Goal: Task Accomplishment & Management: Manage account settings

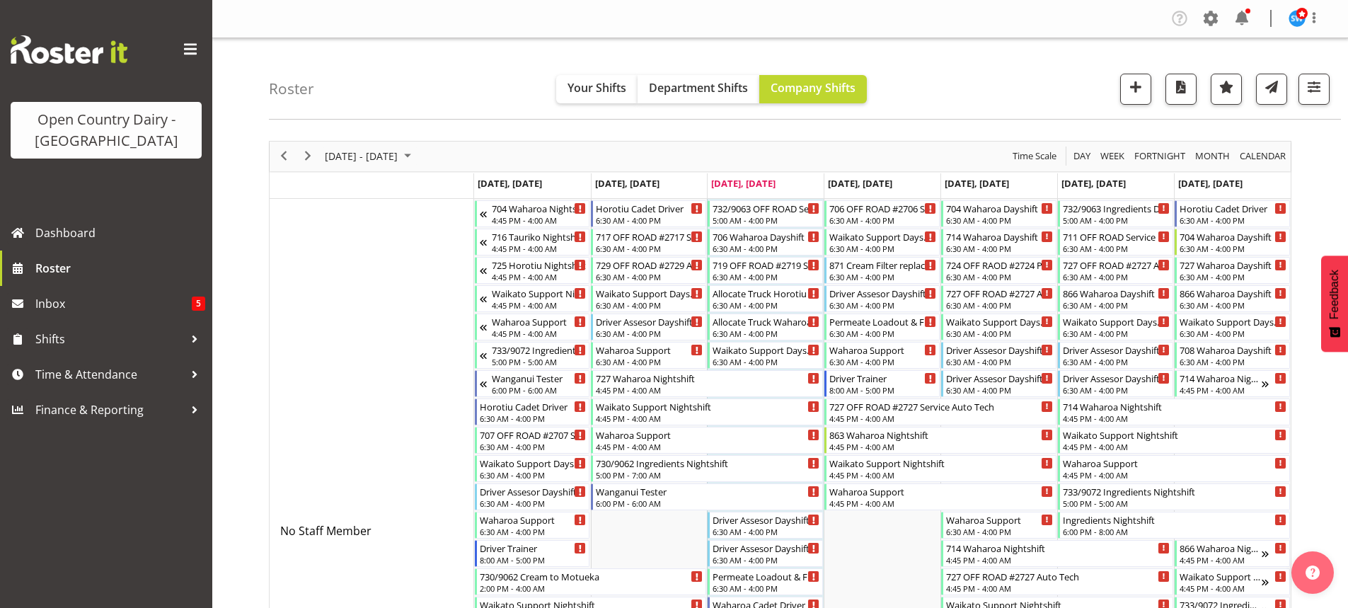
scroll to position [6073, 0]
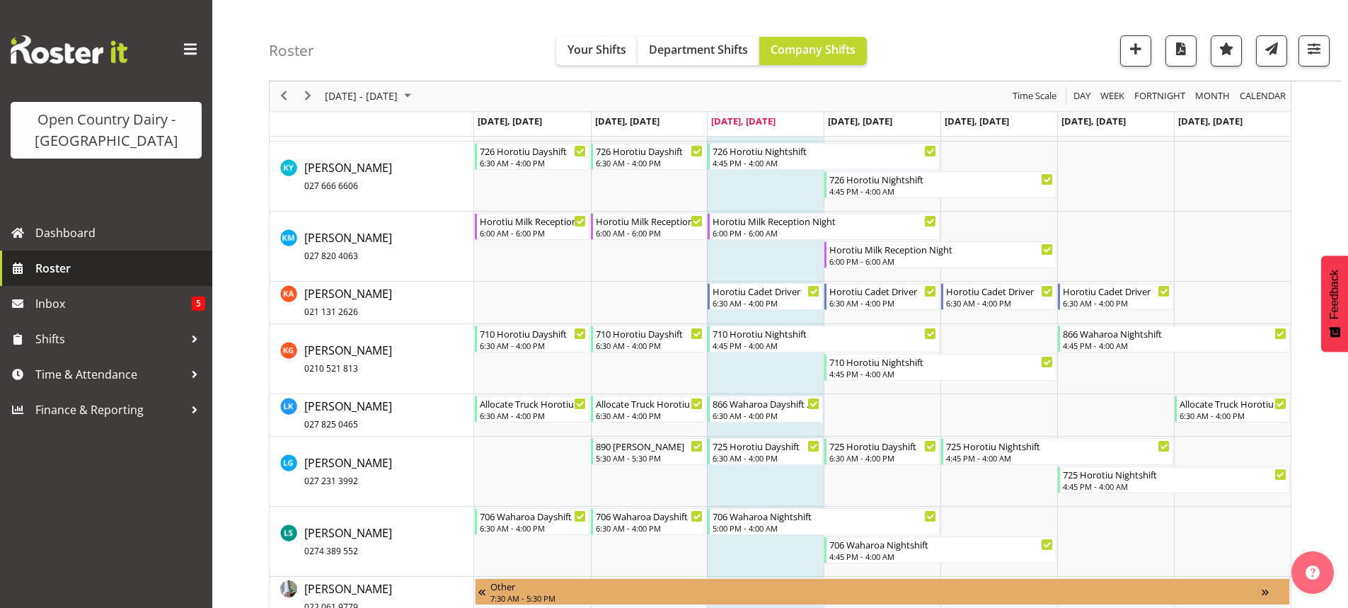
click at [84, 269] on span "Roster" at bounding box center [120, 268] width 170 height 21
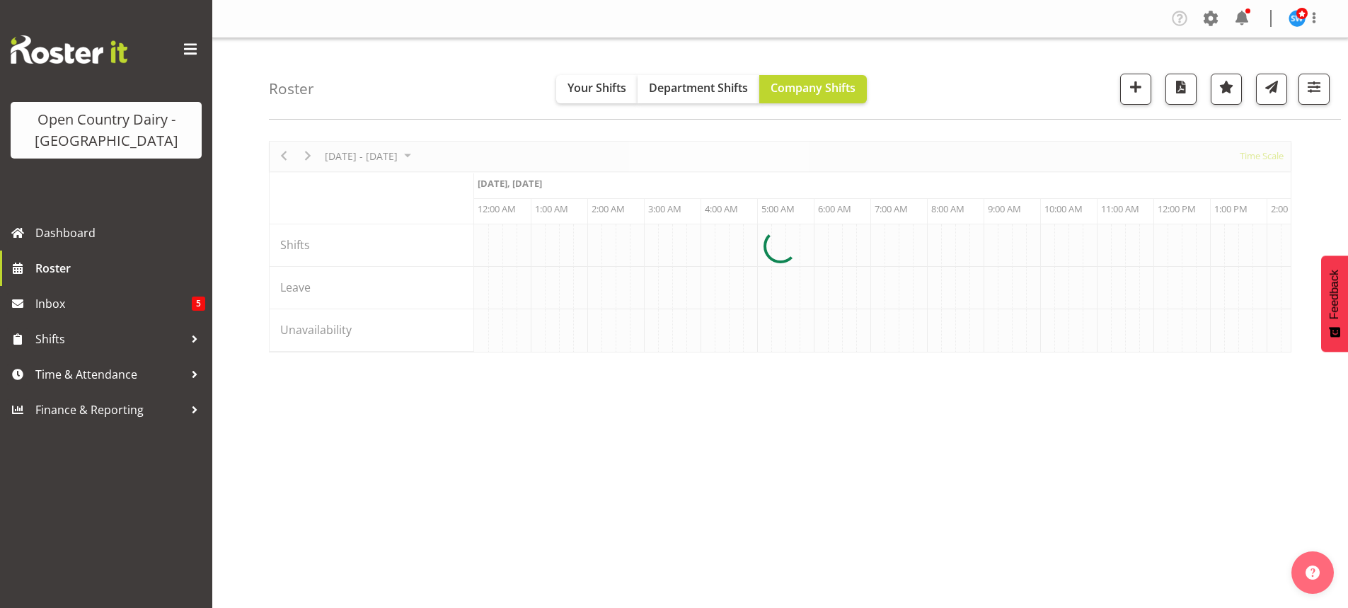
scroll to position [0, 4076]
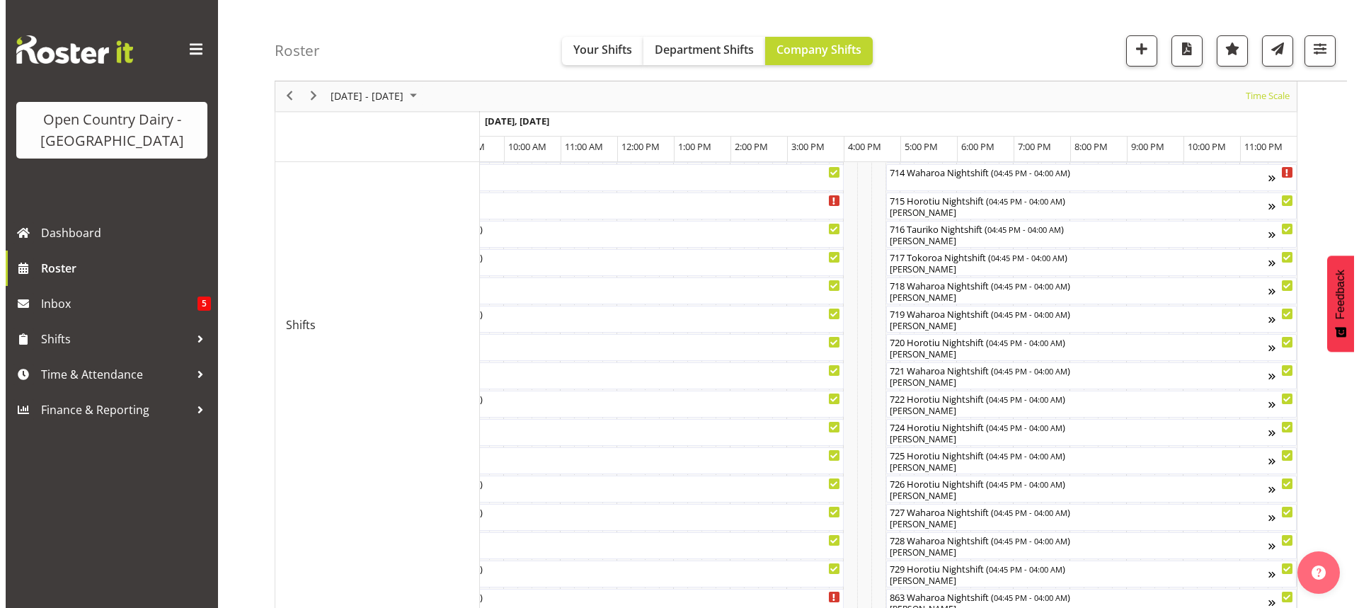
scroll to position [585, 0]
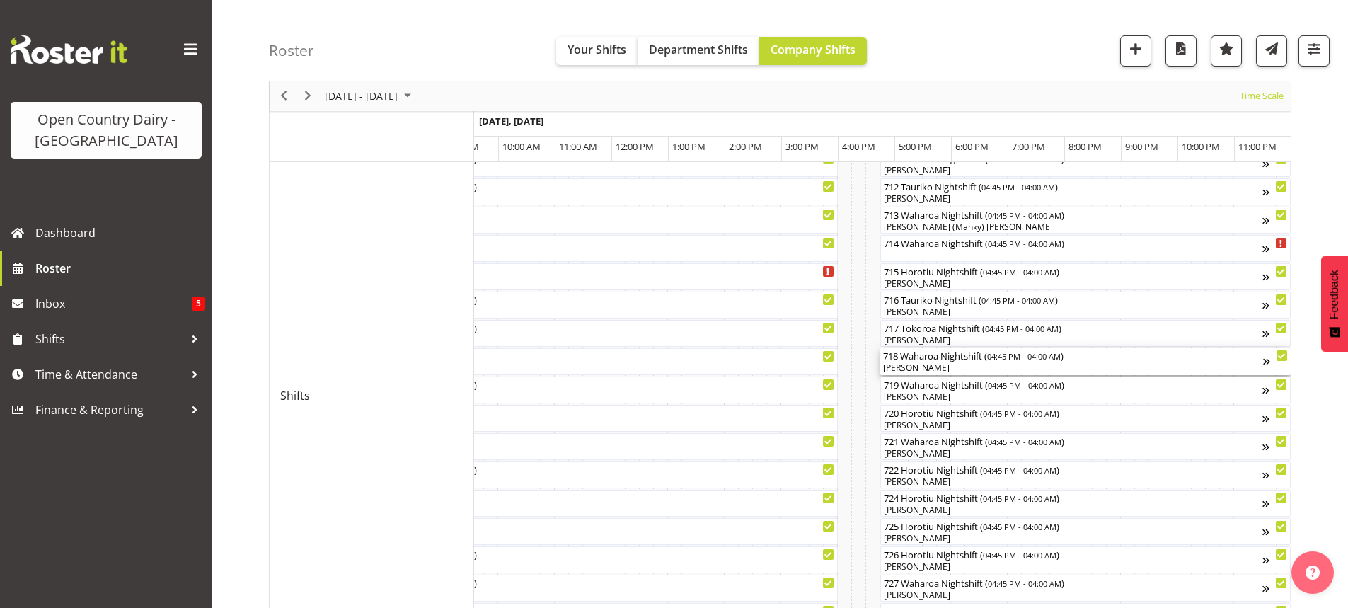
click at [960, 368] on div "[PERSON_NAME]" at bounding box center [1073, 368] width 380 height 13
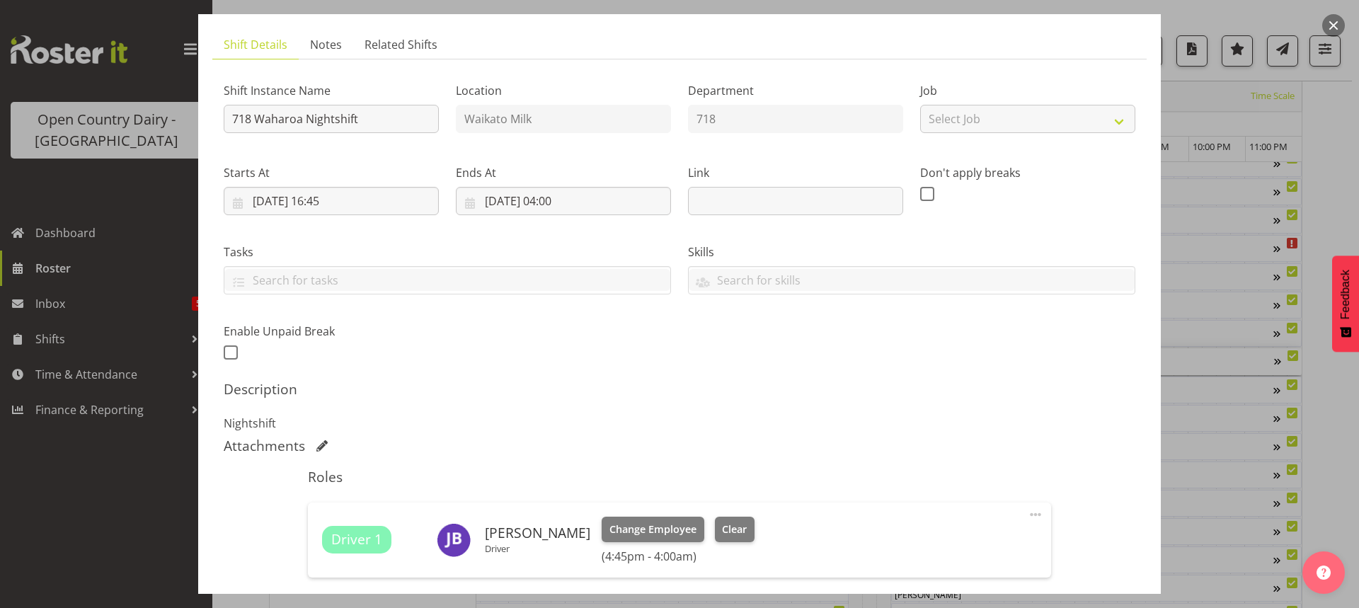
scroll to position [212, 0]
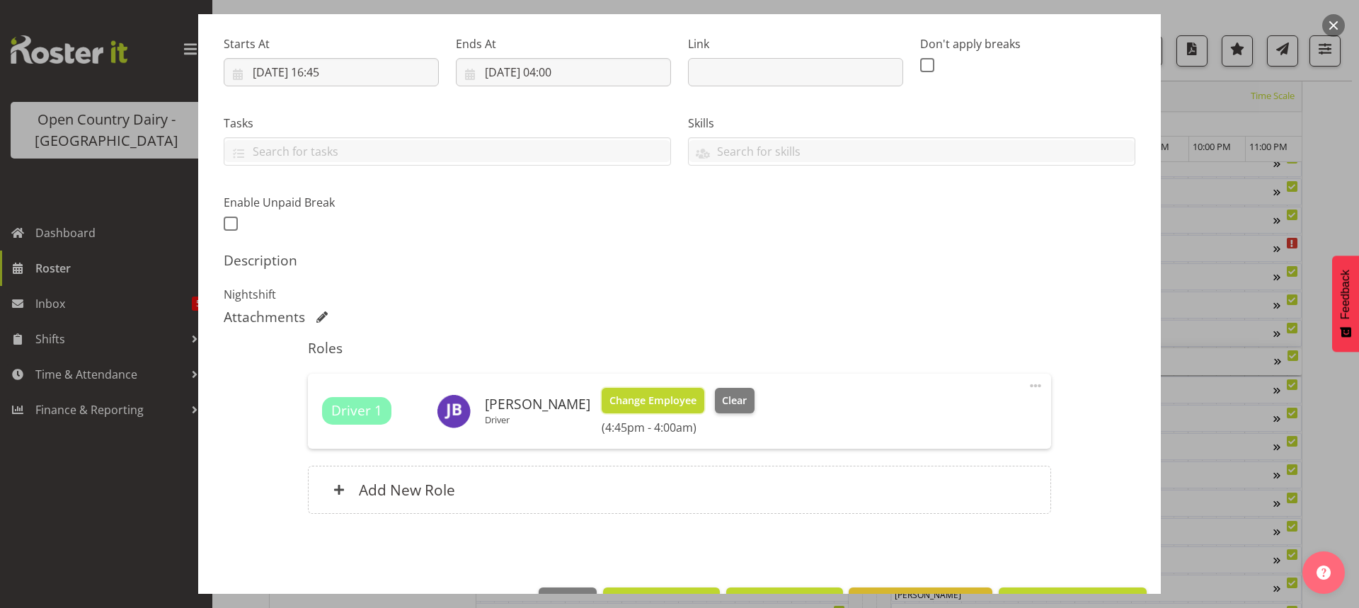
click at [645, 393] on span "Change Employee" at bounding box center [652, 401] width 87 height 16
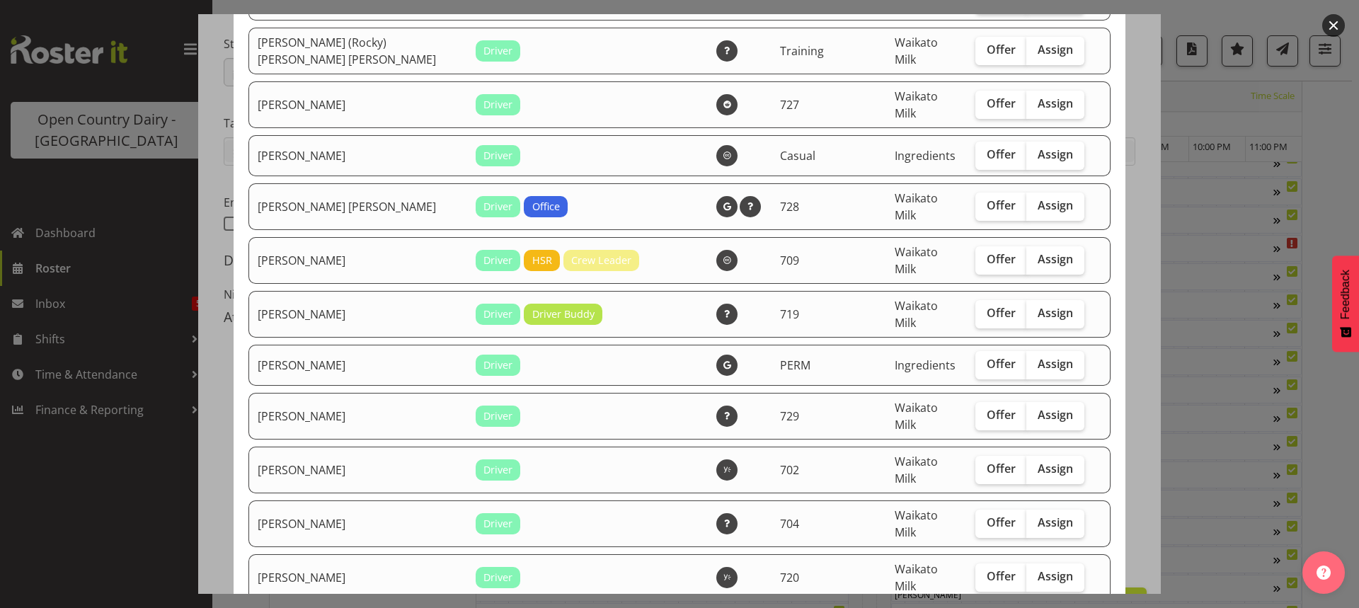
scroll to position [2618, 0]
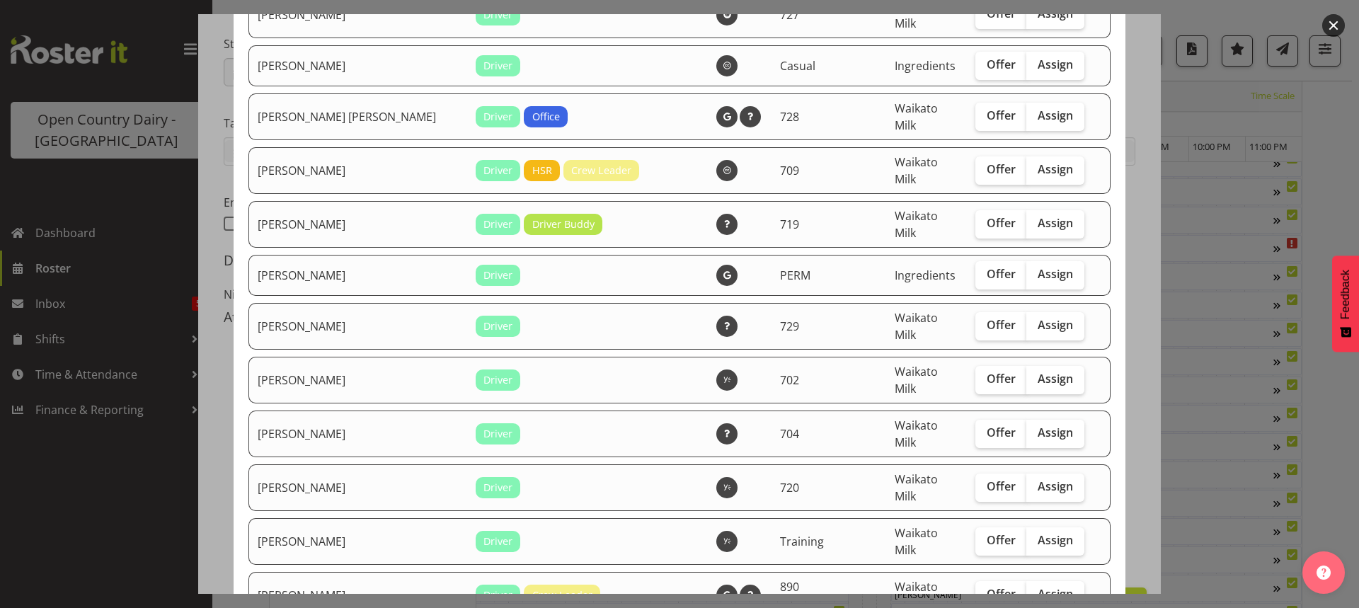
checkbox input "true"
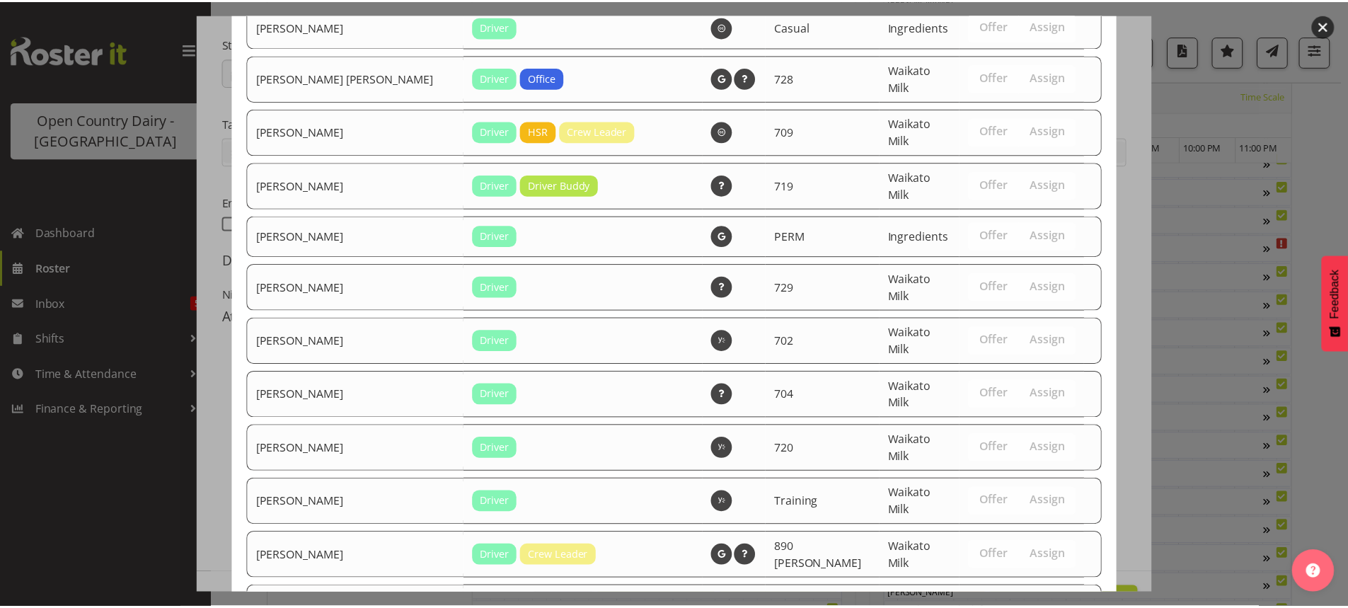
scroll to position [2678, 0]
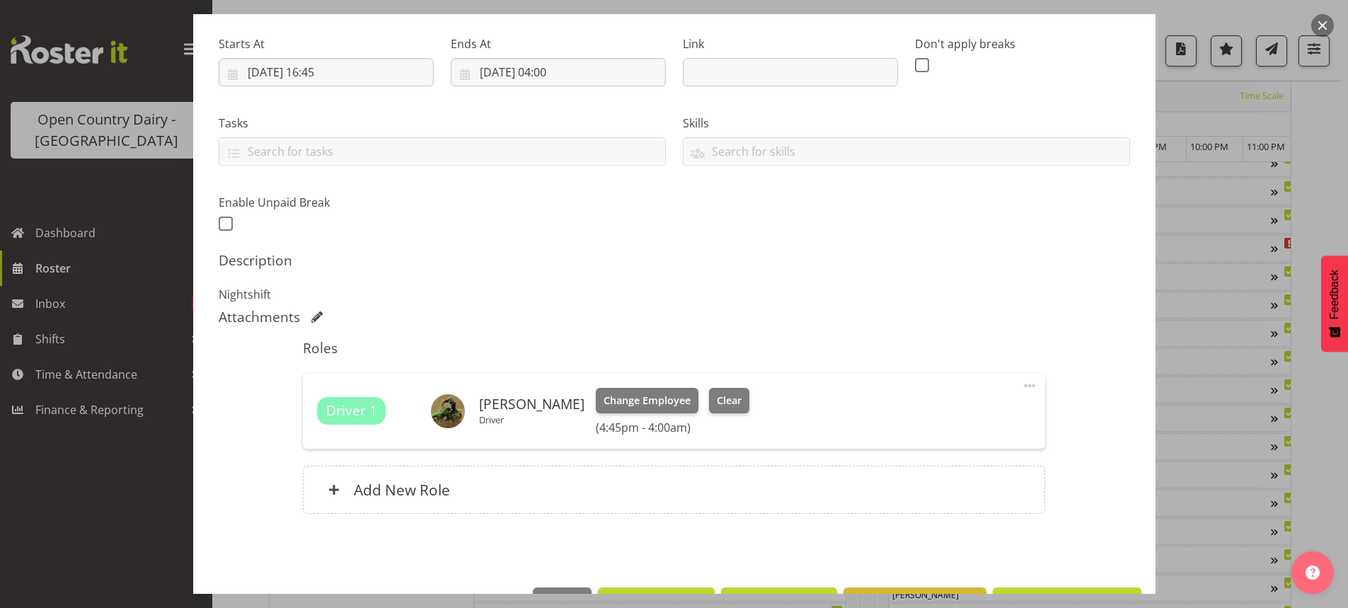
scroll to position [258, 0]
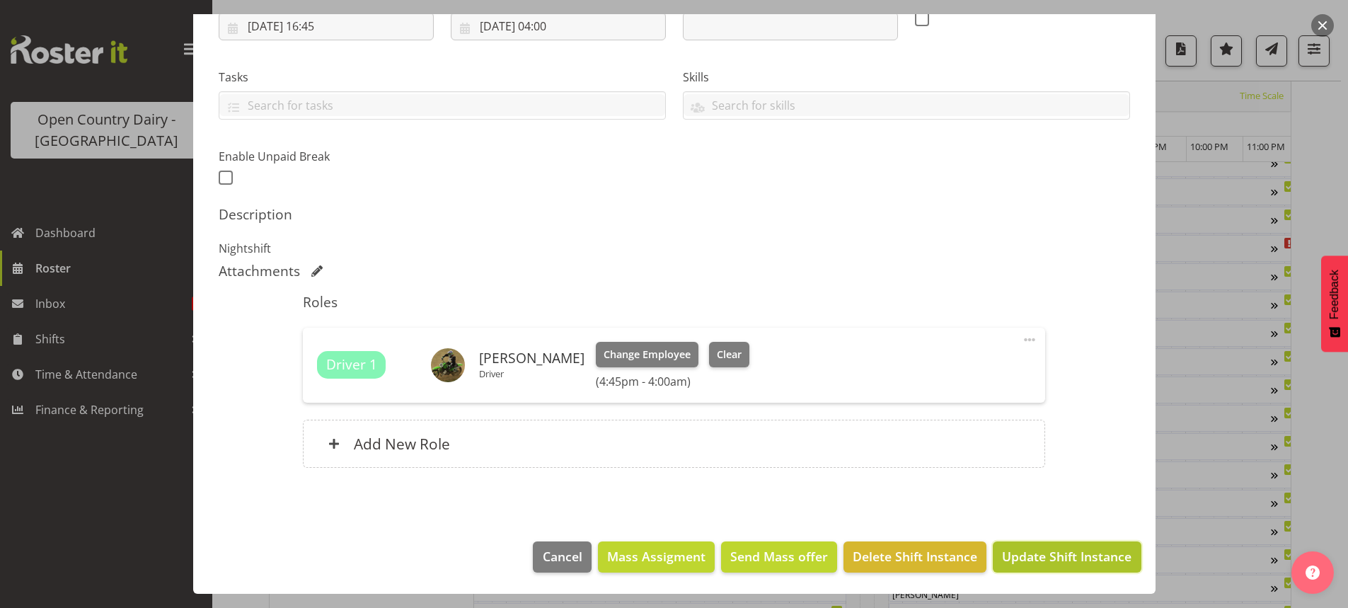
click at [1073, 558] on span "Update Shift Instance" at bounding box center [1066, 556] width 129 height 18
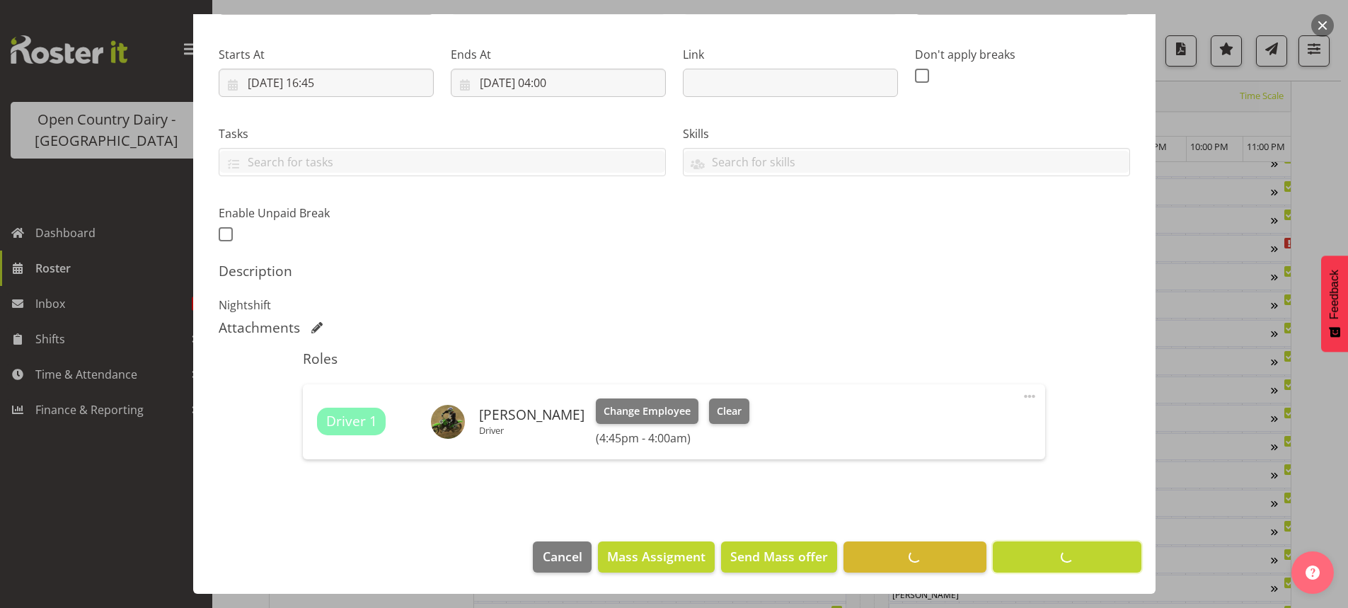
scroll to position [202, 0]
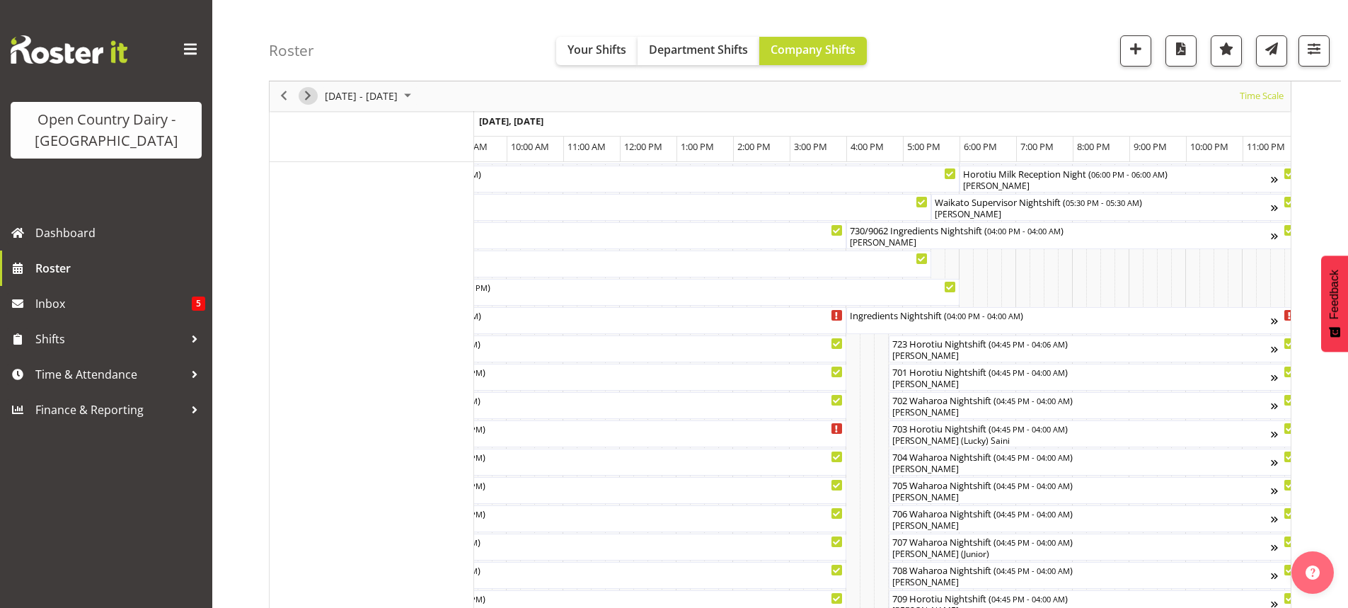
click at [307, 96] on span "Next" at bounding box center [307, 97] width 17 height 18
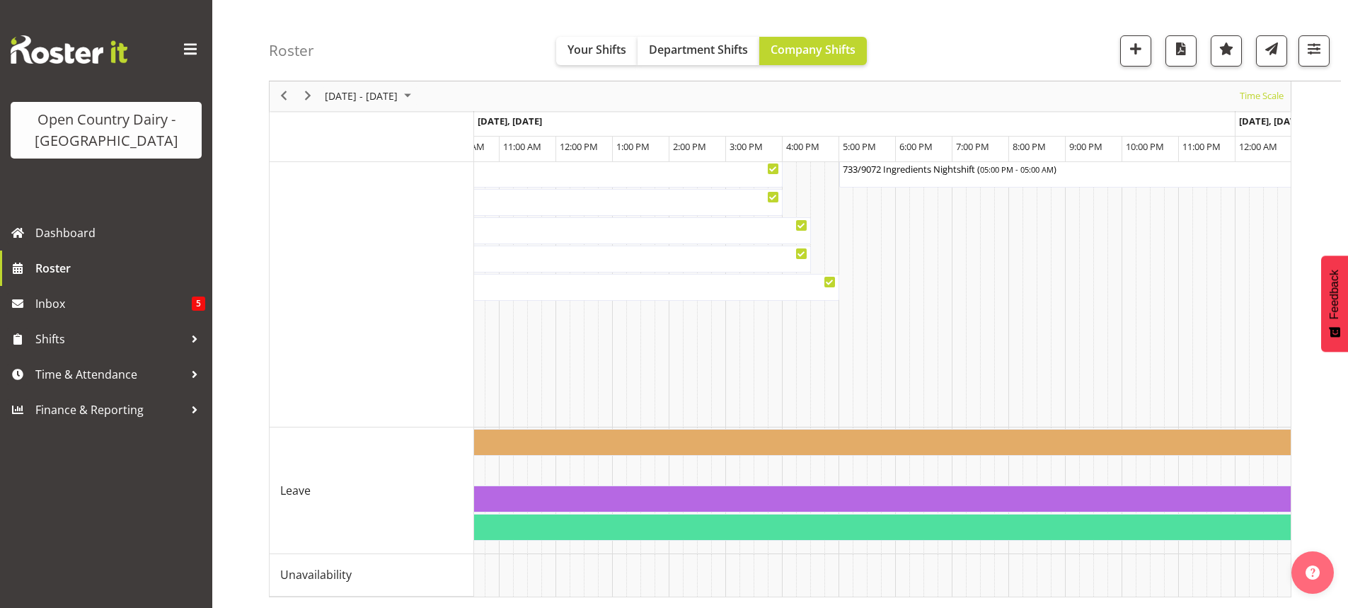
scroll to position [0, 655]
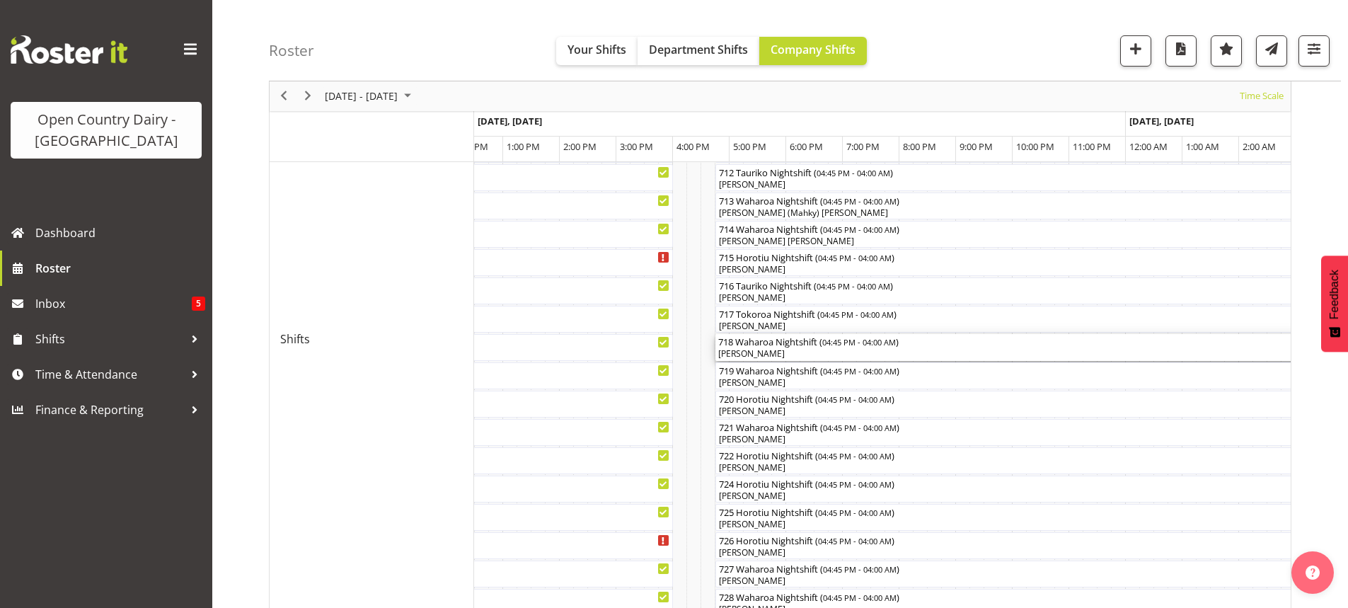
click at [812, 354] on div "[PERSON_NAME]" at bounding box center [1033, 353] width 631 height 13
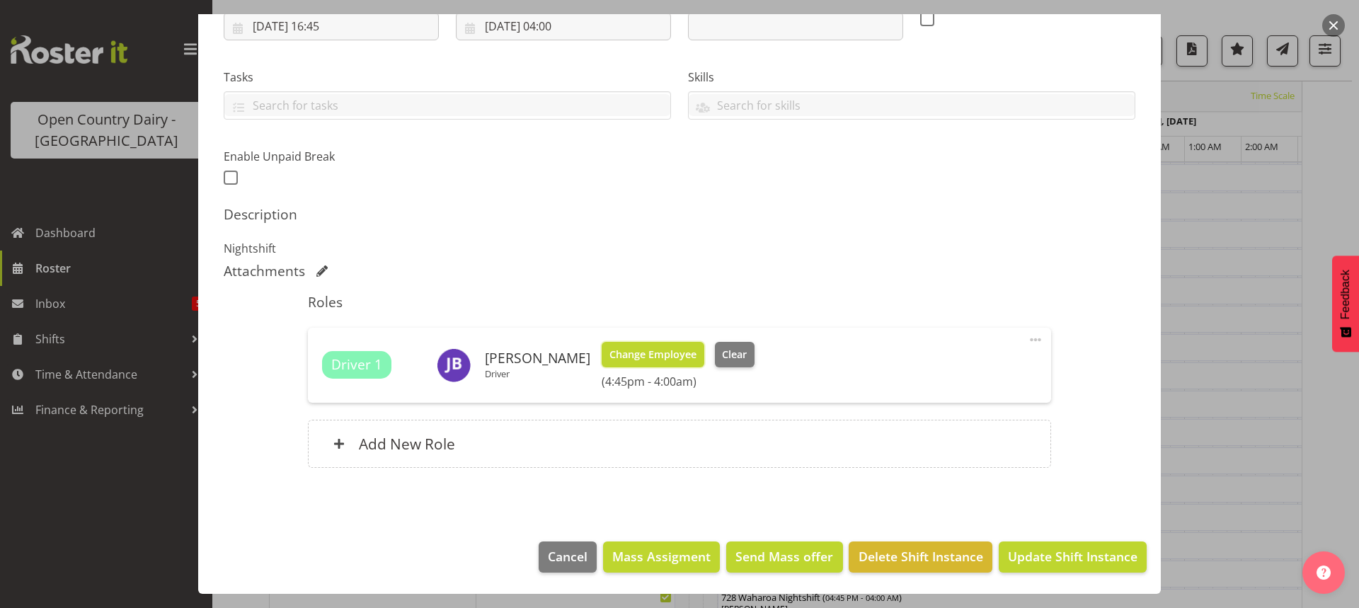
click at [645, 355] on span "Change Employee" at bounding box center [652, 355] width 87 height 16
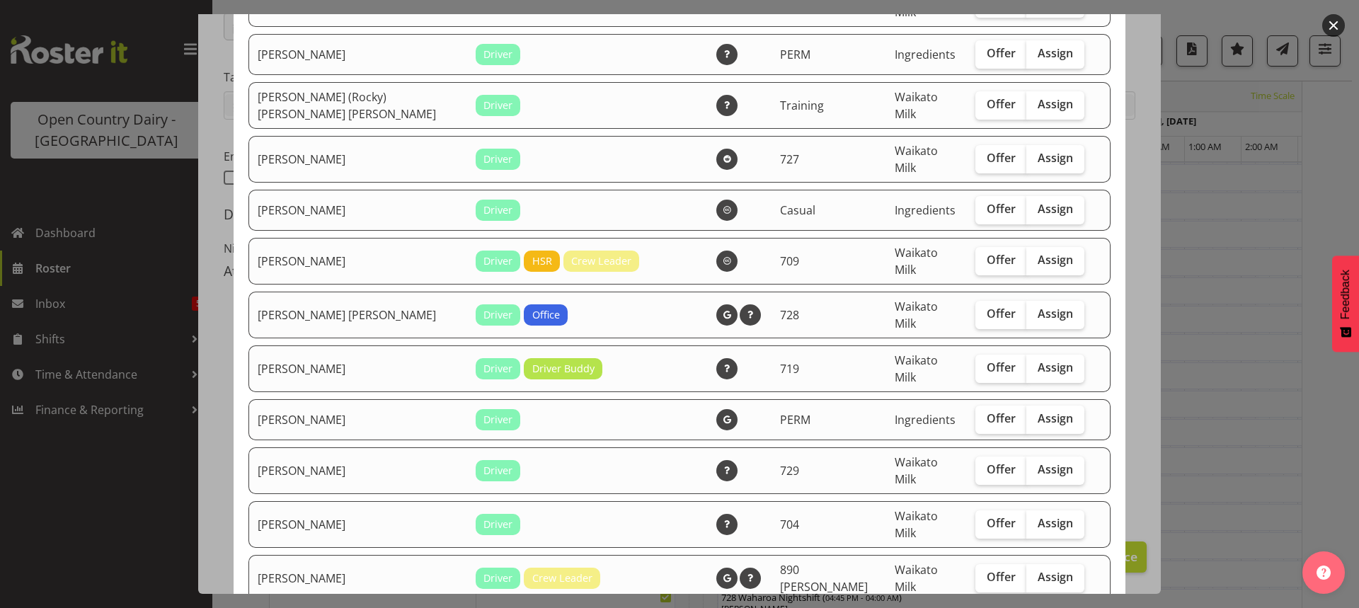
checkbox input "true"
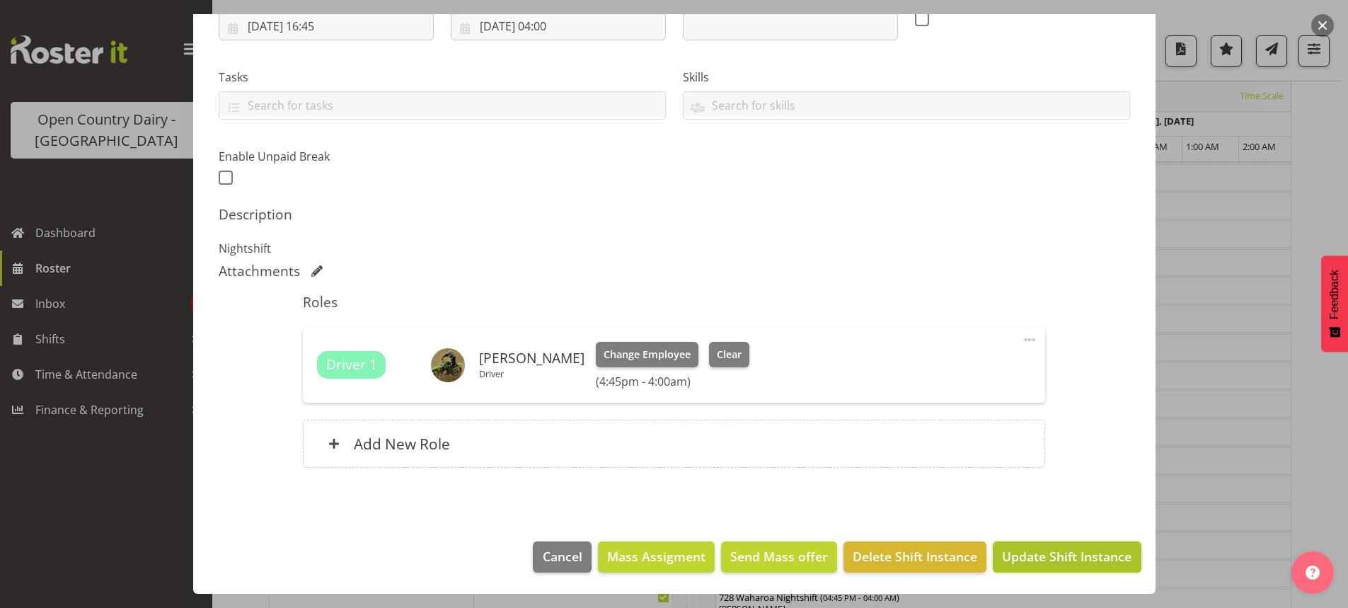
click at [1055, 555] on span "Update Shift Instance" at bounding box center [1066, 556] width 129 height 18
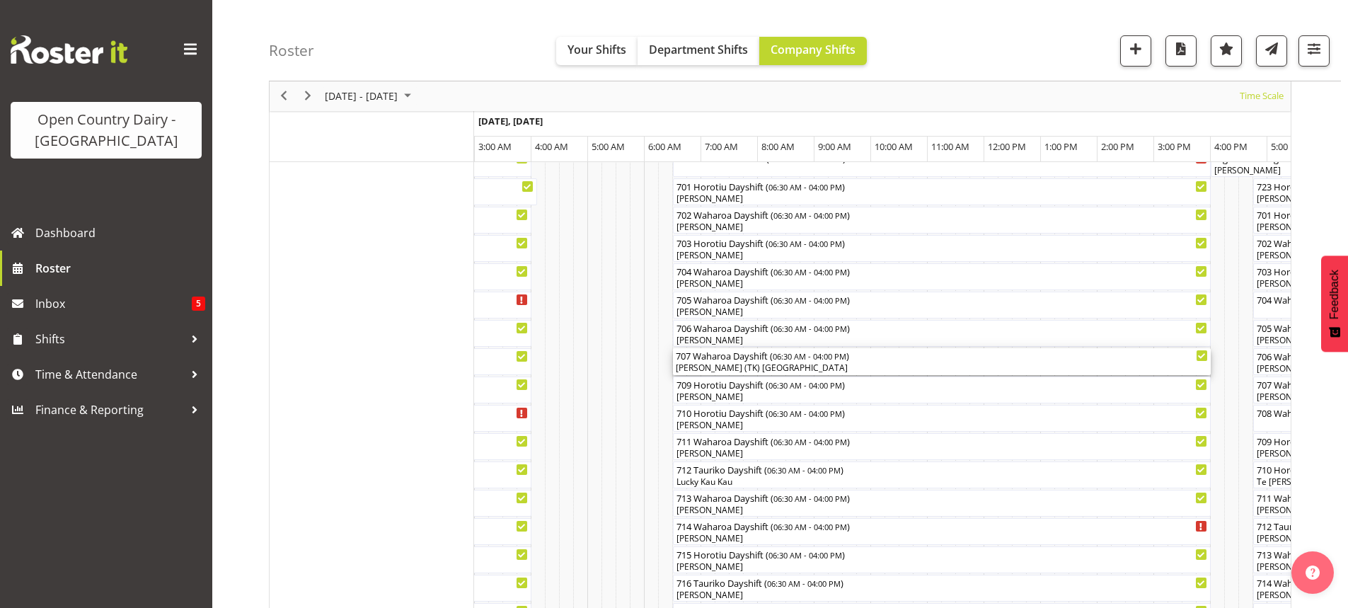
click at [783, 368] on div "[PERSON_NAME] (TK) [GEOGRAPHIC_DATA]" at bounding box center [942, 368] width 532 height 13
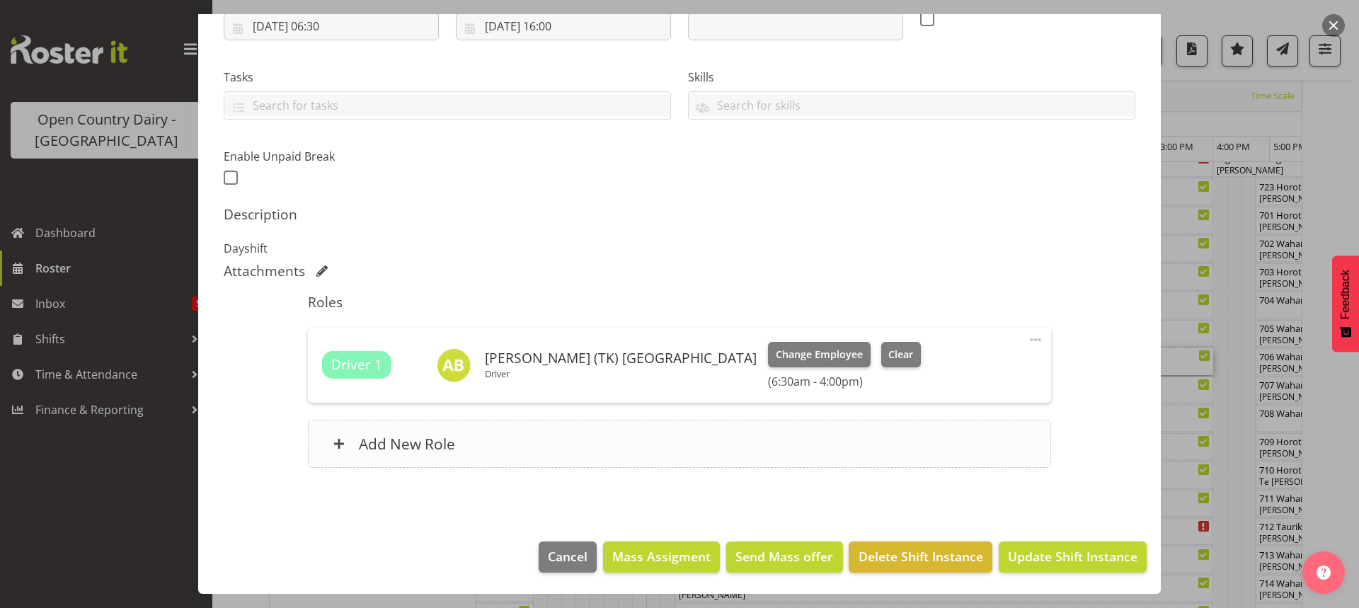
click at [391, 440] on h6 "Add New Role" at bounding box center [407, 443] width 96 height 18
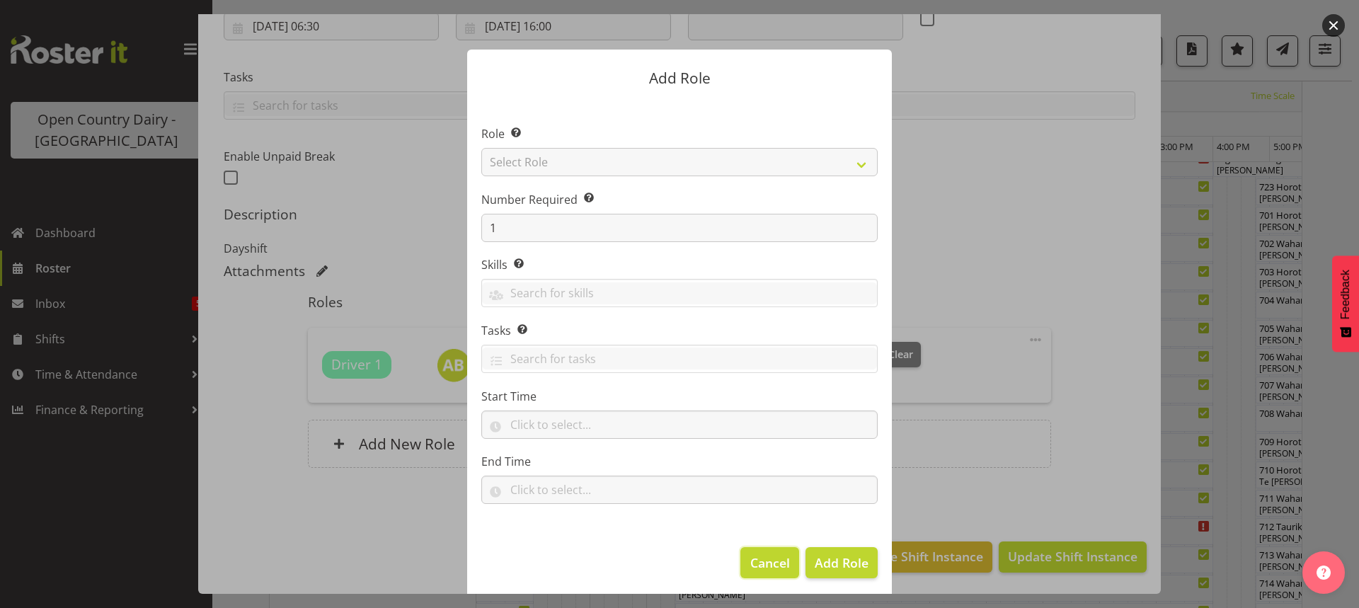
click at [764, 561] on span "Cancel" at bounding box center [770, 562] width 40 height 18
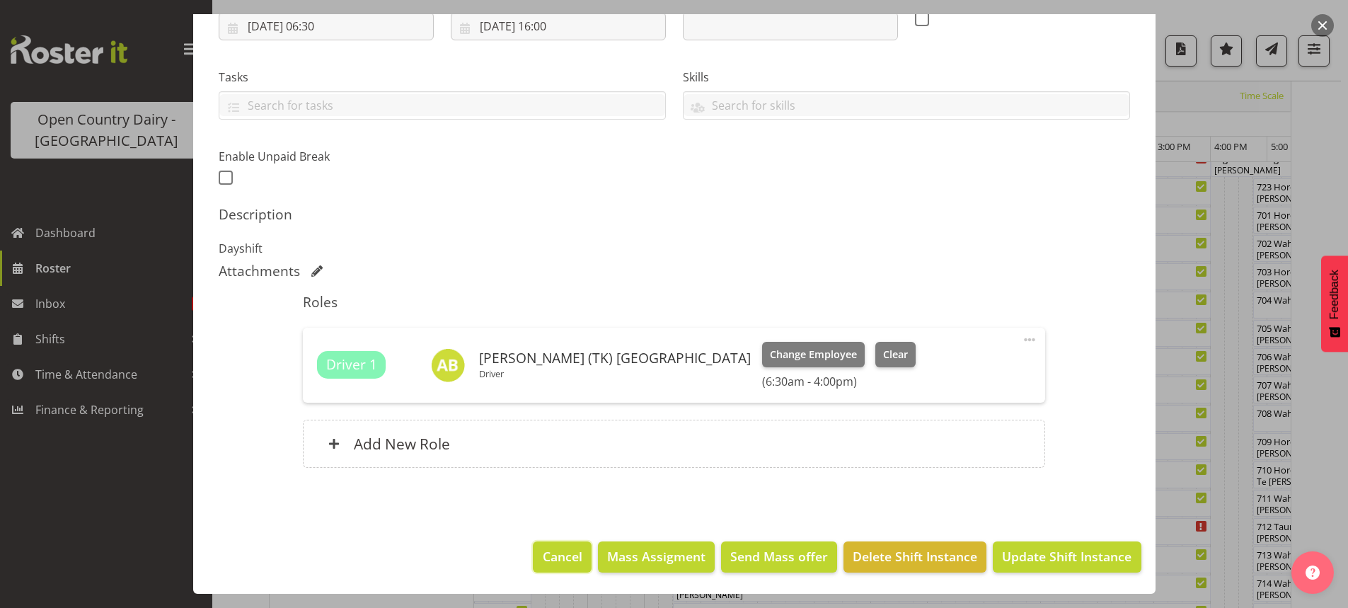
click at [560, 559] on span "Cancel" at bounding box center [563, 556] width 40 height 18
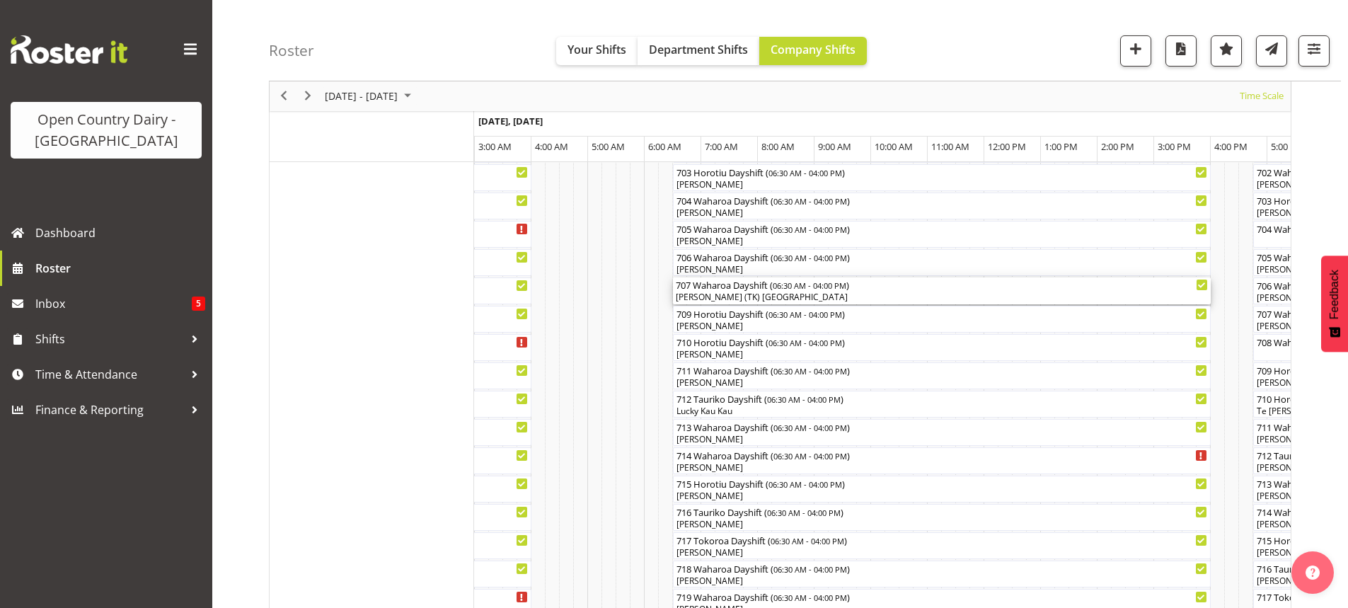
click at [759, 295] on div "[PERSON_NAME] (TK) [GEOGRAPHIC_DATA]" at bounding box center [942, 297] width 532 height 13
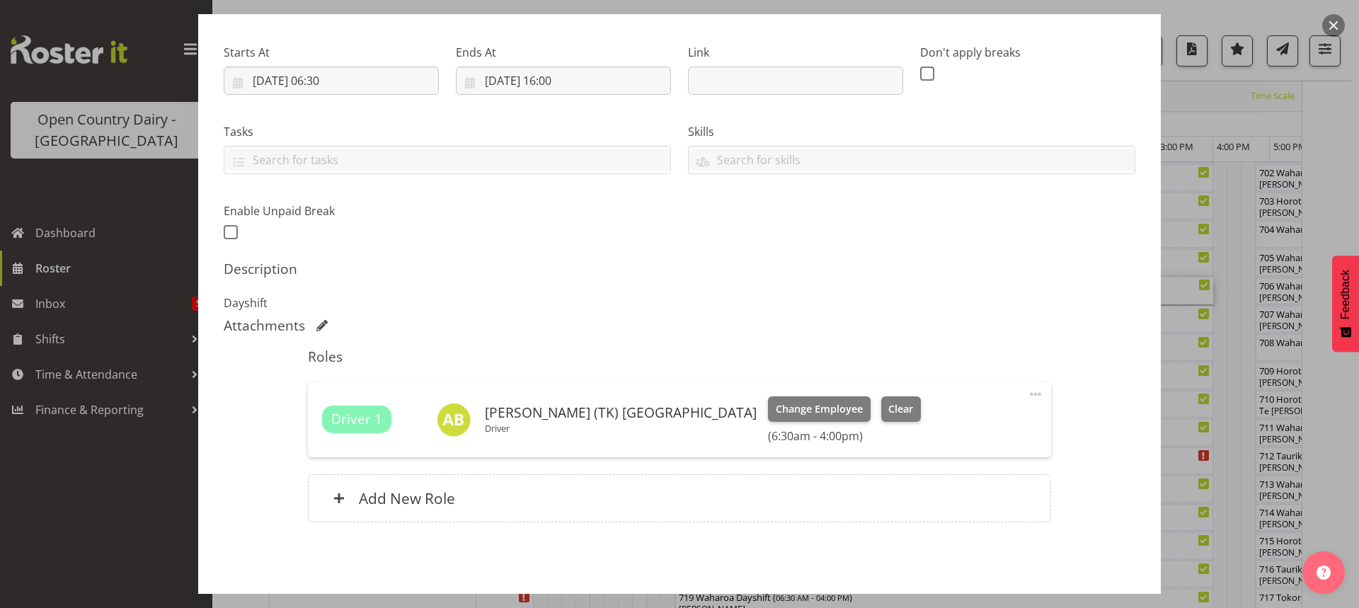
scroll to position [212, 0]
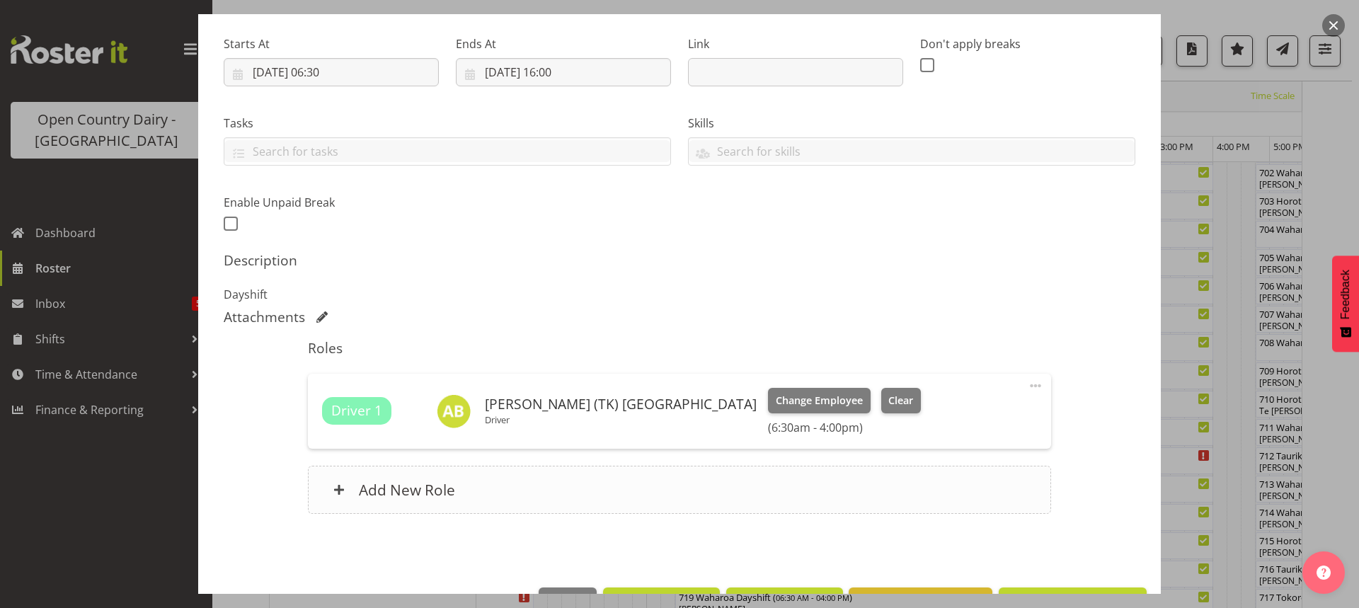
click at [376, 490] on h6 "Add New Role" at bounding box center [407, 489] width 96 height 18
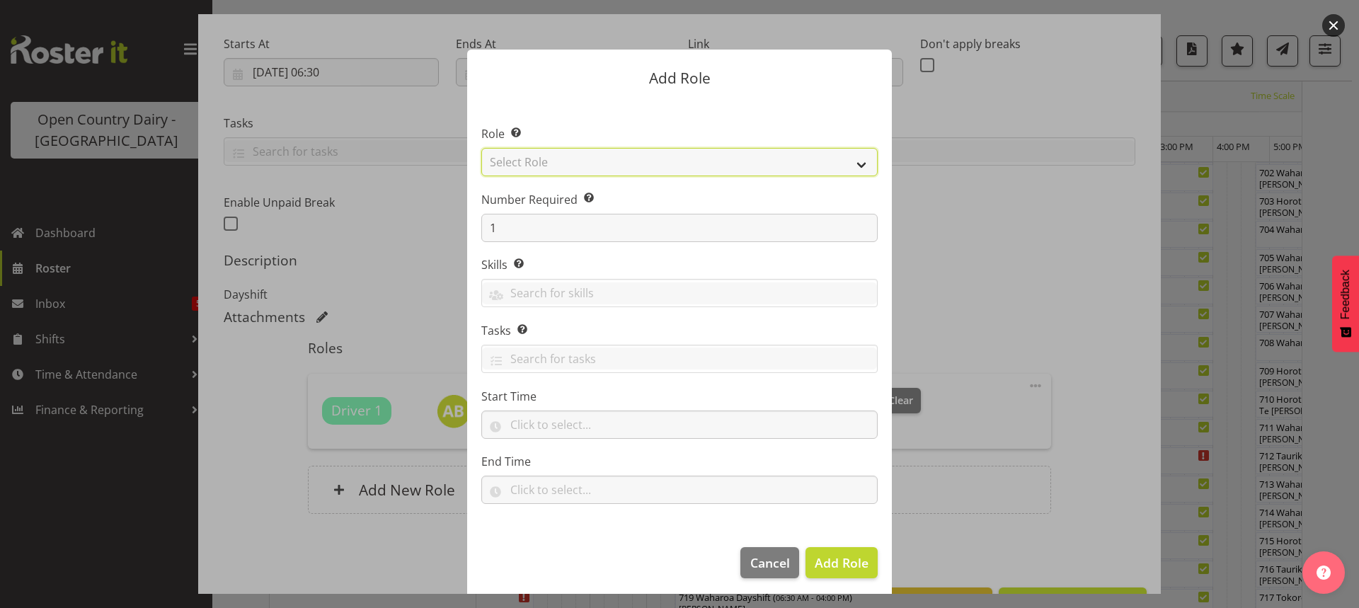
click at [635, 163] on select "Select Role Cadet Driver Crew Leader Driver Driver Buddy Driver Assessor Dayshi…" at bounding box center [679, 162] width 396 height 28
select select "1436"
click at [481, 148] on select "Select Role Cadet Driver Crew Leader Driver Driver Buddy Driver Assessor Dayshi…" at bounding box center [679, 162] width 396 height 28
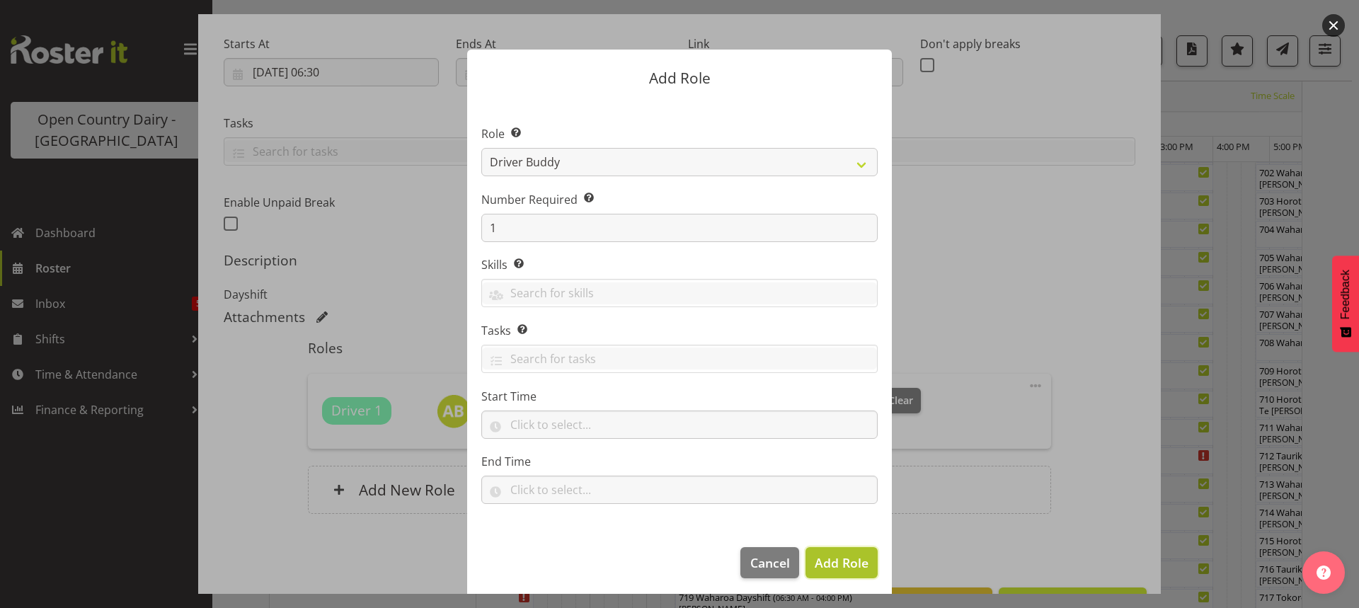
click at [824, 562] on span "Add Role" at bounding box center [841, 562] width 54 height 17
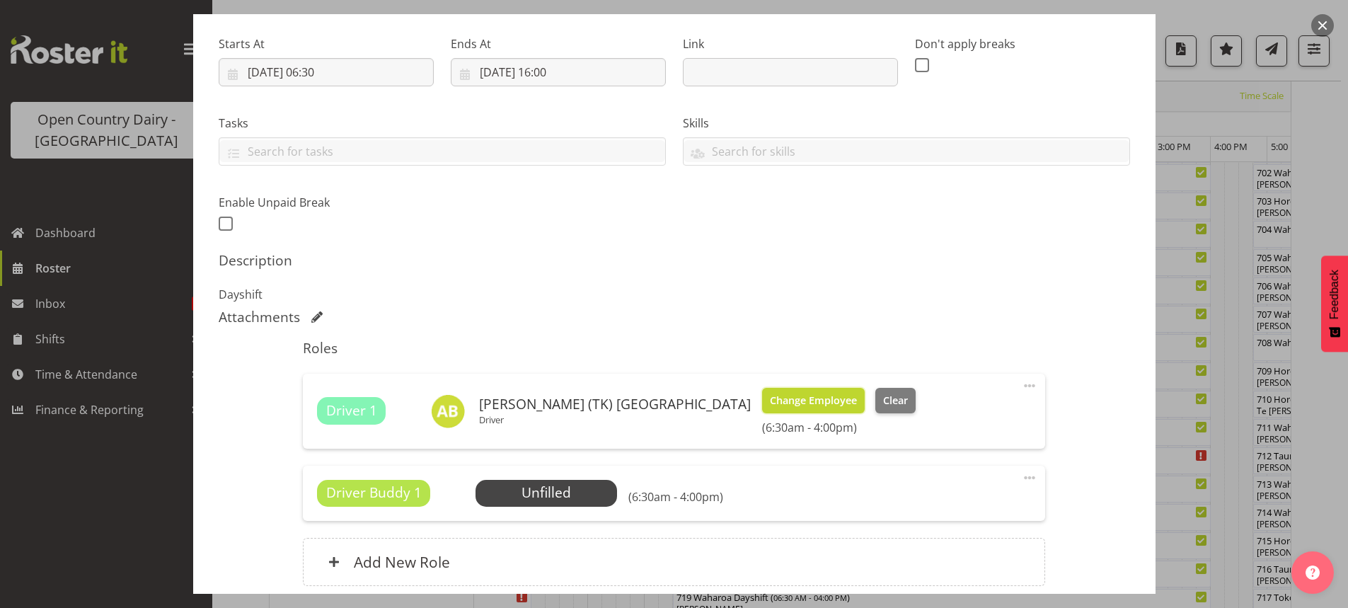
click at [770, 401] on span "Change Employee" at bounding box center [813, 401] width 87 height 16
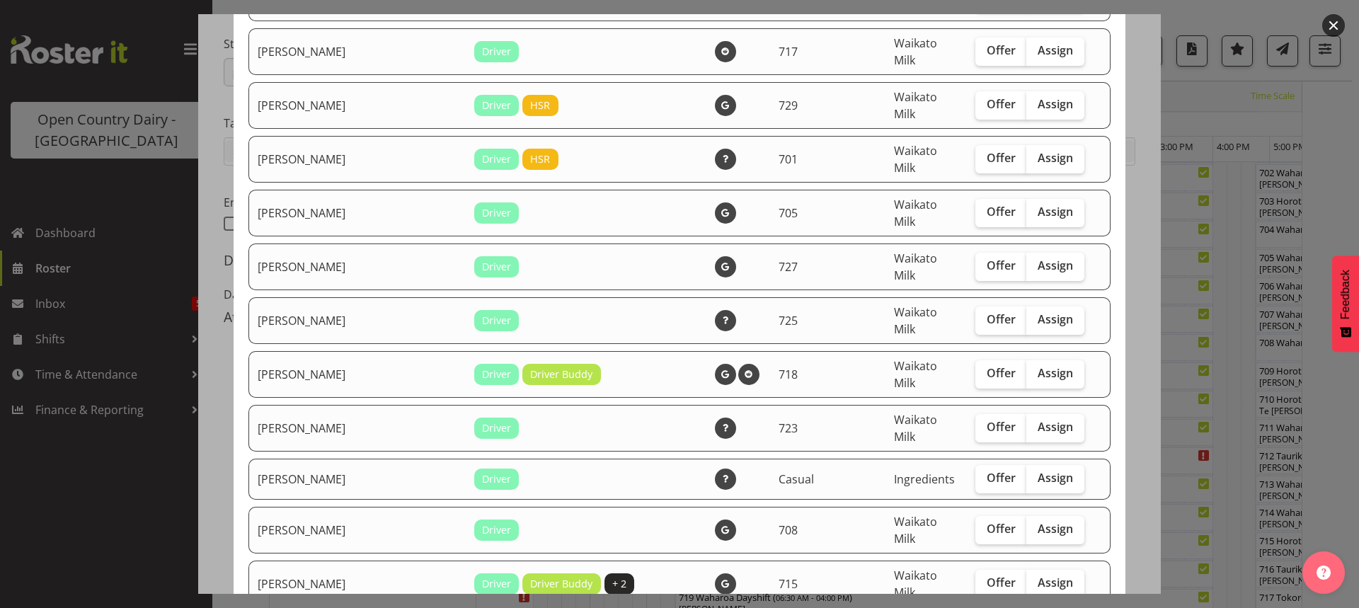
scroll to position [1415, 0]
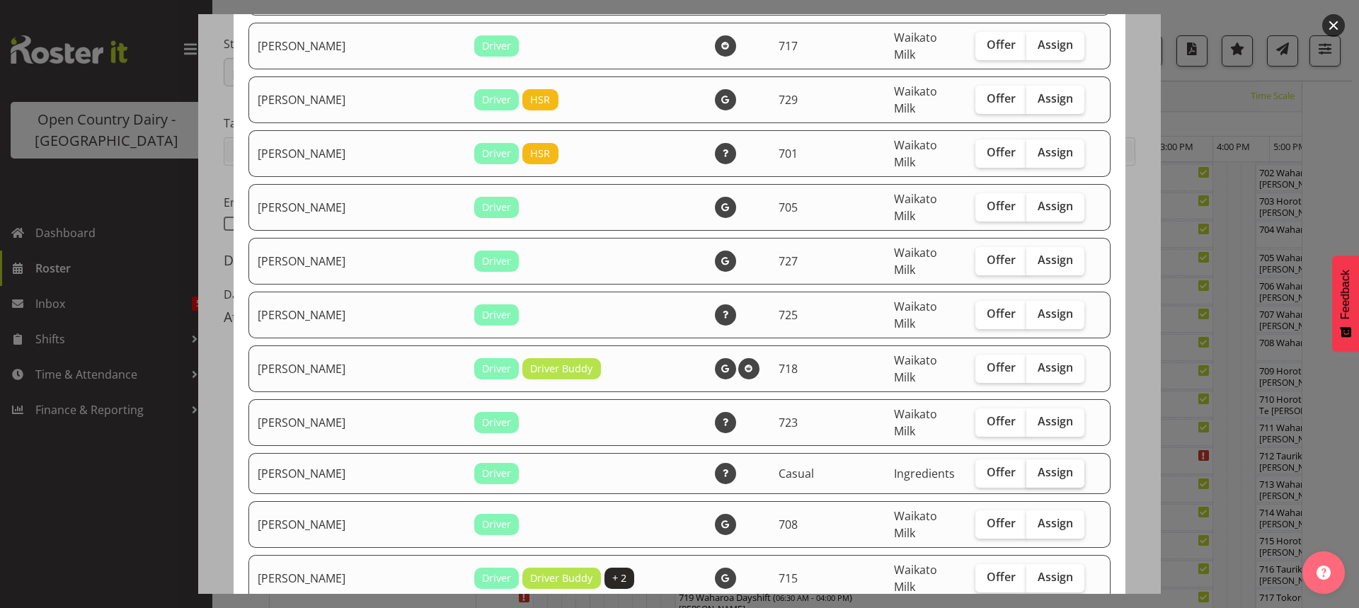
click at [1037, 465] on span "Assign" at bounding box center [1054, 472] width 35 height 14
click at [1032, 468] on input "Assign" at bounding box center [1030, 472] width 9 height 9
checkbox input "true"
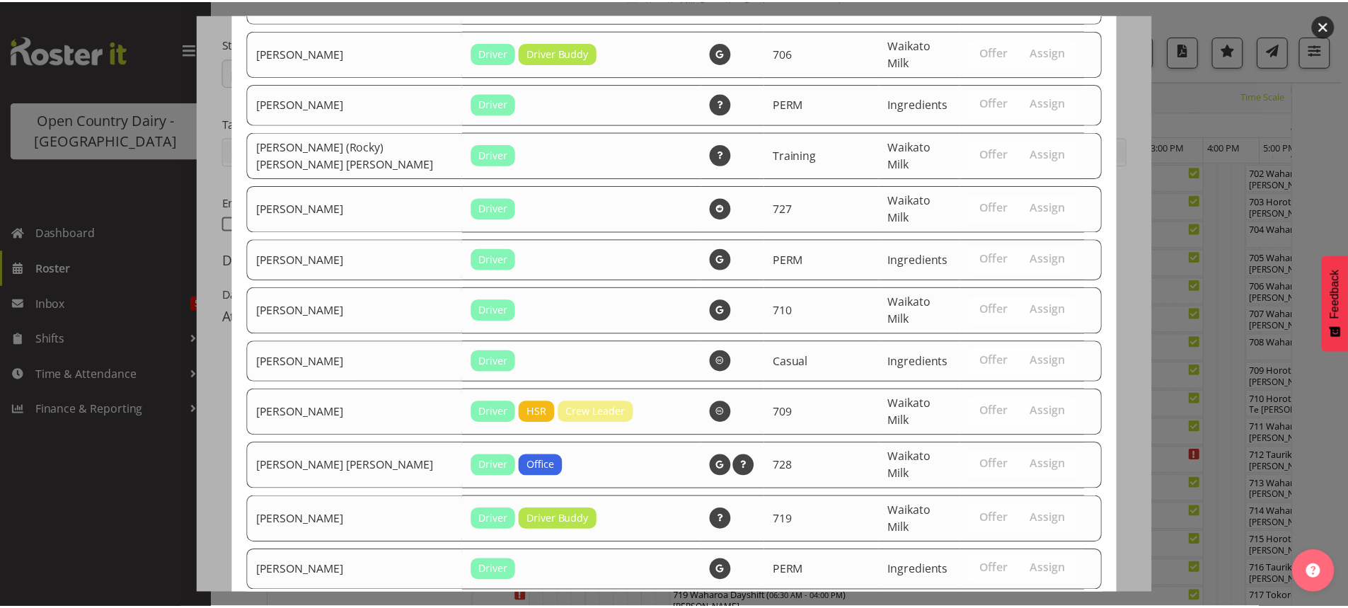
scroll to position [2437, 0]
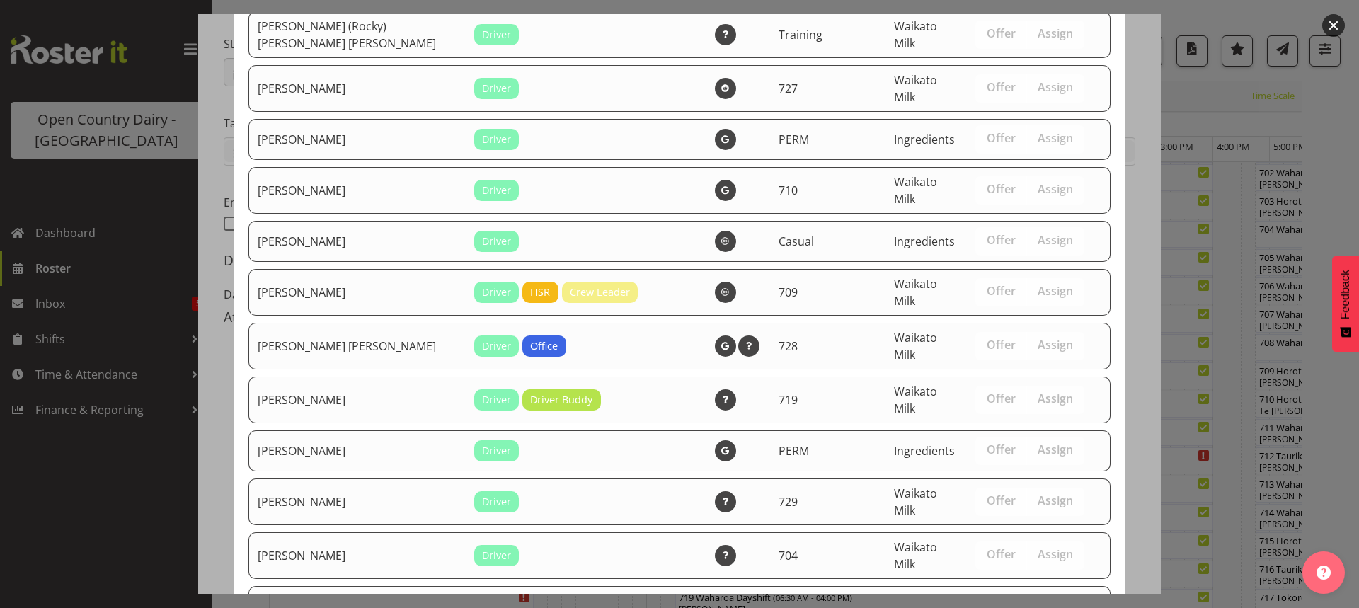
drag, startPoint x: 1044, startPoint y: 555, endPoint x: 1044, endPoint y: 547, distance: 7.8
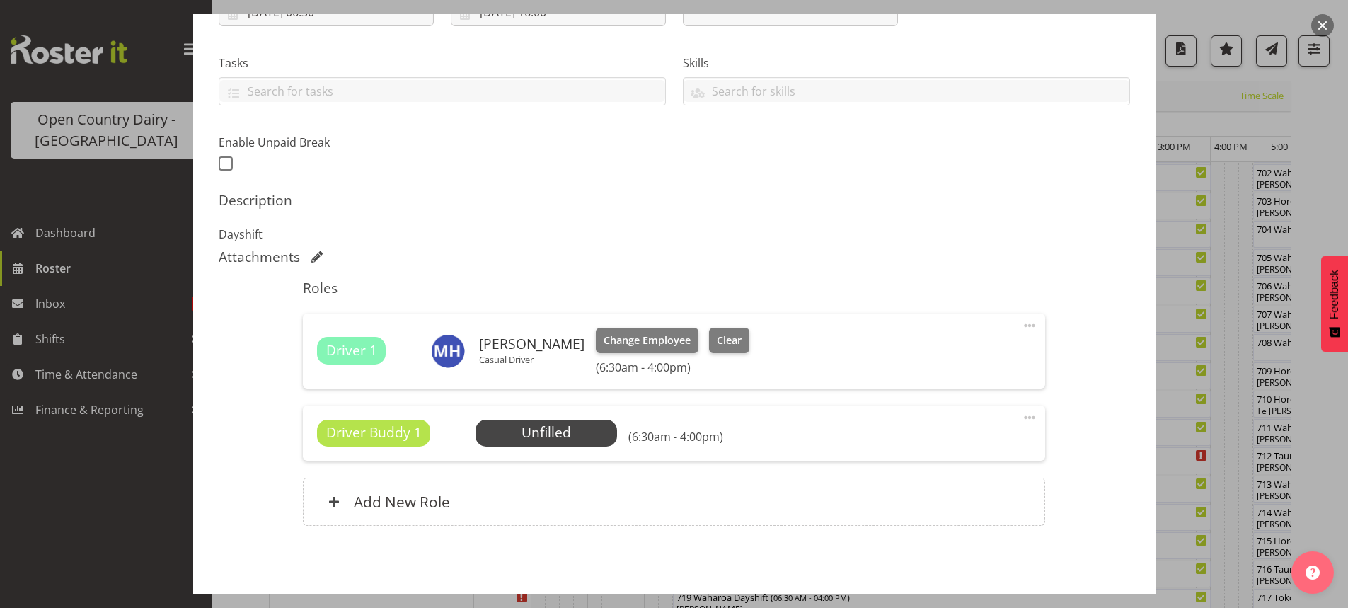
scroll to position [330, 0]
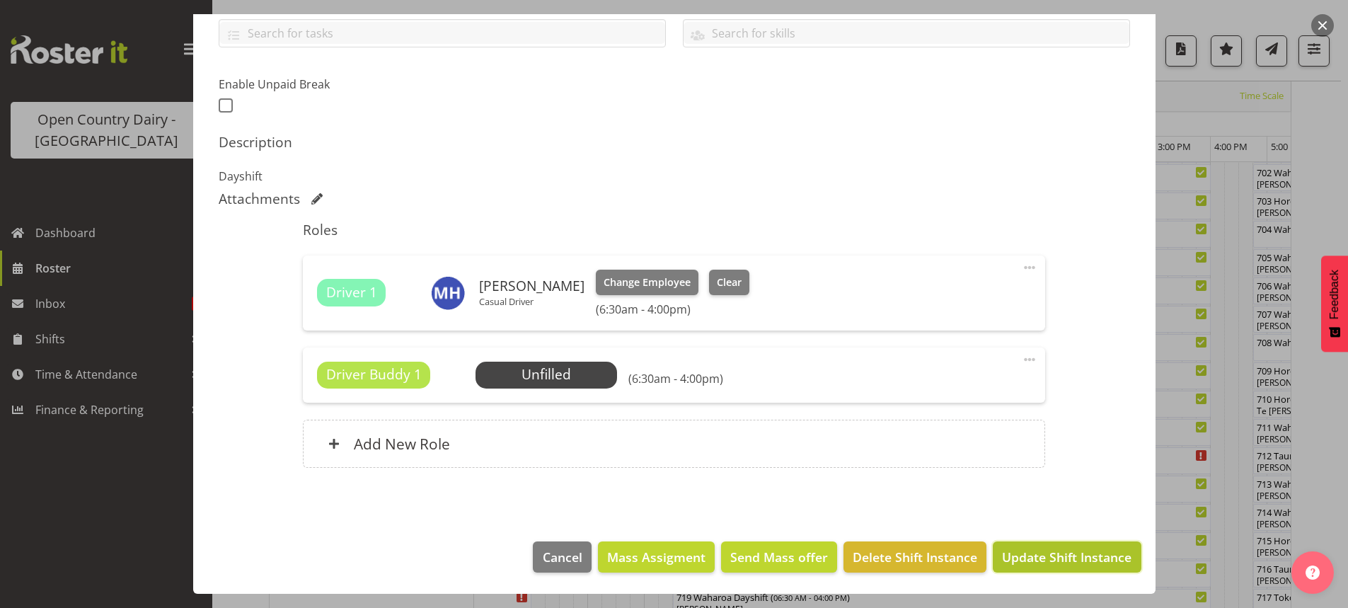
drag, startPoint x: 1022, startPoint y: 556, endPoint x: 1038, endPoint y: 549, distance: 17.1
click at [1022, 555] on span "Update Shift Instance" at bounding box center [1066, 557] width 129 height 18
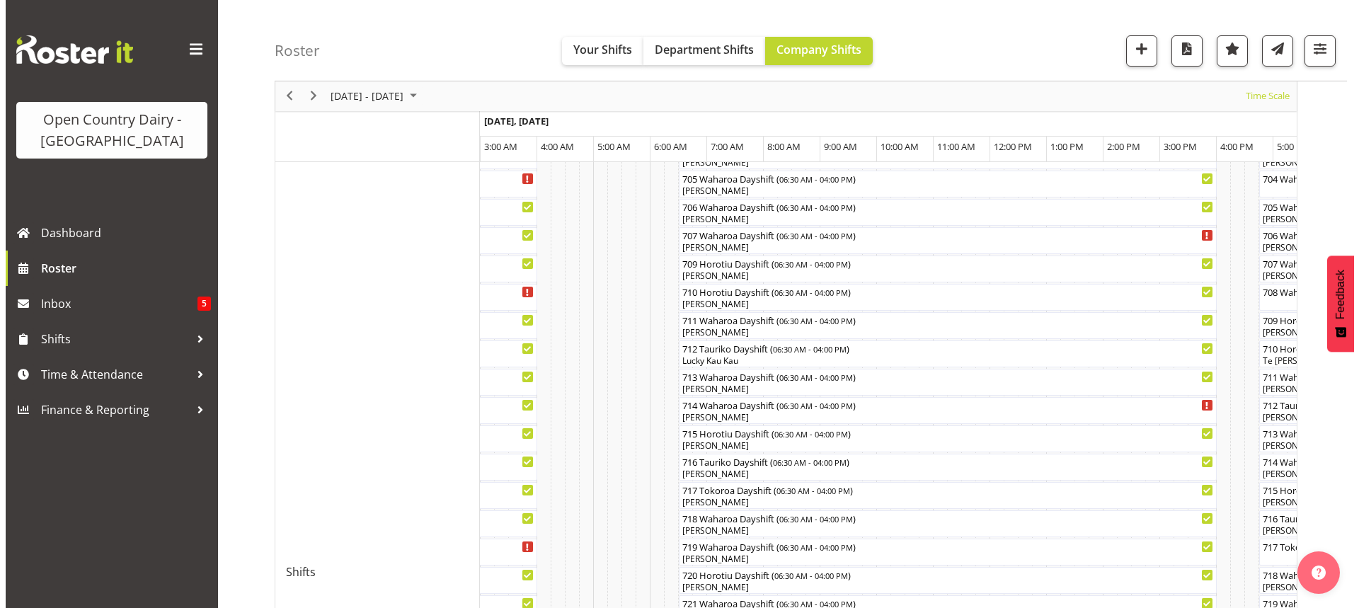
scroll to position [371, 0]
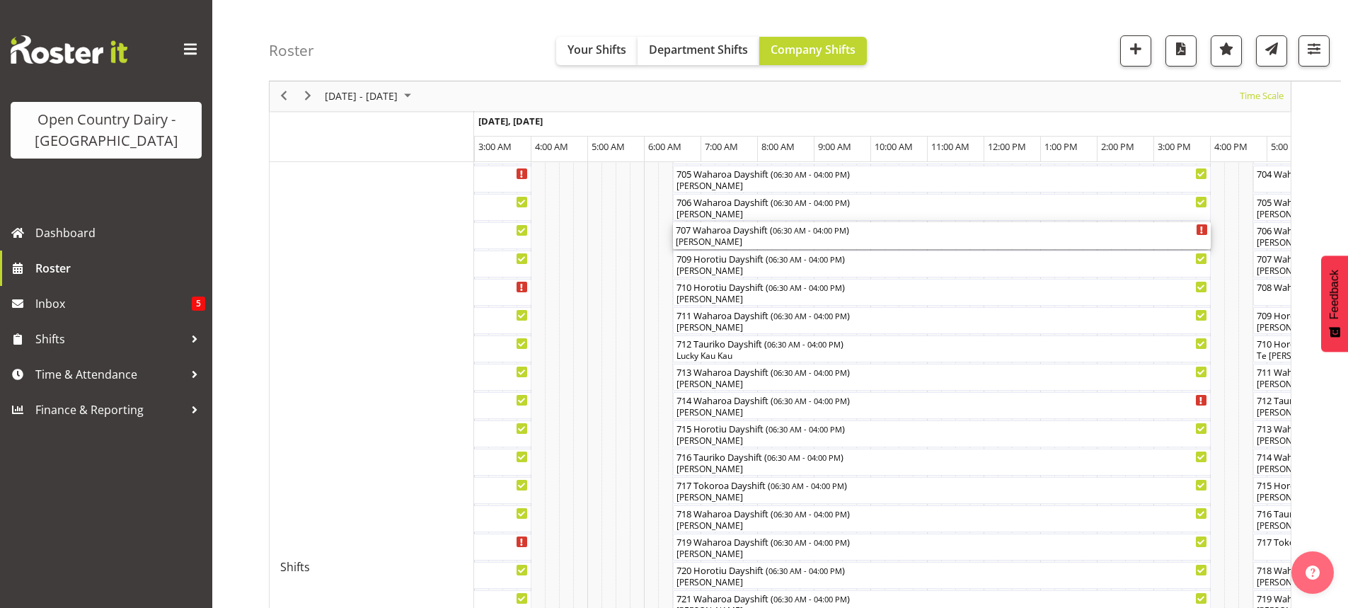
click at [766, 243] on div "[PERSON_NAME]" at bounding box center [942, 242] width 532 height 13
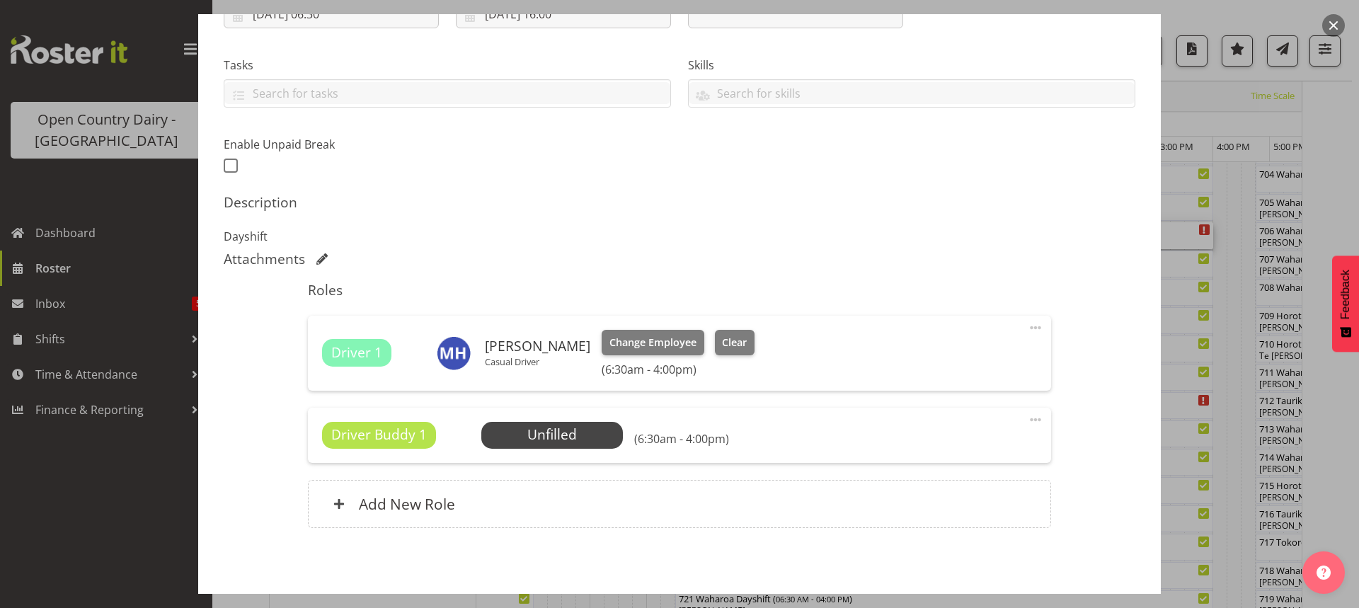
scroll to position [283, 0]
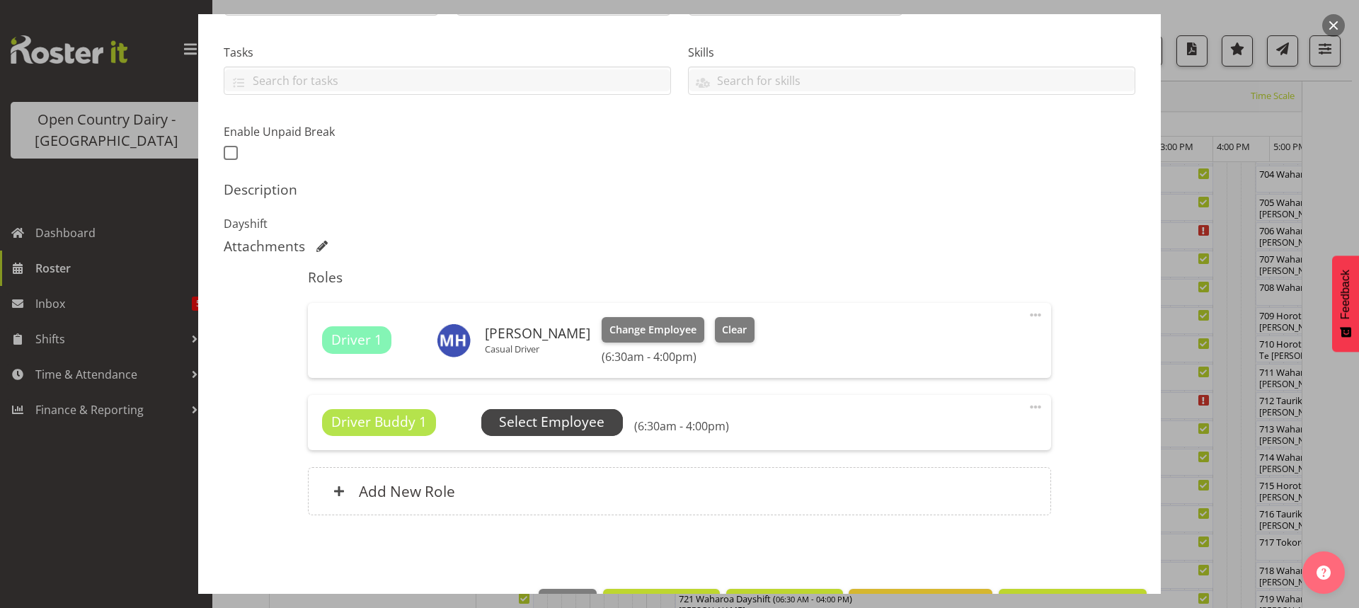
click at [544, 422] on span "Select Employee" at bounding box center [551, 422] width 105 height 21
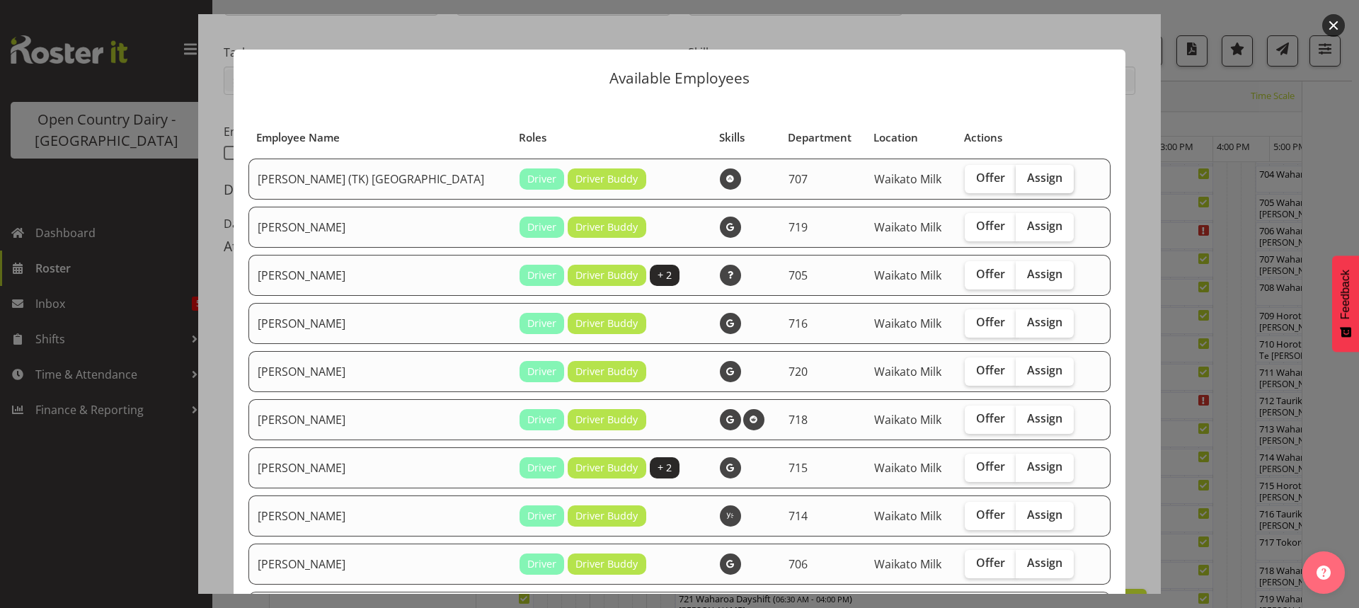
click at [1027, 178] on span "Assign" at bounding box center [1044, 178] width 35 height 14
click at [1015, 178] on input "Assign" at bounding box center [1019, 177] width 9 height 9
checkbox input "true"
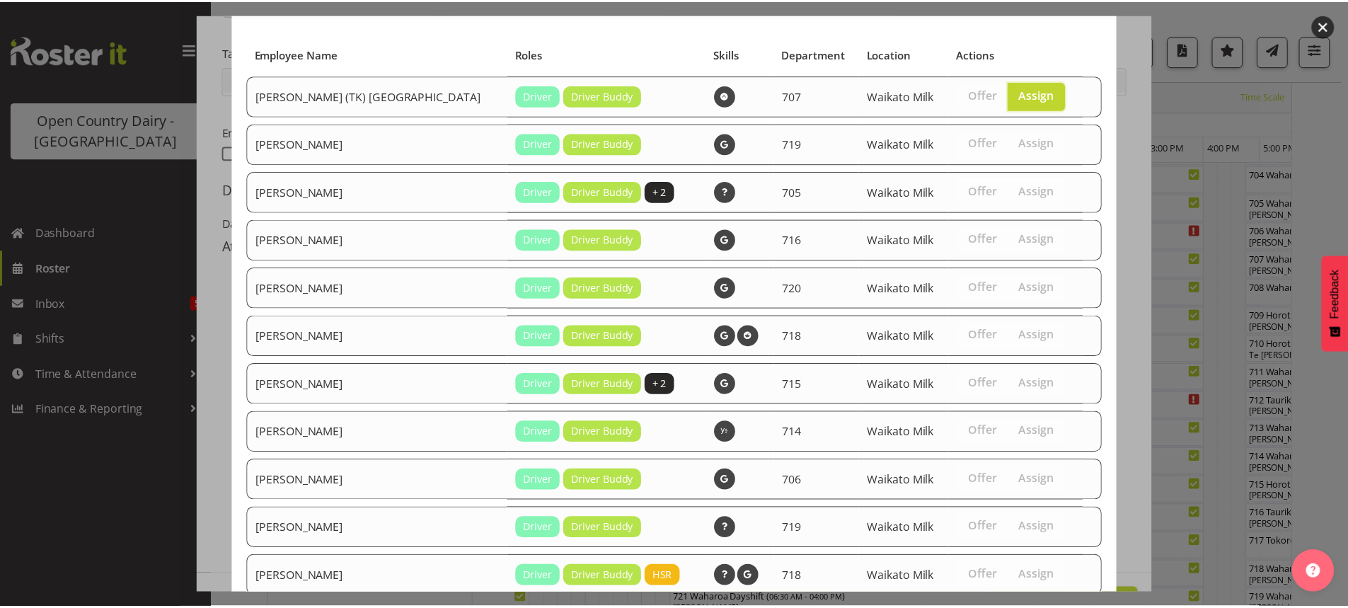
scroll to position [175, 0]
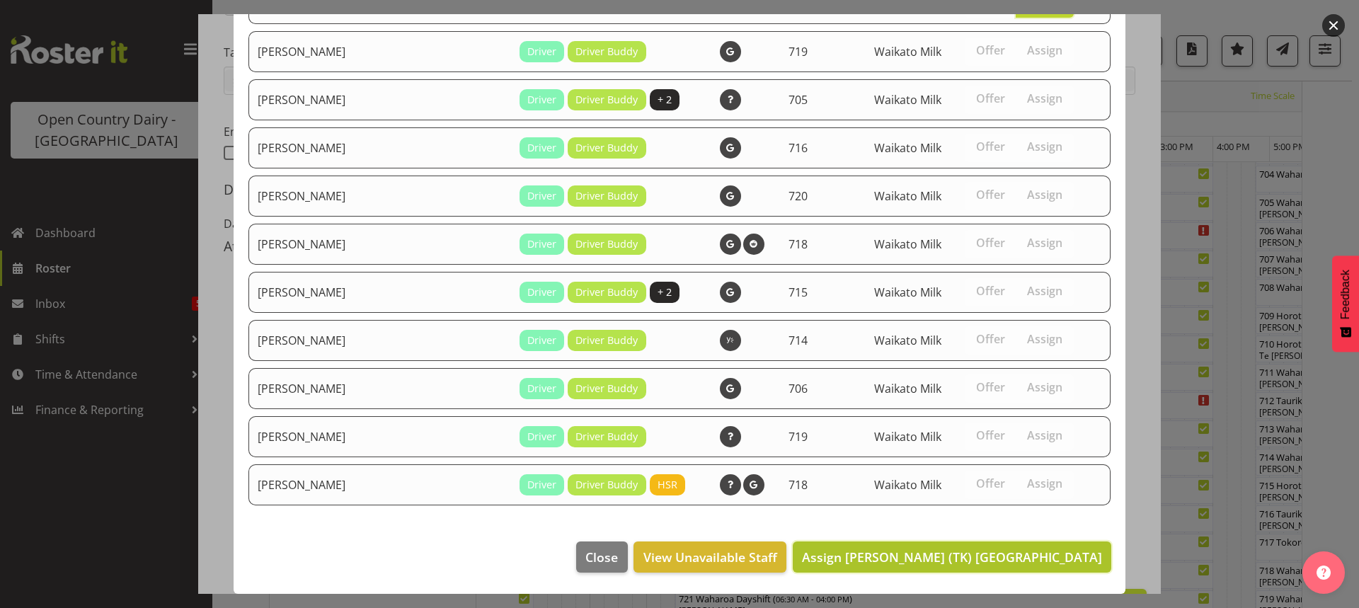
click at [1022, 555] on span "Assign Alan (TK) Bedford" at bounding box center [952, 556] width 300 height 17
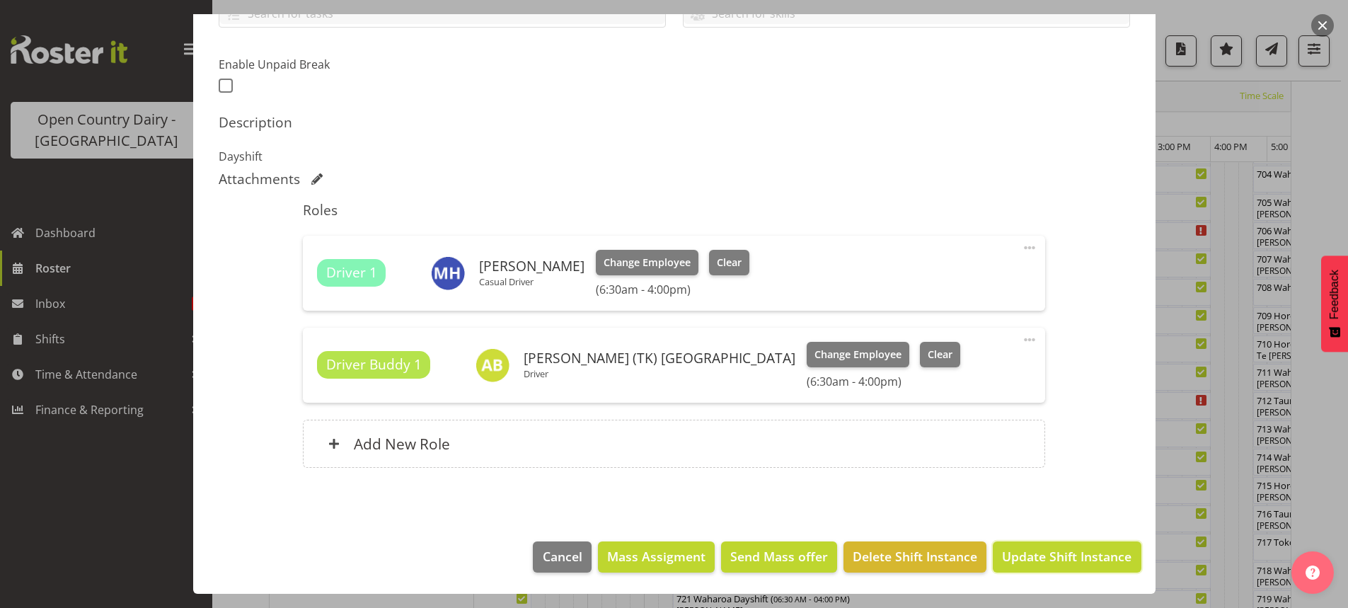
click at [1091, 558] on span "Update Shift Instance" at bounding box center [1066, 556] width 129 height 18
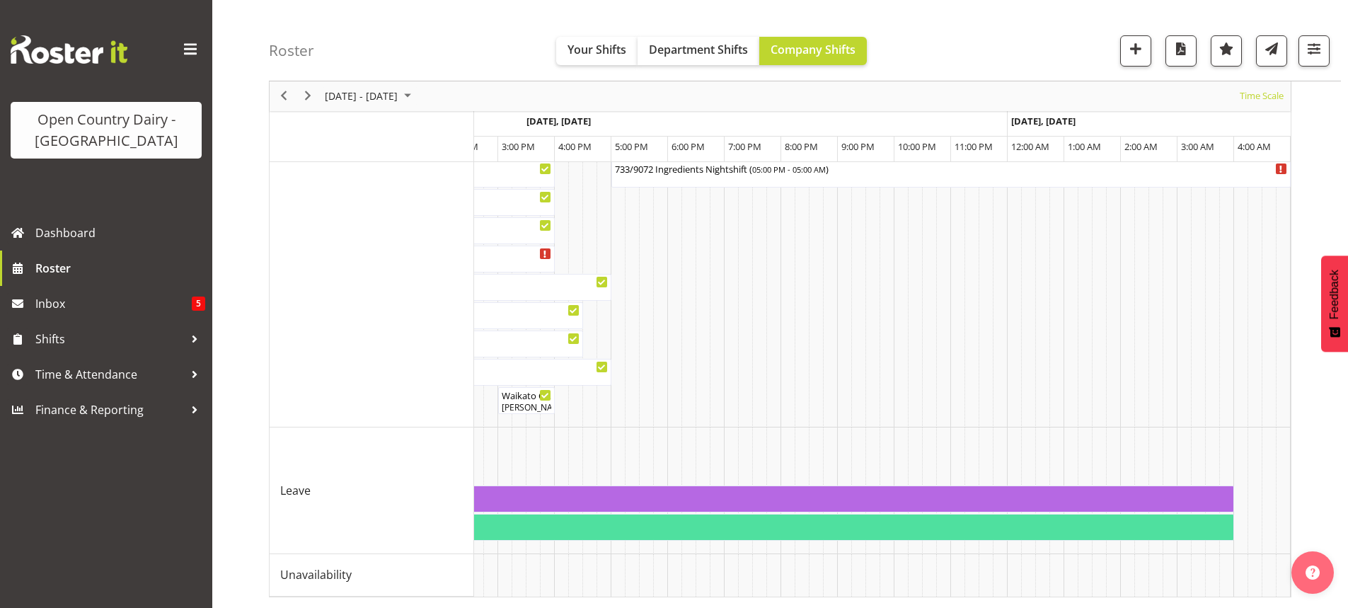
scroll to position [0, 3648]
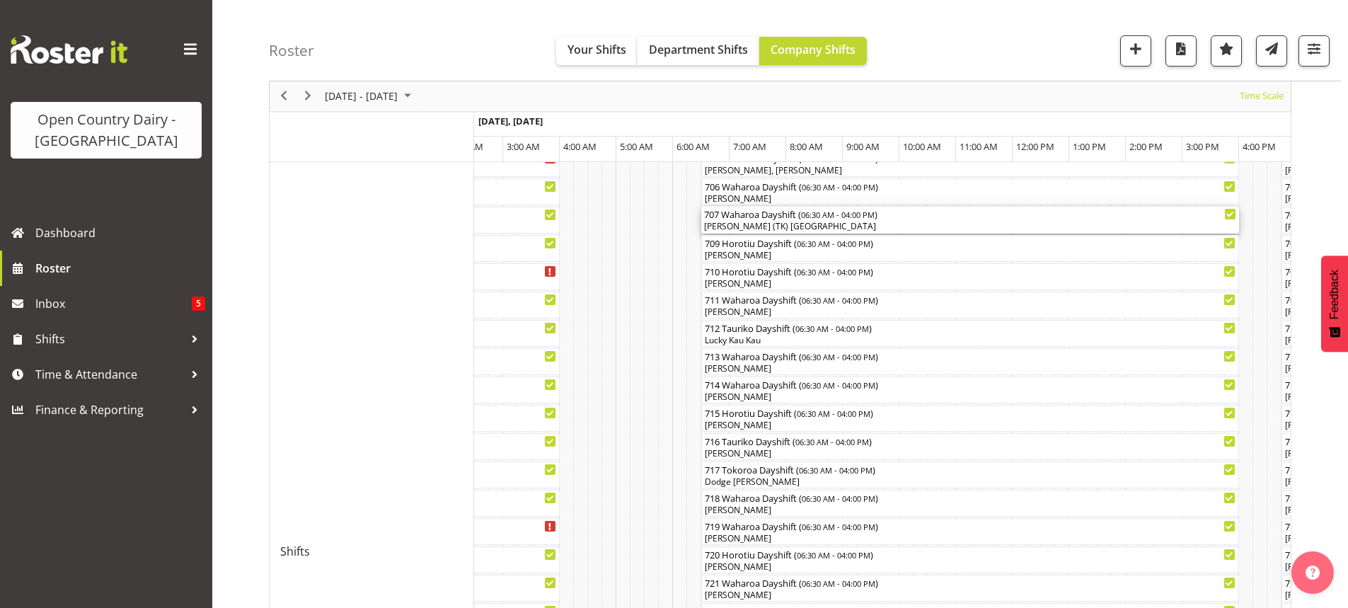
click at [811, 222] on div "[PERSON_NAME] (TK) [GEOGRAPHIC_DATA]" at bounding box center [970, 226] width 532 height 13
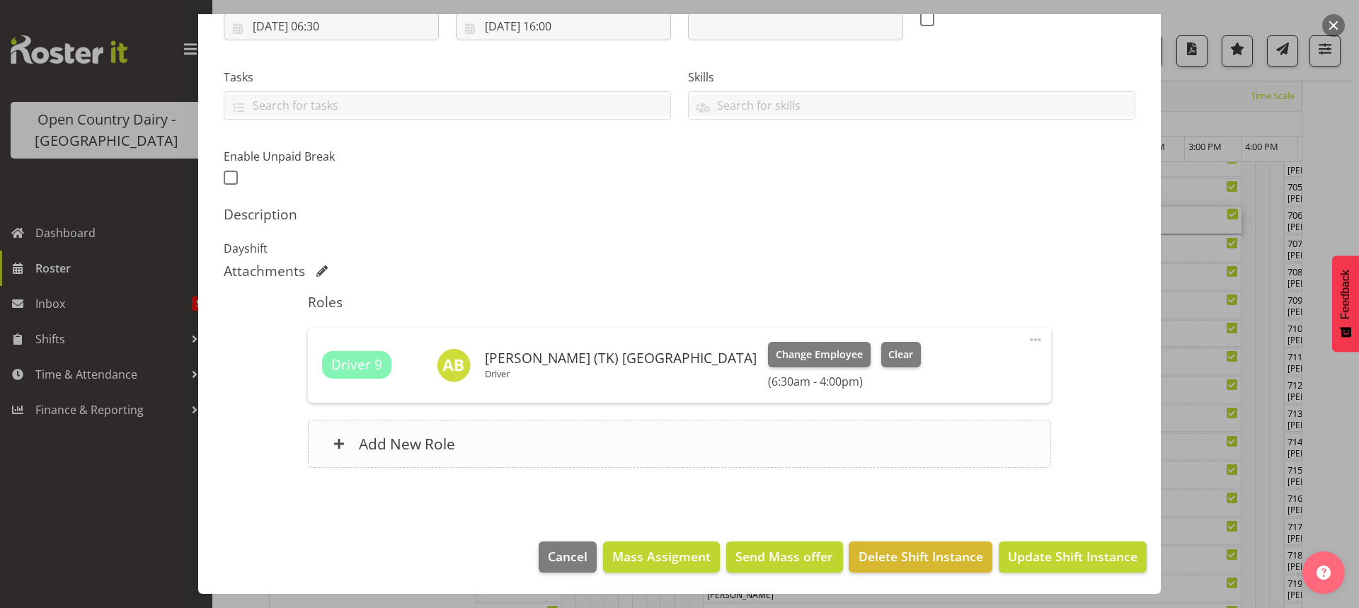
click at [410, 438] on h6 "Add New Role" at bounding box center [407, 443] width 96 height 18
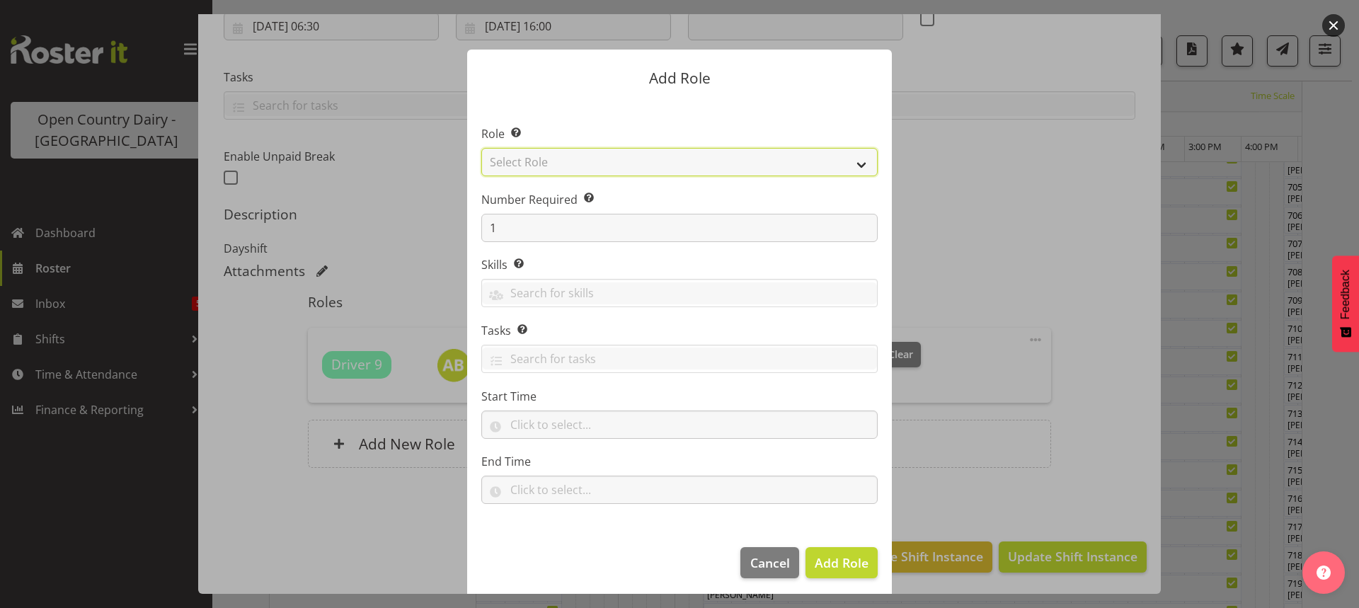
click at [705, 164] on select "Select Role Cadet Driver Crew Leader Driver Driver Buddy Driver Assessor Dayshi…" at bounding box center [679, 162] width 396 height 28
select select "1436"
click at [481, 148] on select "Select Role Cadet Driver Crew Leader Driver Driver Buddy Driver Assessor Dayshi…" at bounding box center [679, 162] width 396 height 28
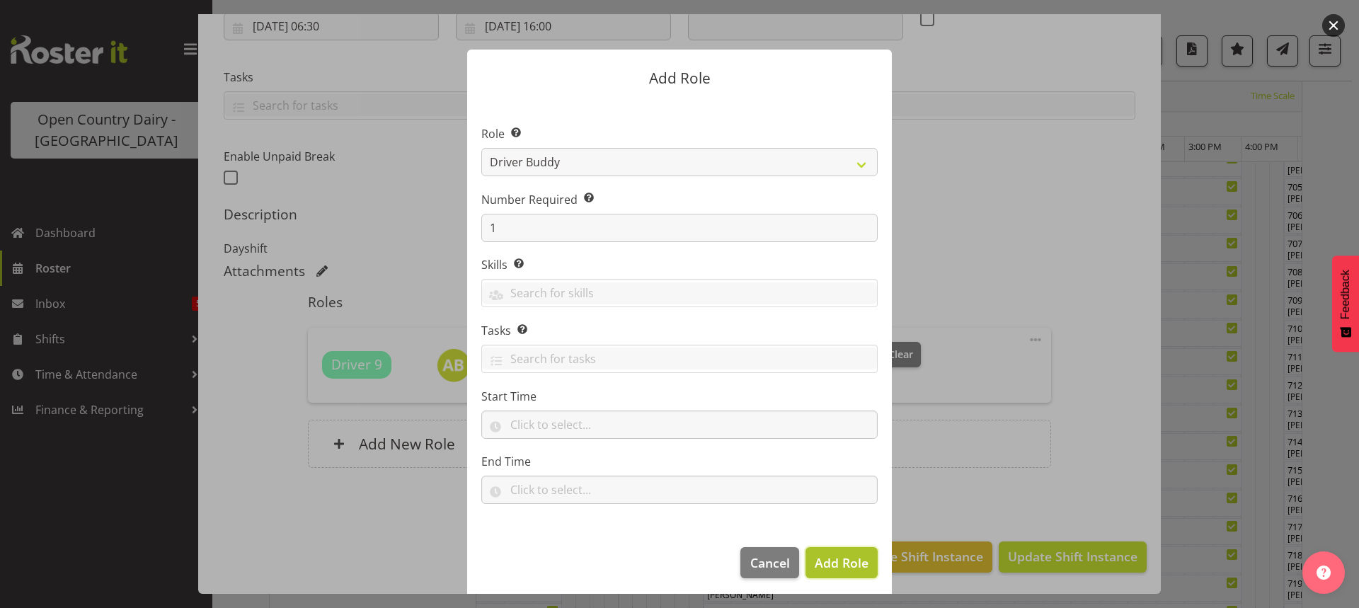
click at [841, 564] on span "Add Role" at bounding box center [841, 562] width 54 height 17
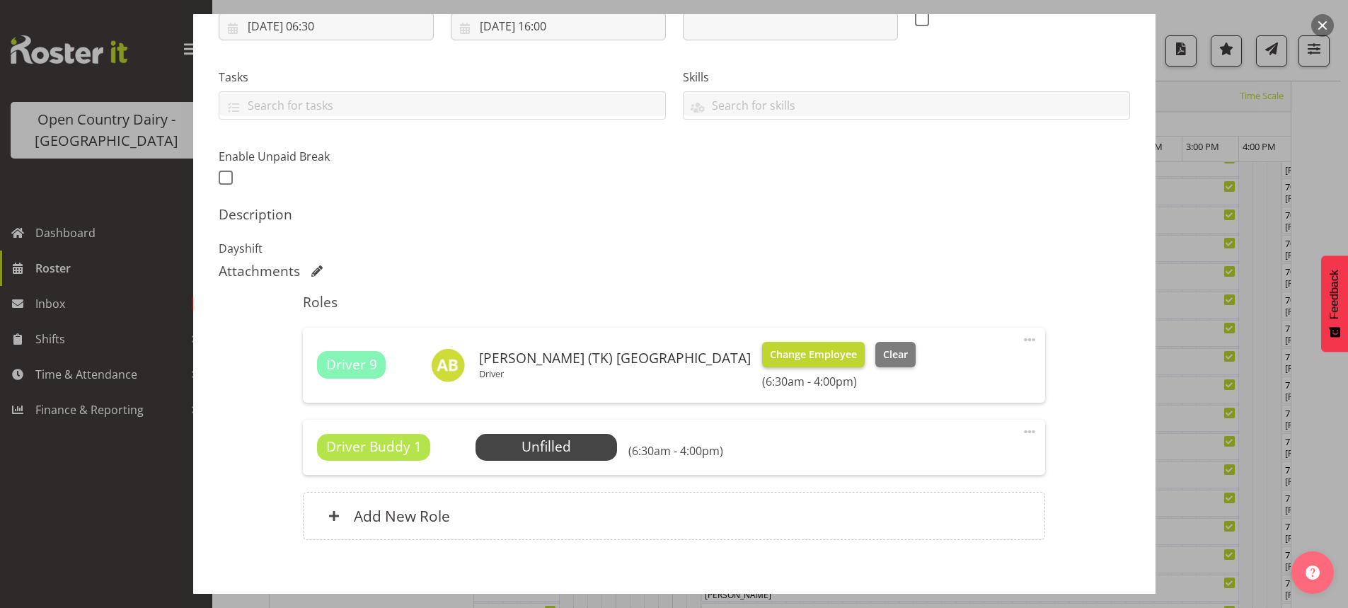
click at [770, 352] on span "Change Employee" at bounding box center [813, 355] width 87 height 16
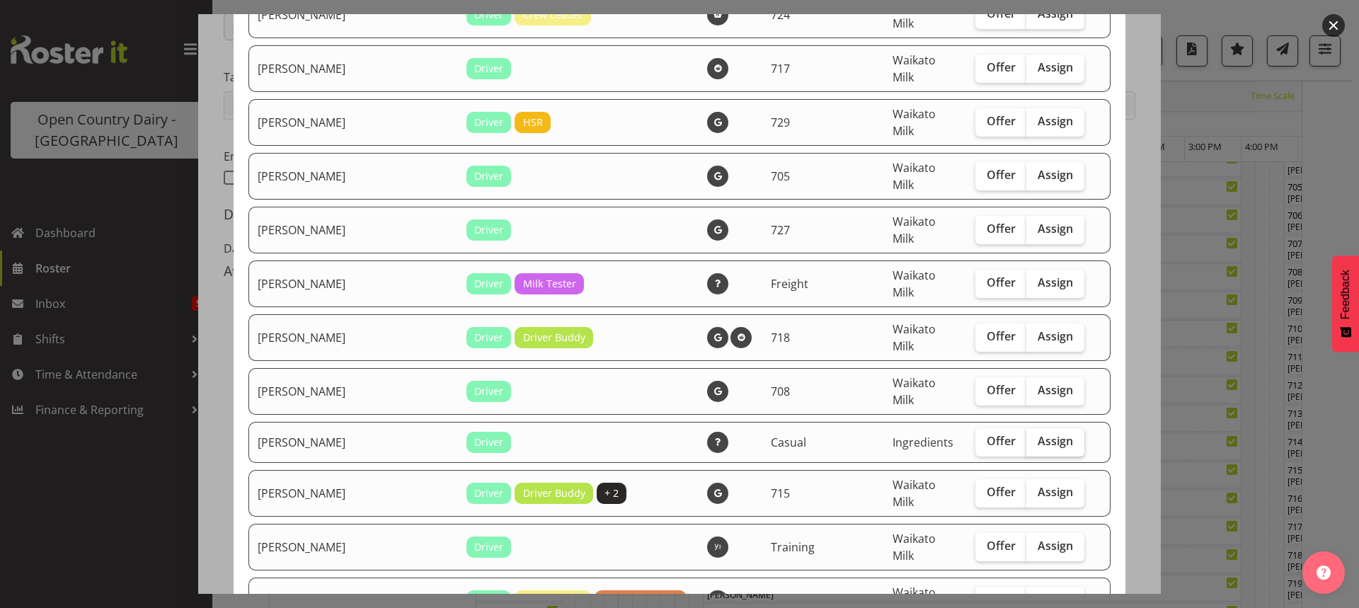
click at [1037, 434] on span "Assign" at bounding box center [1054, 441] width 35 height 14
click at [1028, 437] on input "Assign" at bounding box center [1030, 441] width 9 height 9
checkbox input "true"
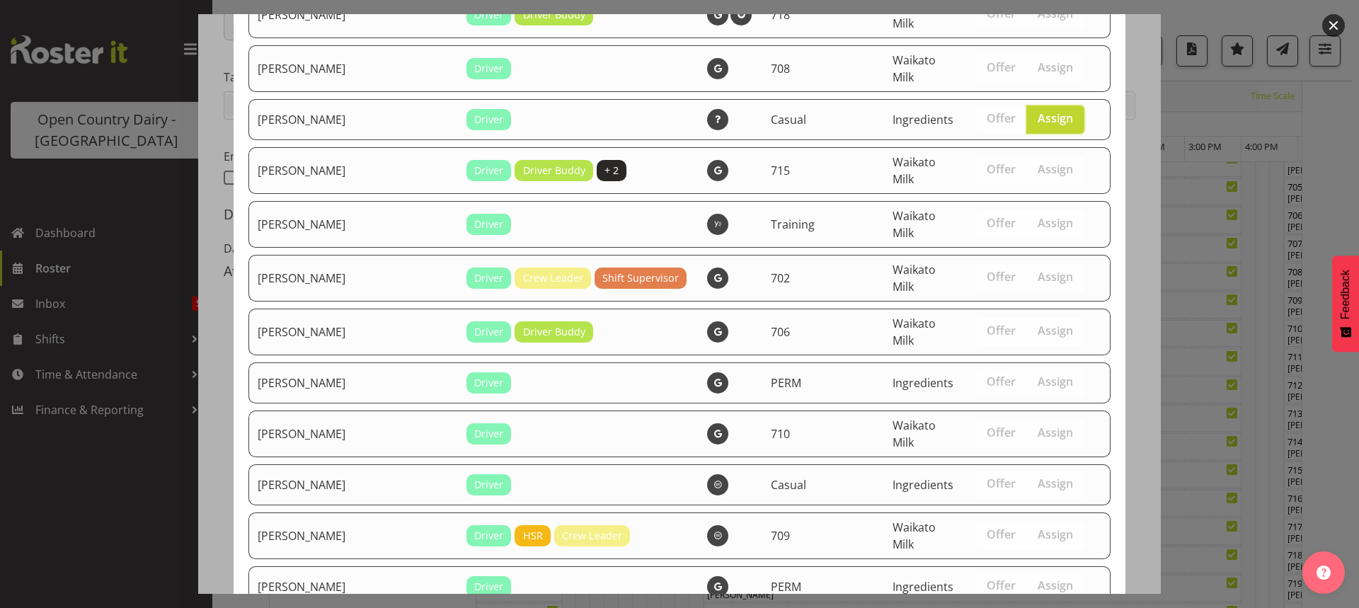
drag, startPoint x: 1037, startPoint y: 553, endPoint x: 1037, endPoint y: 545, distance: 7.8
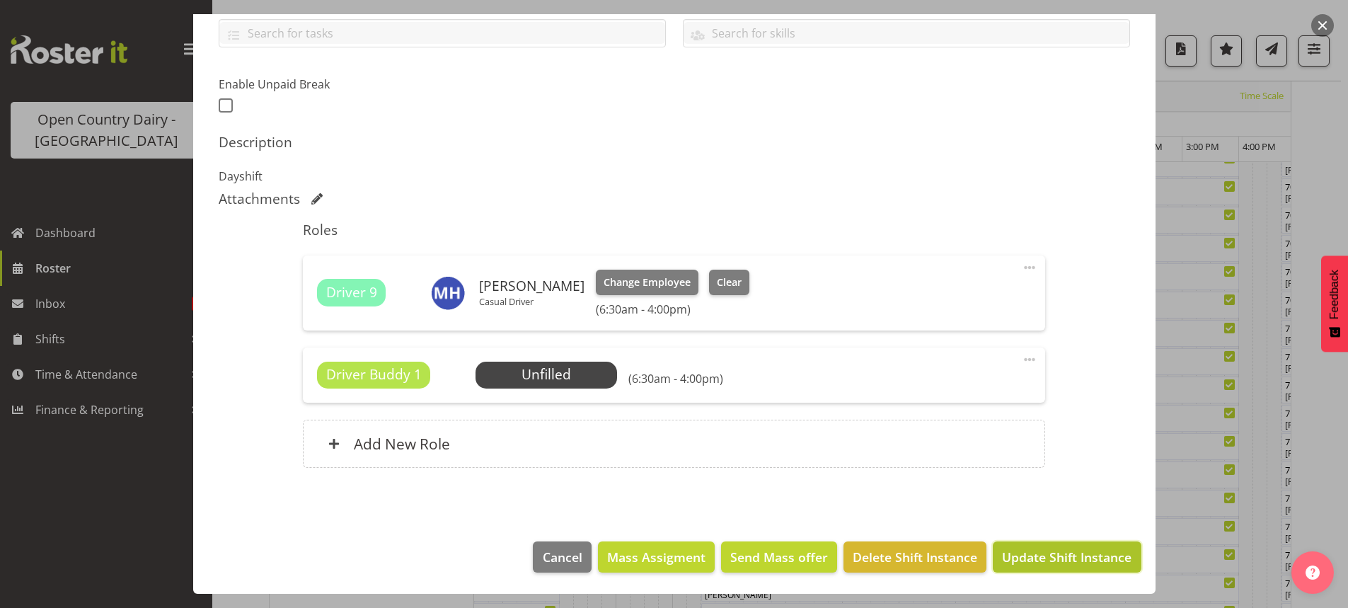
click at [1034, 556] on span "Update Shift Instance" at bounding box center [1066, 557] width 129 height 18
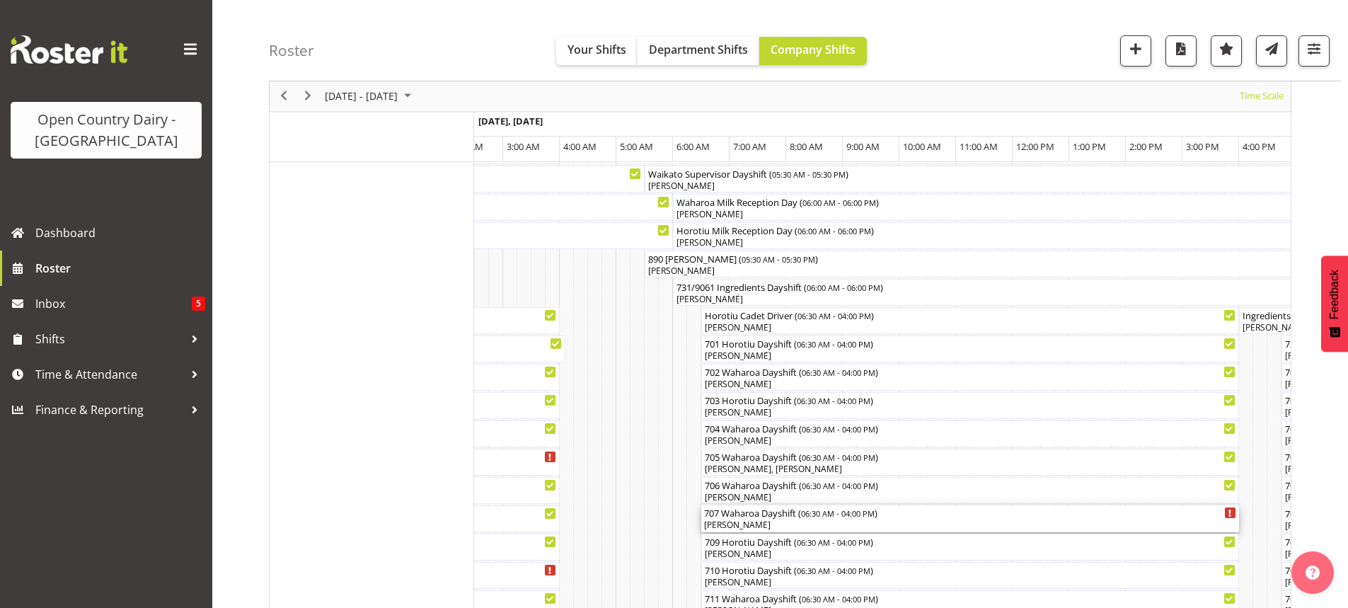
click at [806, 525] on div "[PERSON_NAME]" at bounding box center [970, 525] width 532 height 13
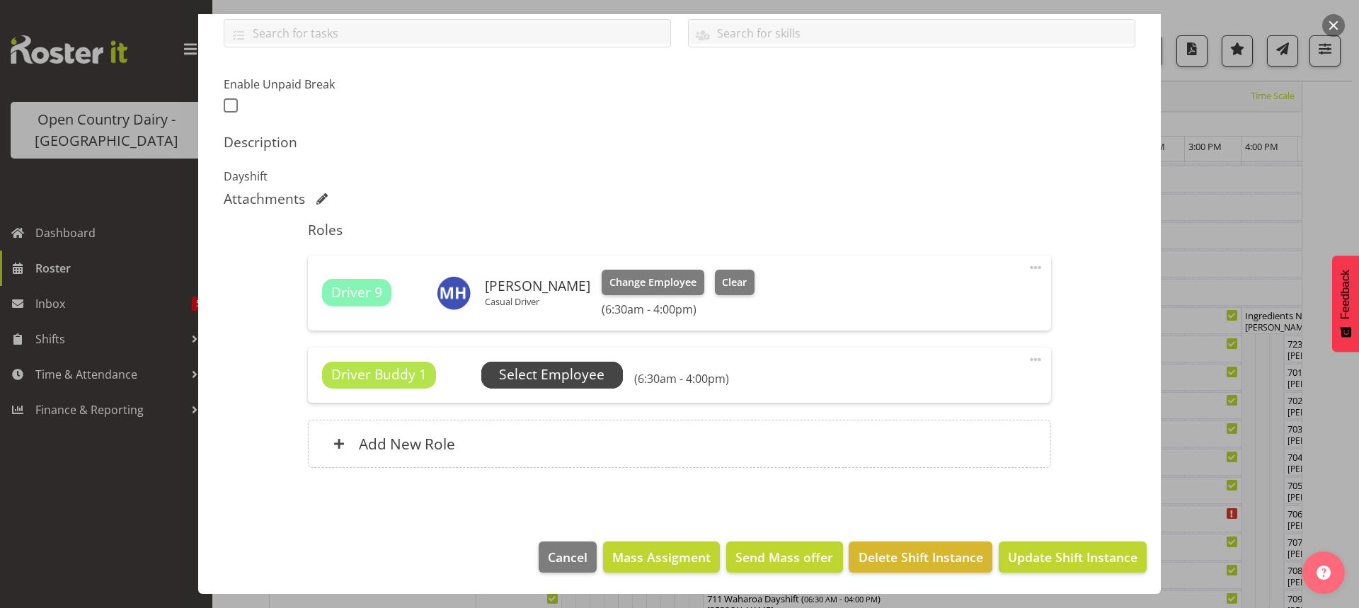
click at [560, 379] on span "Select Employee" at bounding box center [551, 374] width 105 height 21
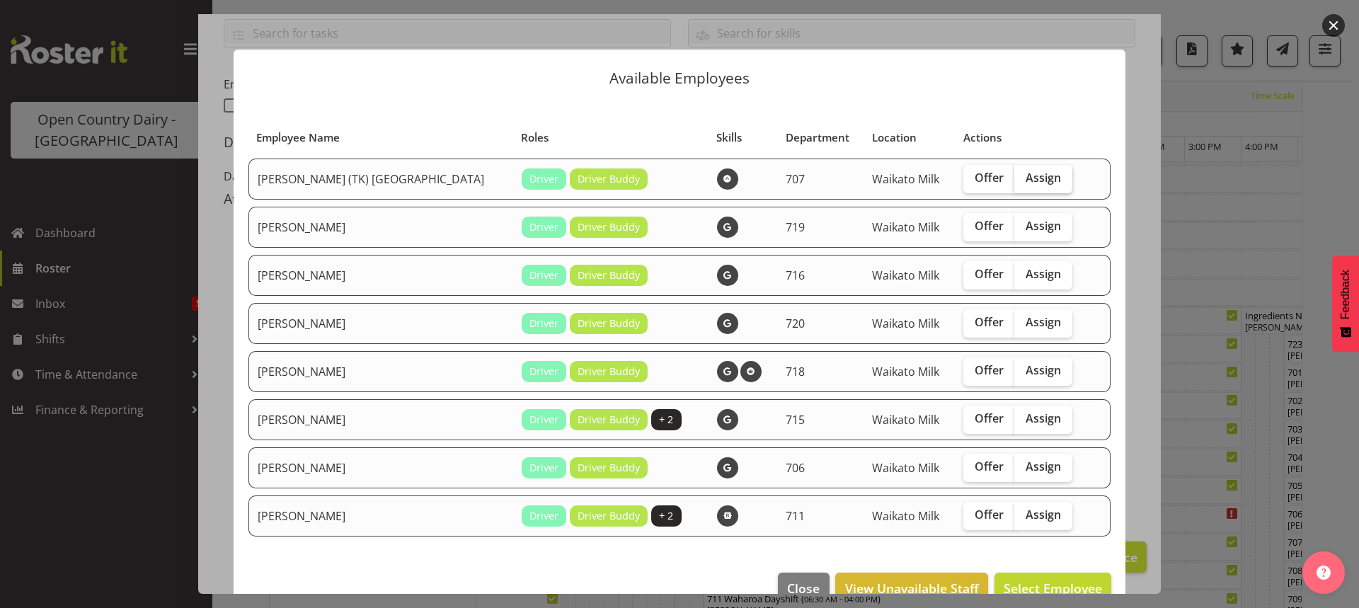
click at [1025, 175] on span "Assign" at bounding box center [1042, 178] width 35 height 14
click at [1014, 175] on input "Assign" at bounding box center [1018, 177] width 9 height 9
checkbox input "true"
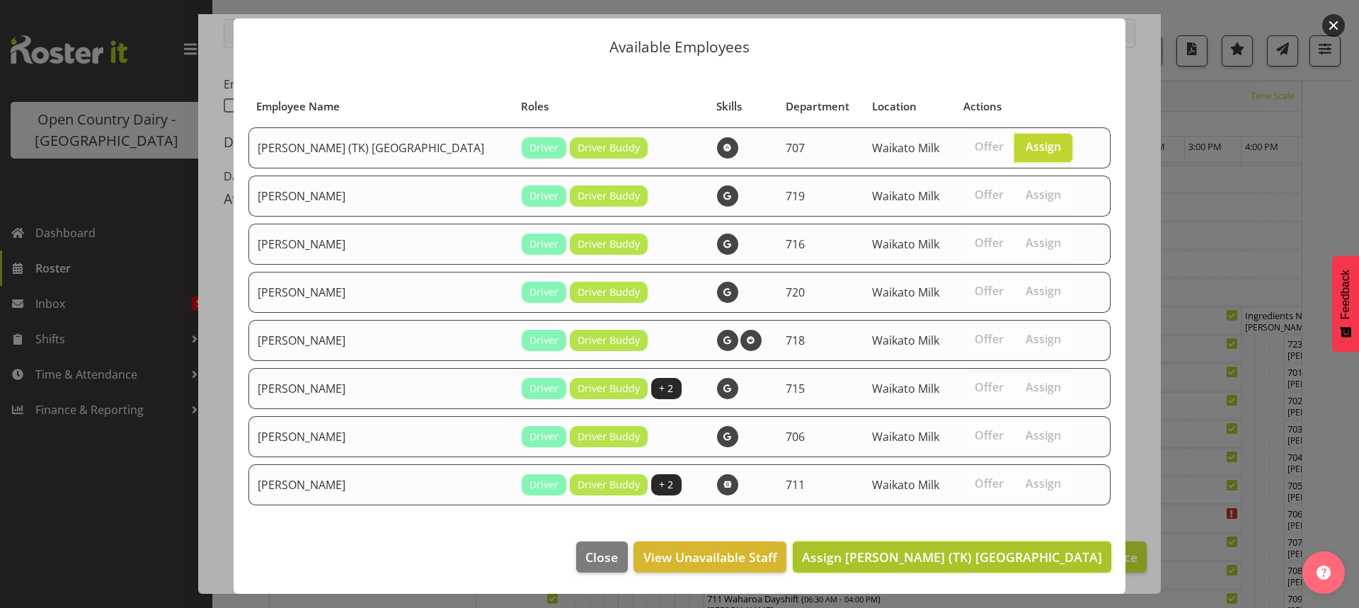
click at [1029, 555] on span "Assign Alan (TK) Bedford" at bounding box center [952, 556] width 300 height 17
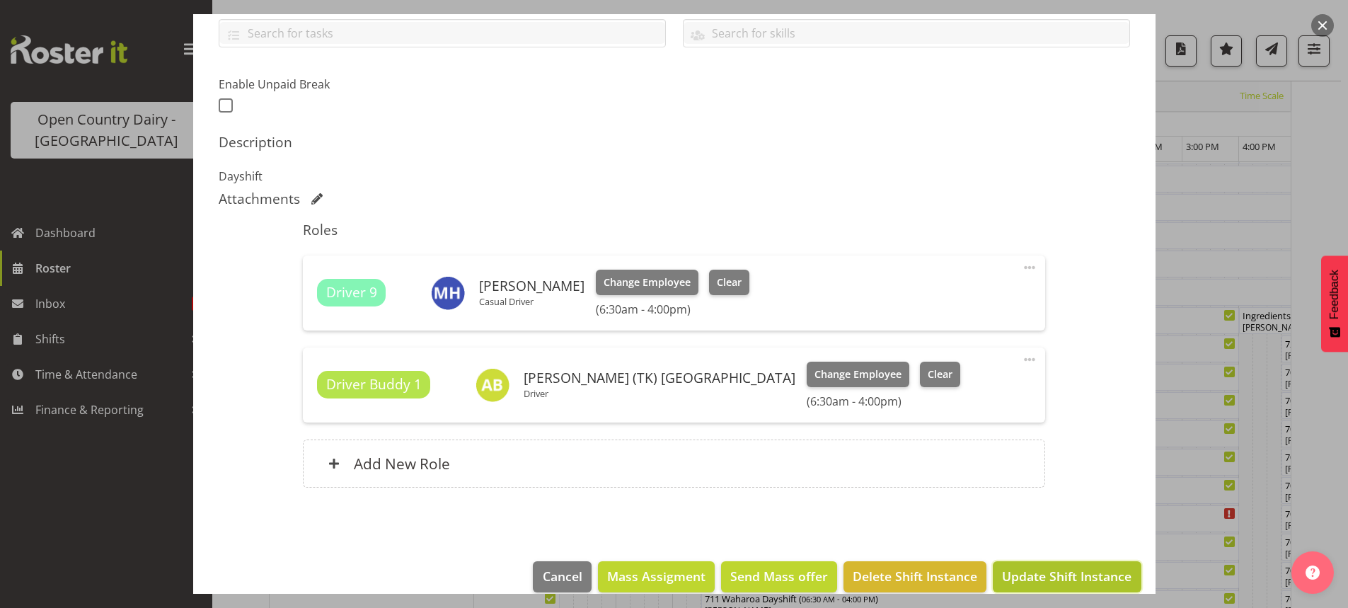
click at [1047, 568] on span "Update Shift Instance" at bounding box center [1066, 576] width 129 height 18
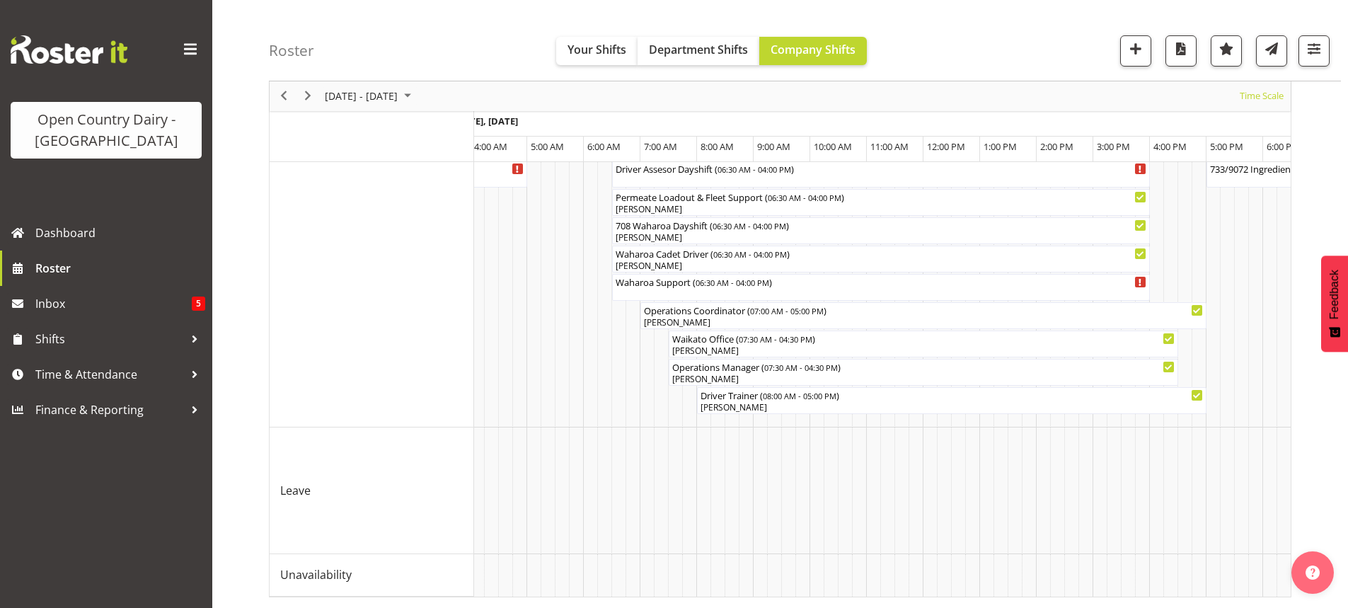
scroll to position [0, 4369]
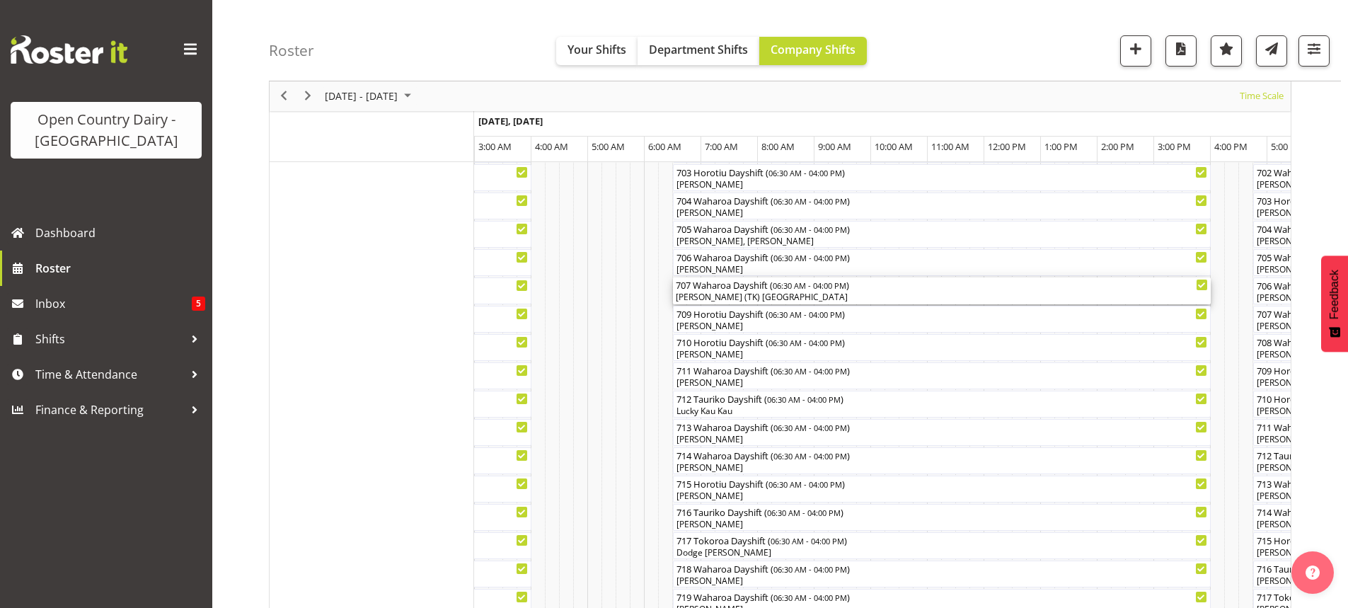
click at [778, 289] on span "06:30 AM - 04:00 PM" at bounding box center [810, 285] width 74 height 11
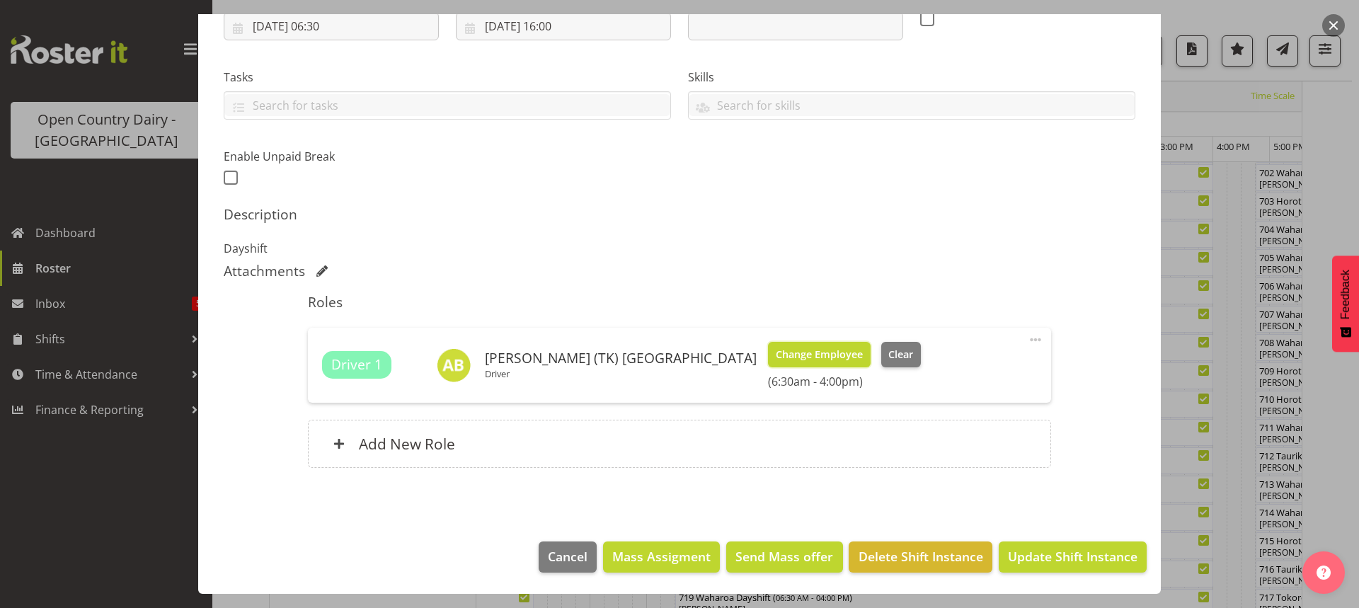
click at [776, 355] on span "Change Employee" at bounding box center [819, 355] width 87 height 16
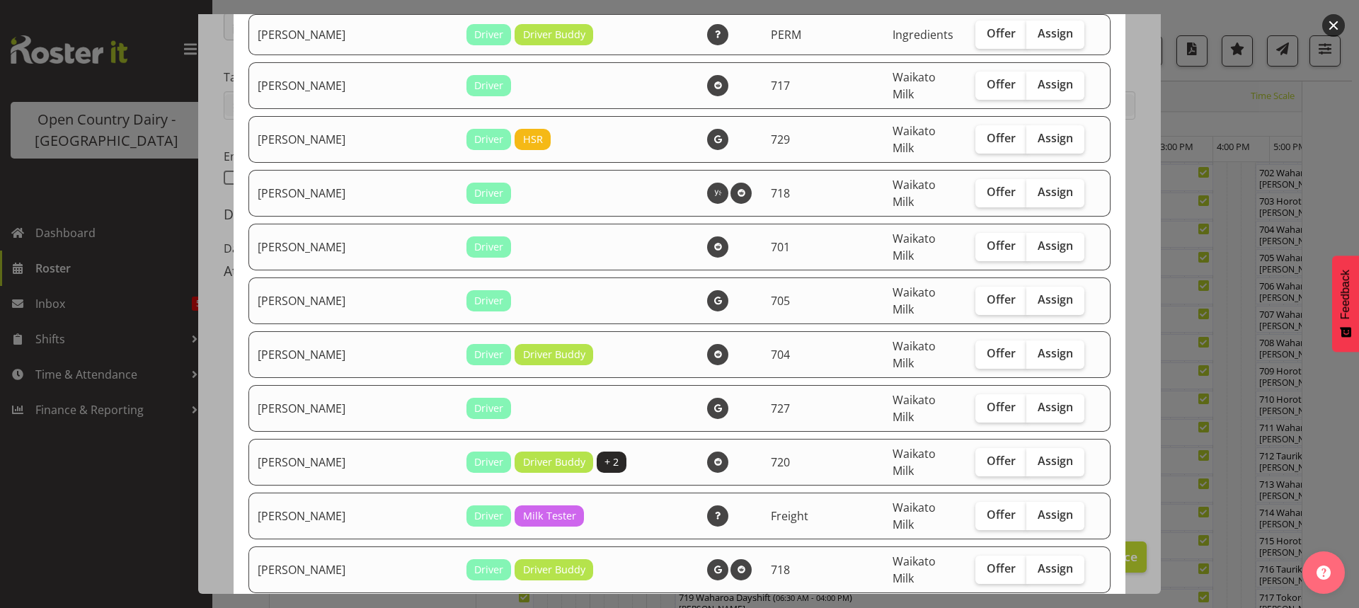
checkbox input "true"
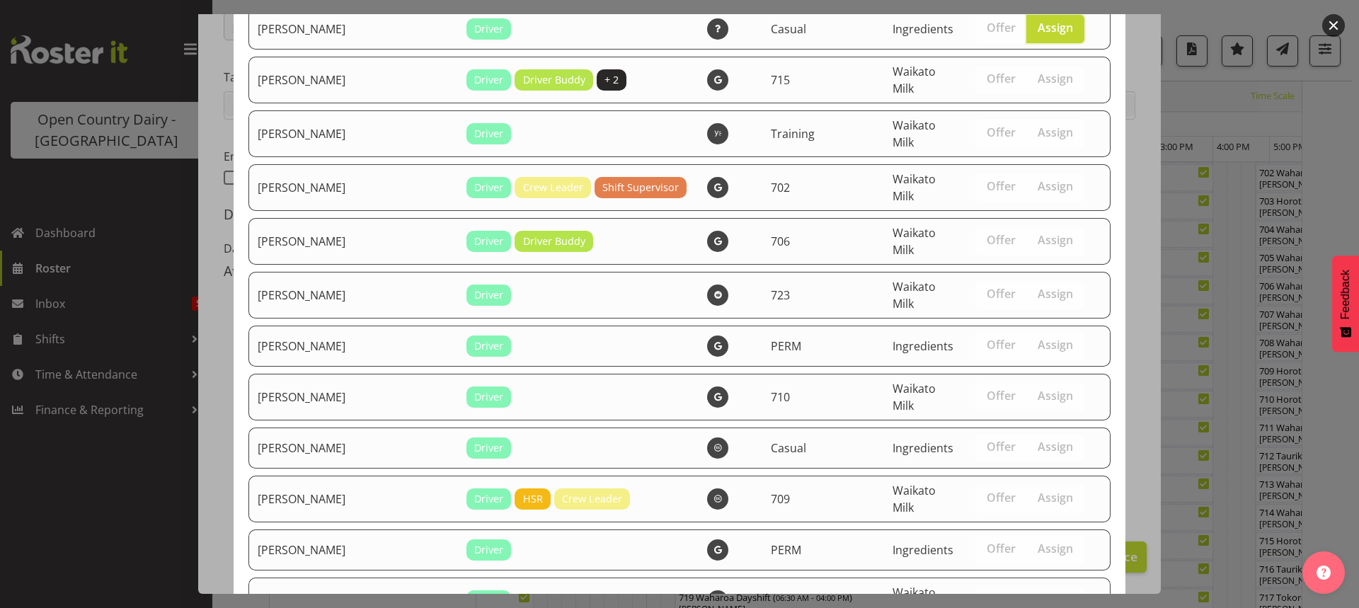
drag, startPoint x: 1039, startPoint y: 560, endPoint x: 1037, endPoint y: 549, distance: 10.8
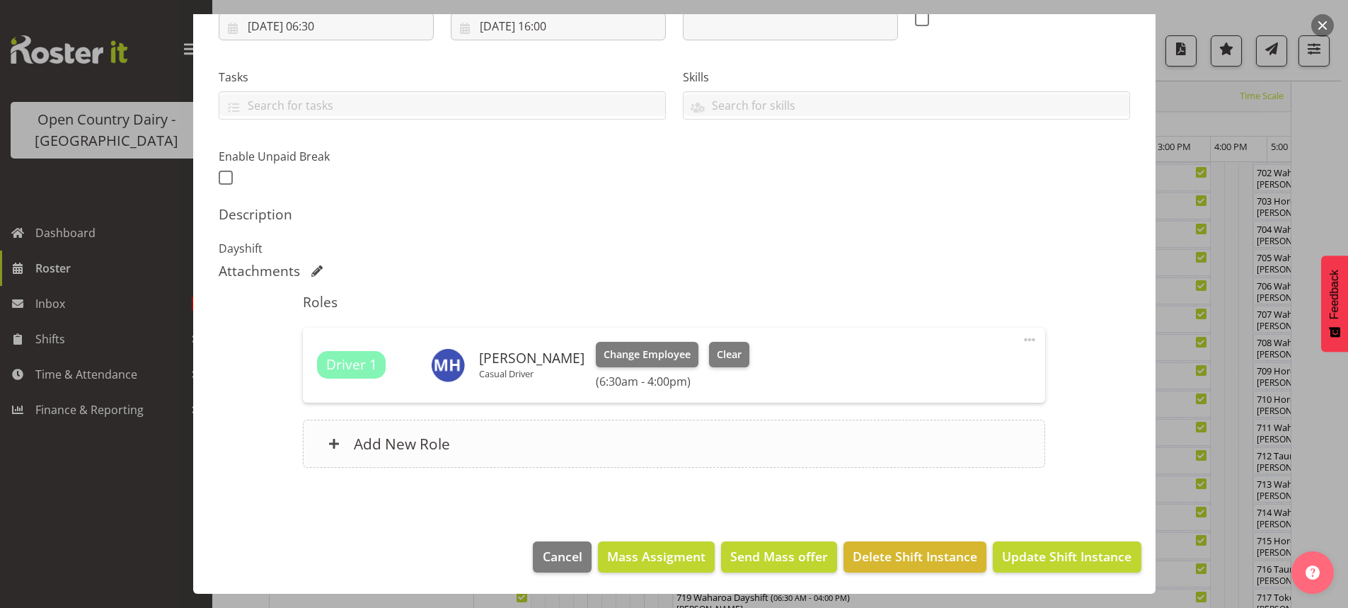
click at [412, 442] on h6 "Add New Role" at bounding box center [402, 443] width 96 height 18
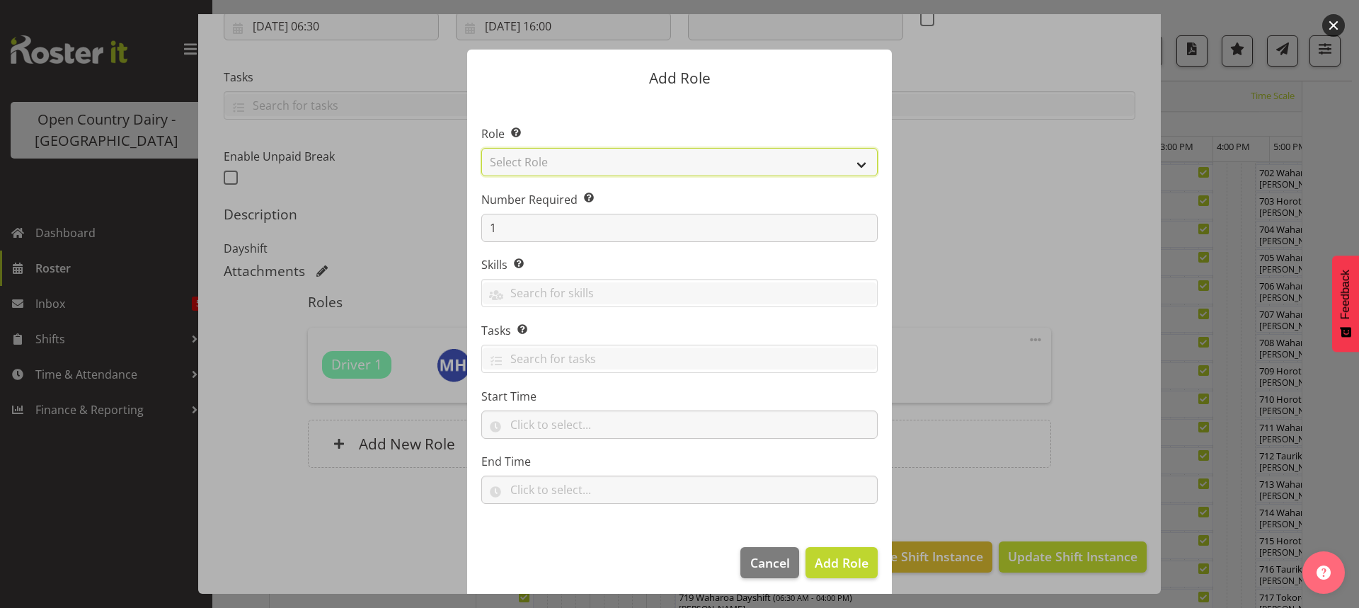
click at [693, 163] on select "Select Role Cadet Driver Crew Leader Driver Driver Buddy Driver Assessor Dayshi…" at bounding box center [679, 162] width 396 height 28
select select "1436"
click at [481, 148] on select "Select Role Cadet Driver Crew Leader Driver Driver Buddy Driver Assessor Dayshi…" at bounding box center [679, 162] width 396 height 28
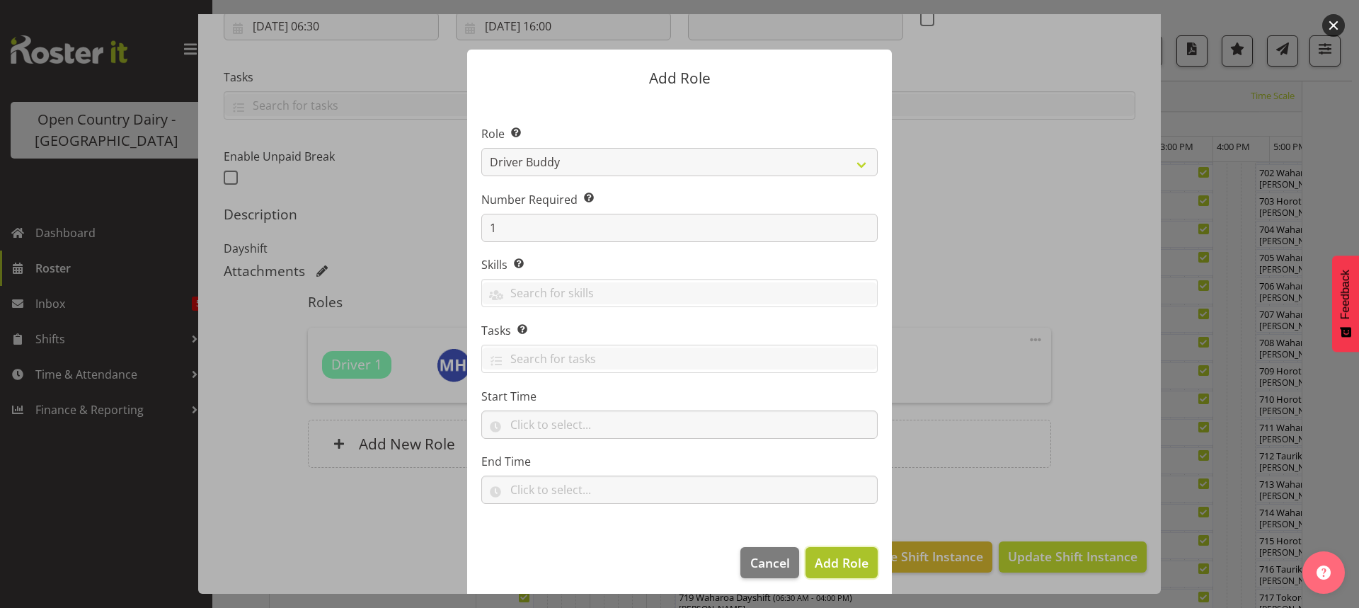
click at [837, 565] on span "Add Role" at bounding box center [841, 562] width 54 height 17
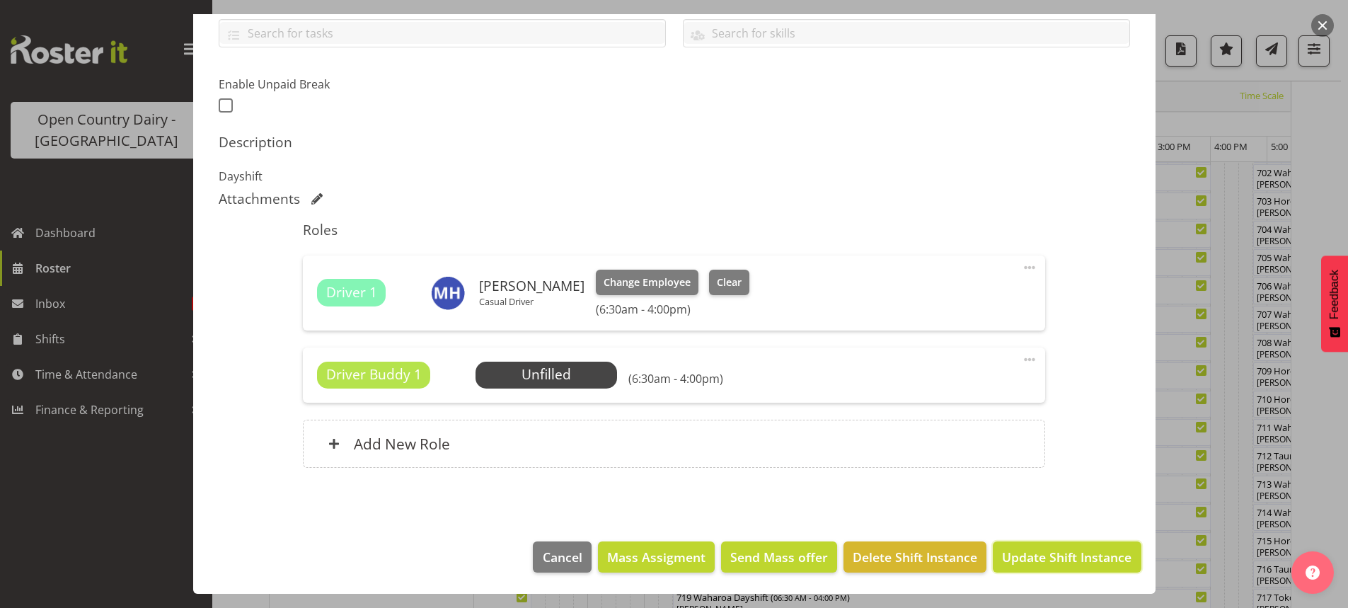
click at [1037, 555] on span "Update Shift Instance" at bounding box center [1066, 557] width 129 height 18
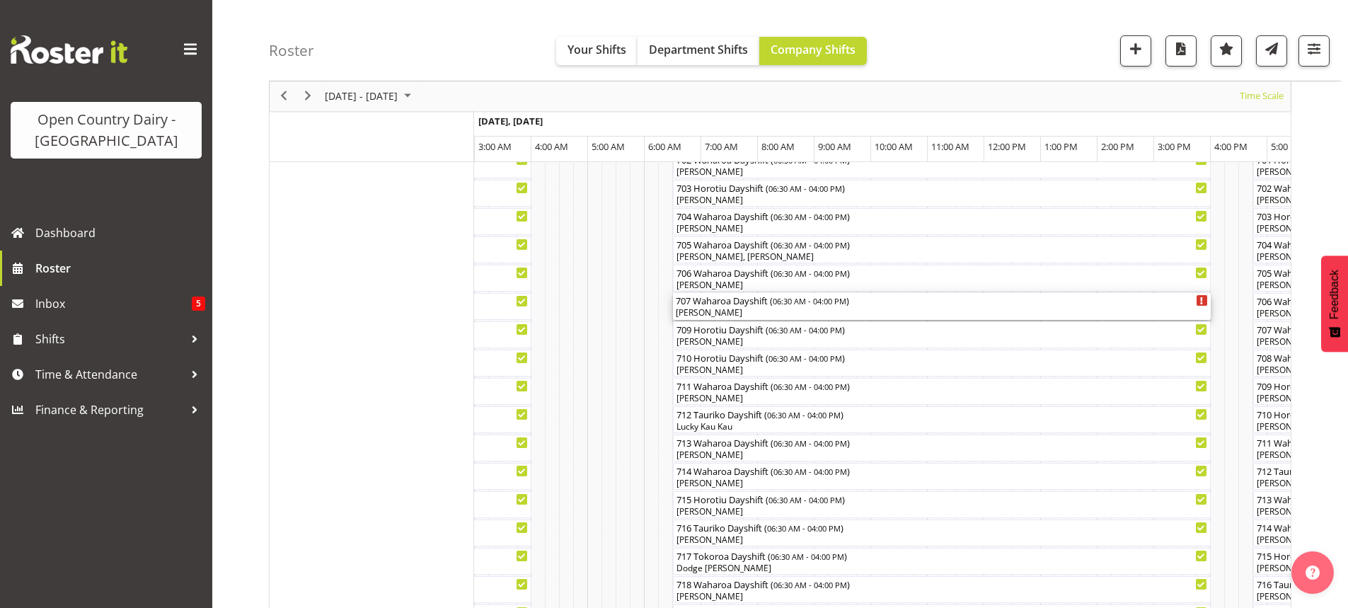
click at [763, 311] on div "[PERSON_NAME]" at bounding box center [942, 312] width 532 height 13
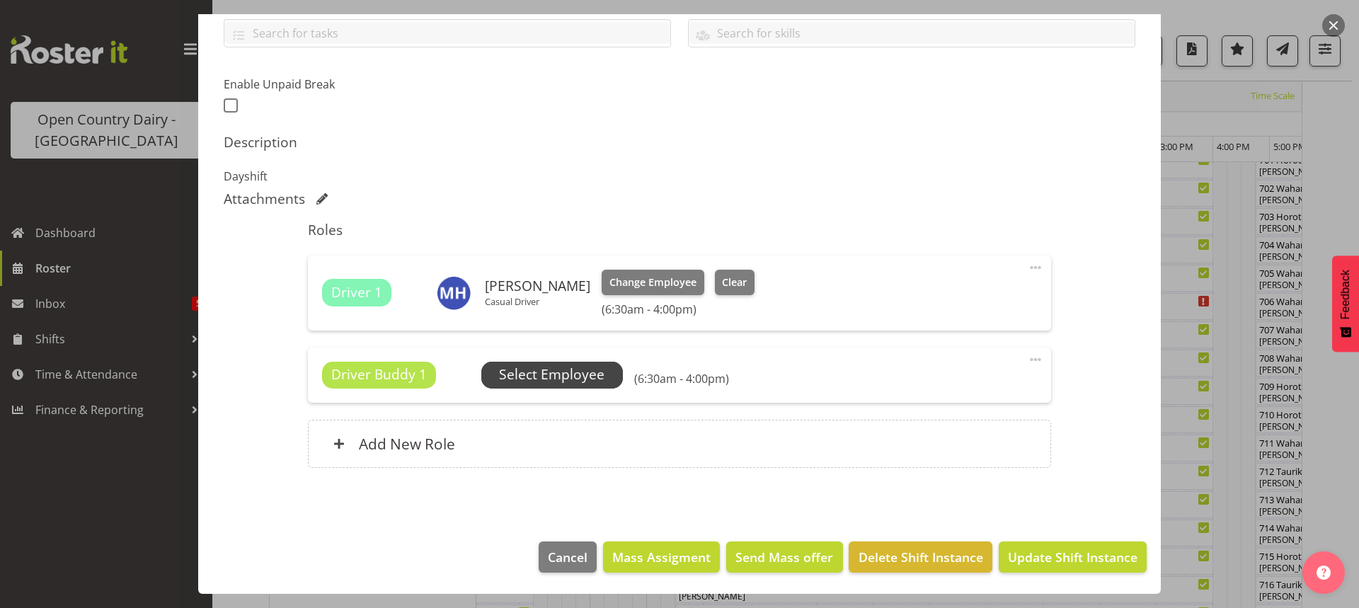
click at [554, 370] on span "Select Employee" at bounding box center [551, 374] width 105 height 21
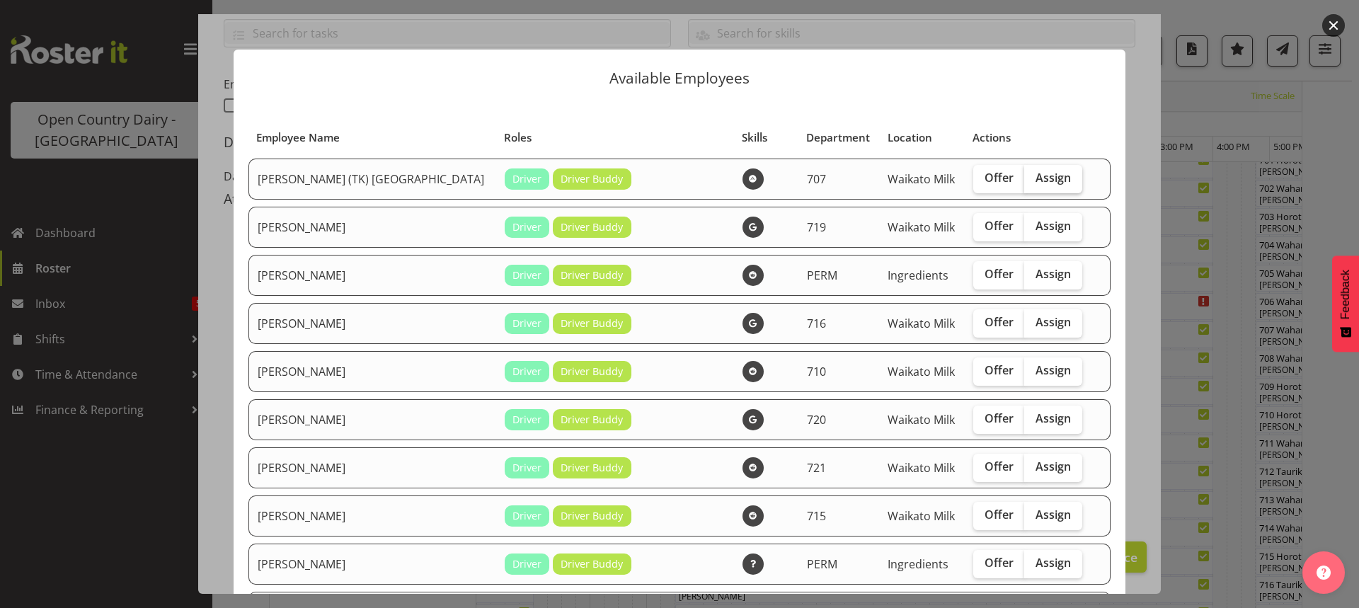
click at [1035, 176] on span "Assign" at bounding box center [1052, 178] width 35 height 14
click at [1024, 176] on input "Assign" at bounding box center [1028, 177] width 9 height 9
checkbox input "true"
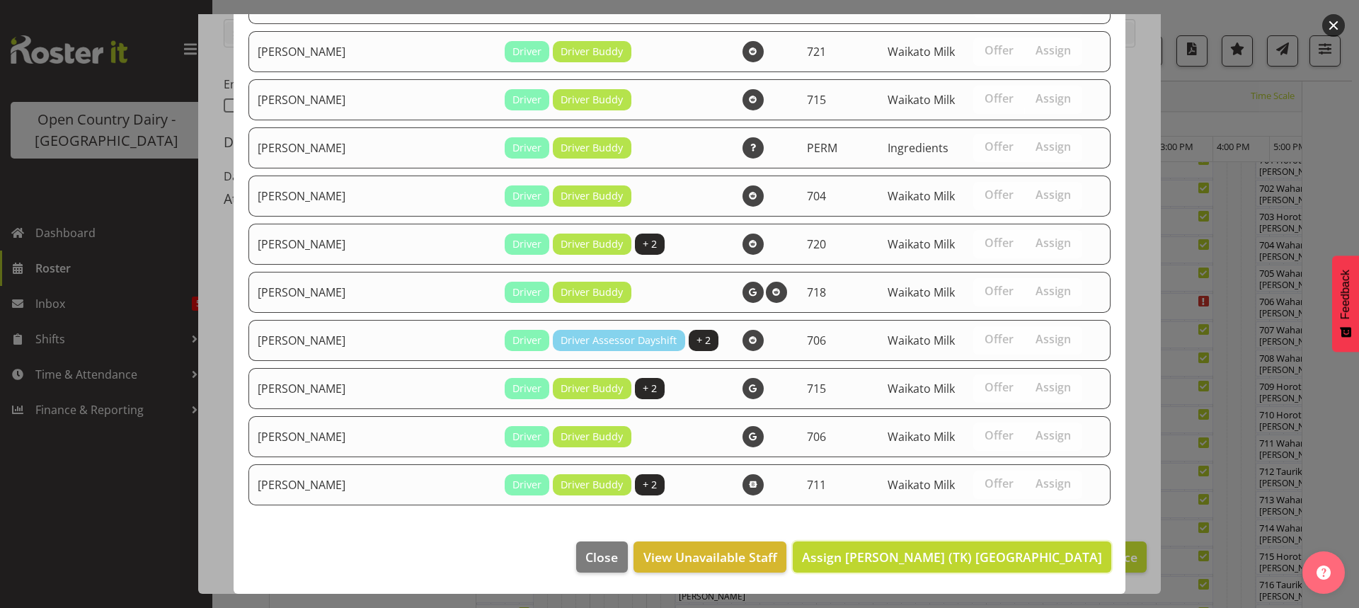
drag, startPoint x: 1039, startPoint y: 558, endPoint x: 1039, endPoint y: 535, distance: 22.7
click at [1039, 556] on span "Assign Alan (TK) Bedford" at bounding box center [952, 556] width 300 height 17
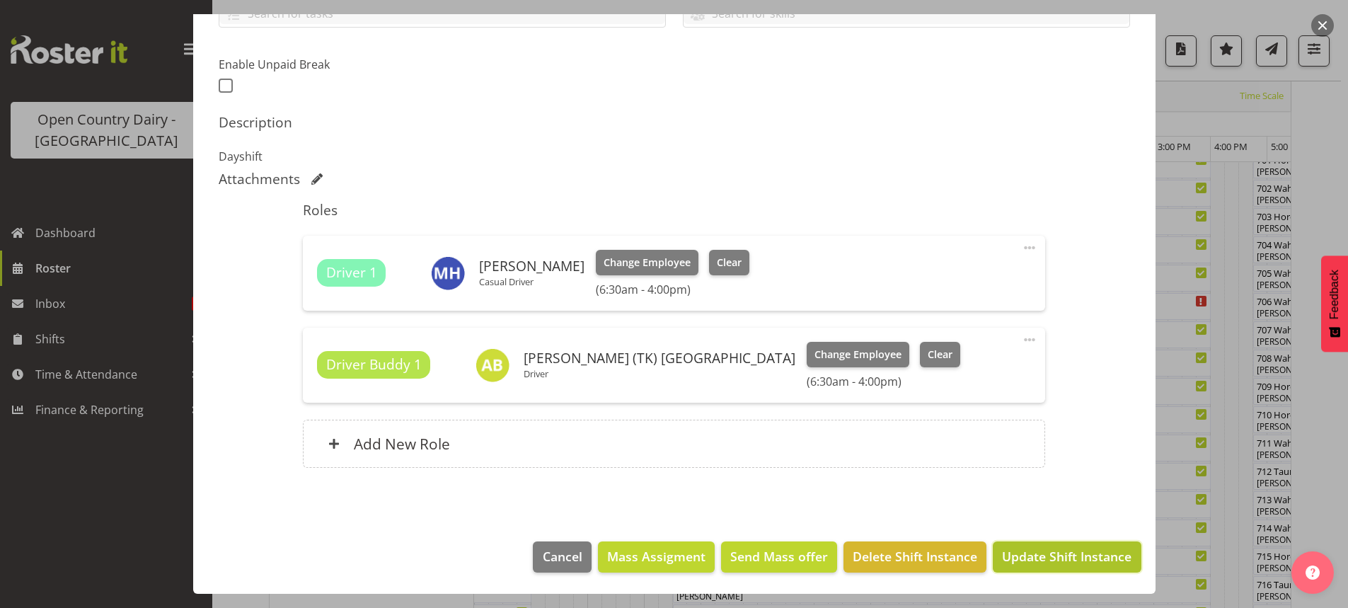
click at [1056, 551] on span "Update Shift Instance" at bounding box center [1066, 556] width 129 height 18
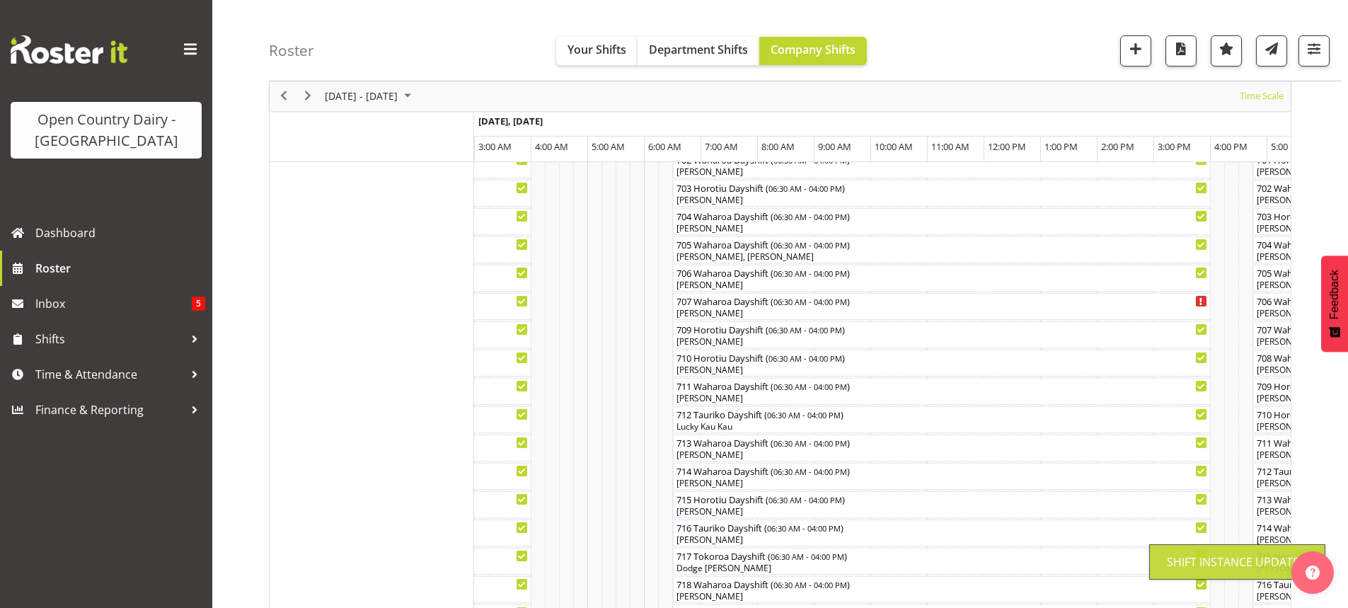
scroll to position [88, 0]
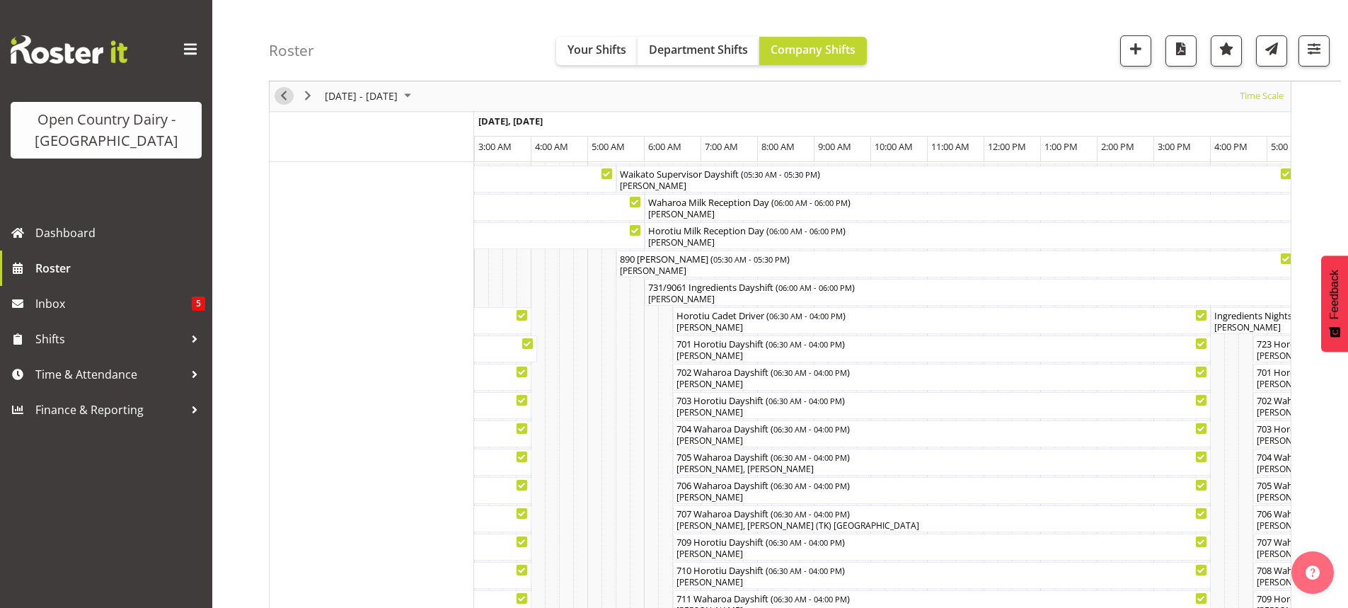
click at [284, 95] on span "Previous" at bounding box center [283, 97] width 17 height 18
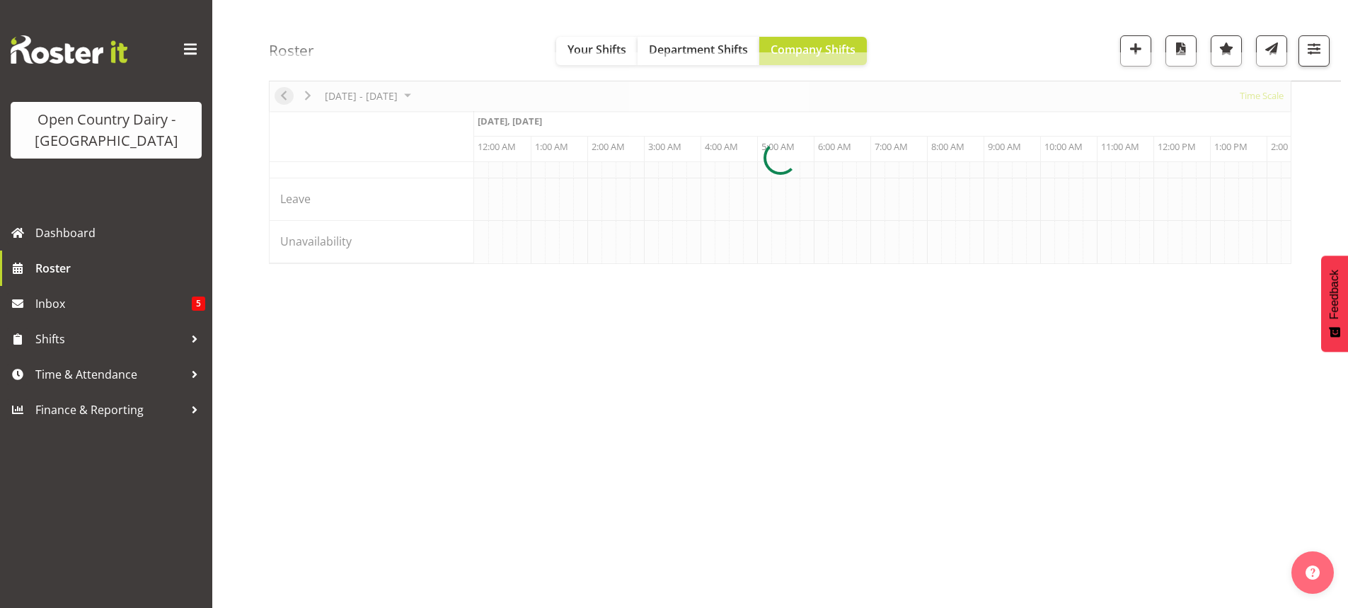
scroll to position [0, 4076]
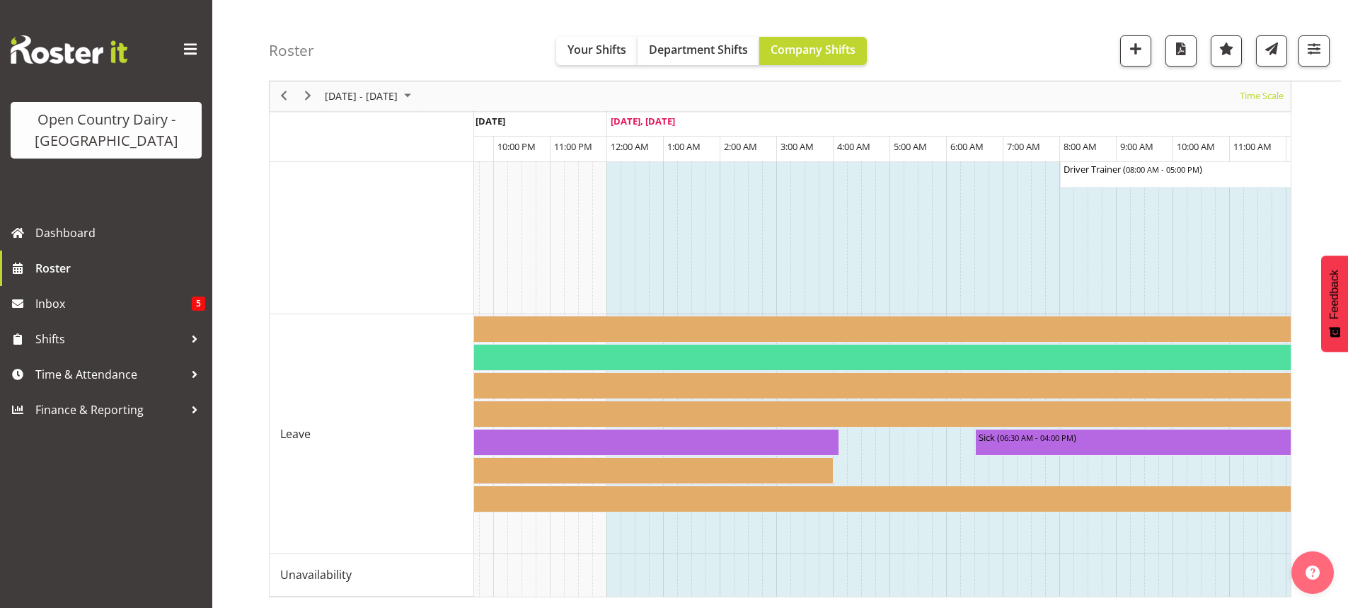
scroll to position [0, 3868]
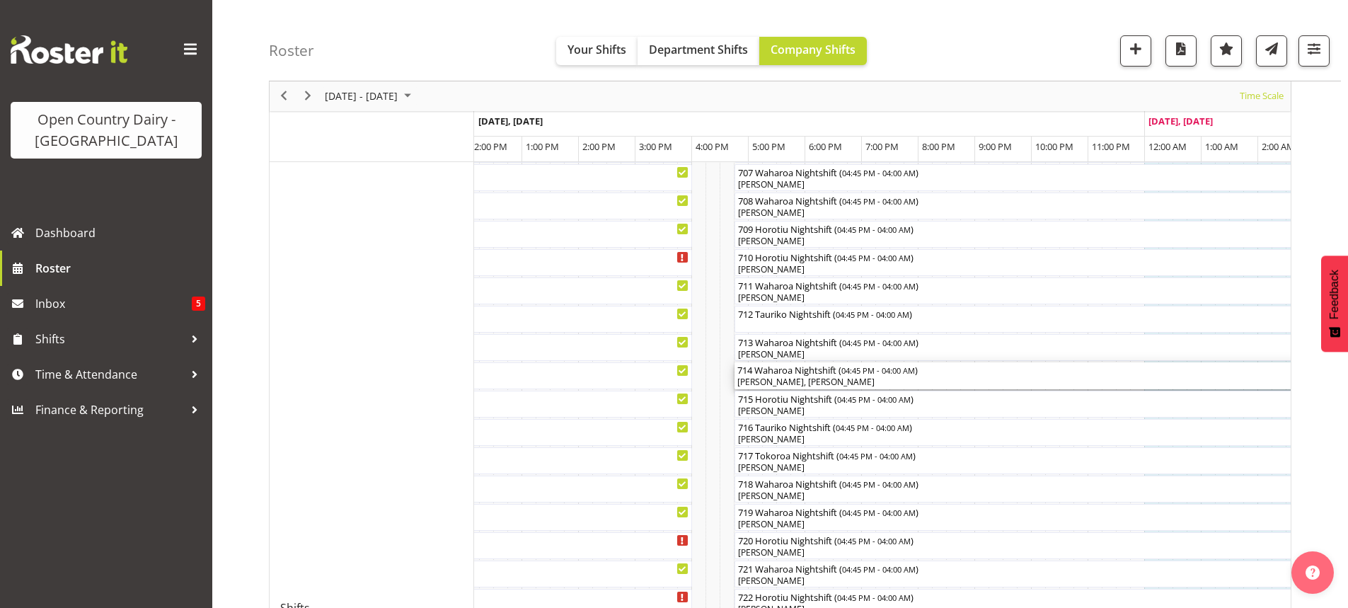
click at [884, 379] on div "[PERSON_NAME], [PERSON_NAME]" at bounding box center [1052, 382] width 631 height 13
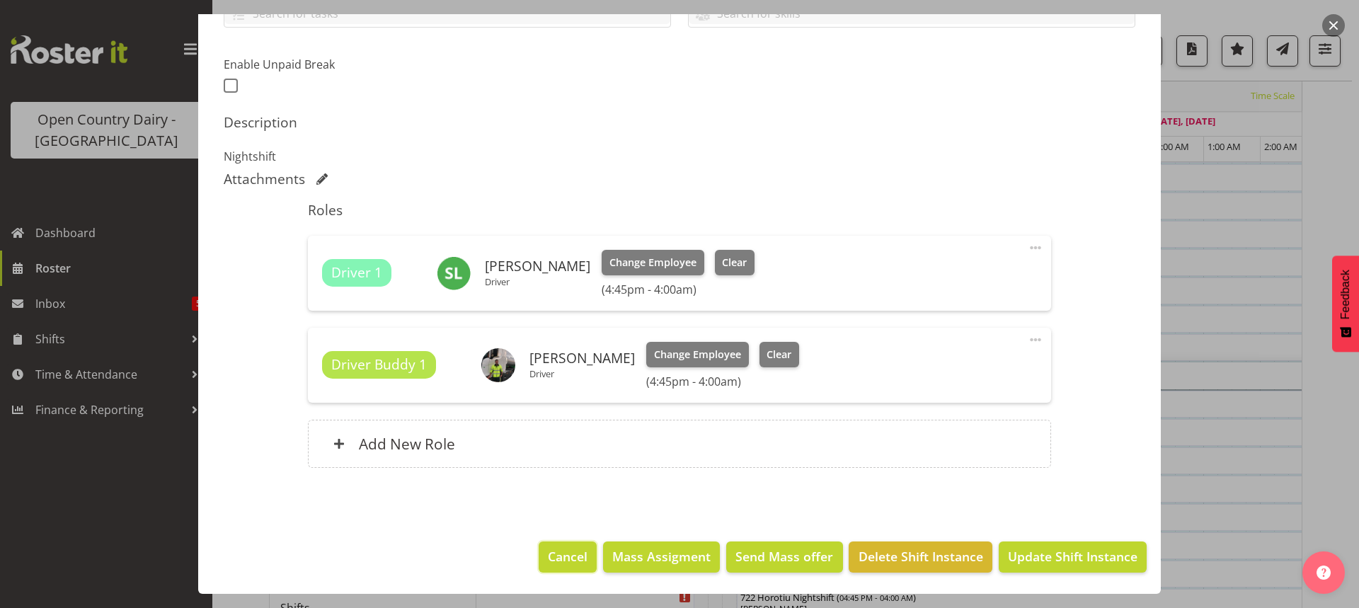
click at [558, 551] on span "Cancel" at bounding box center [568, 556] width 40 height 18
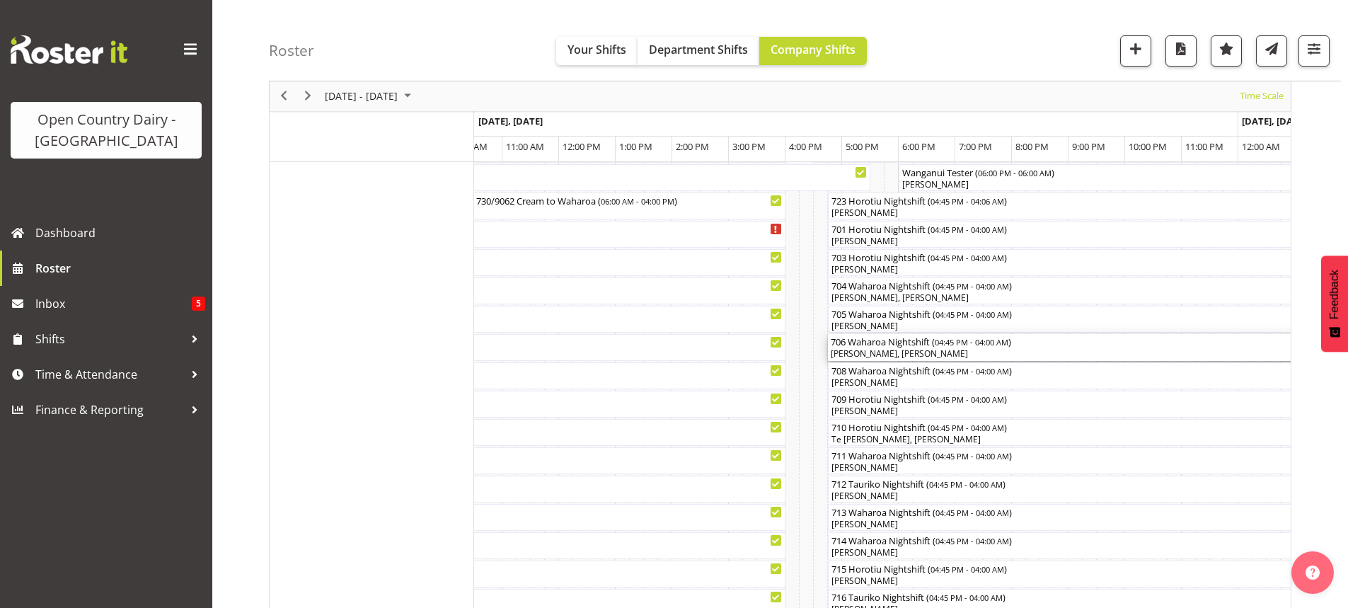
click at [914, 353] on div "[PERSON_NAME], [PERSON_NAME]" at bounding box center [1146, 353] width 631 height 13
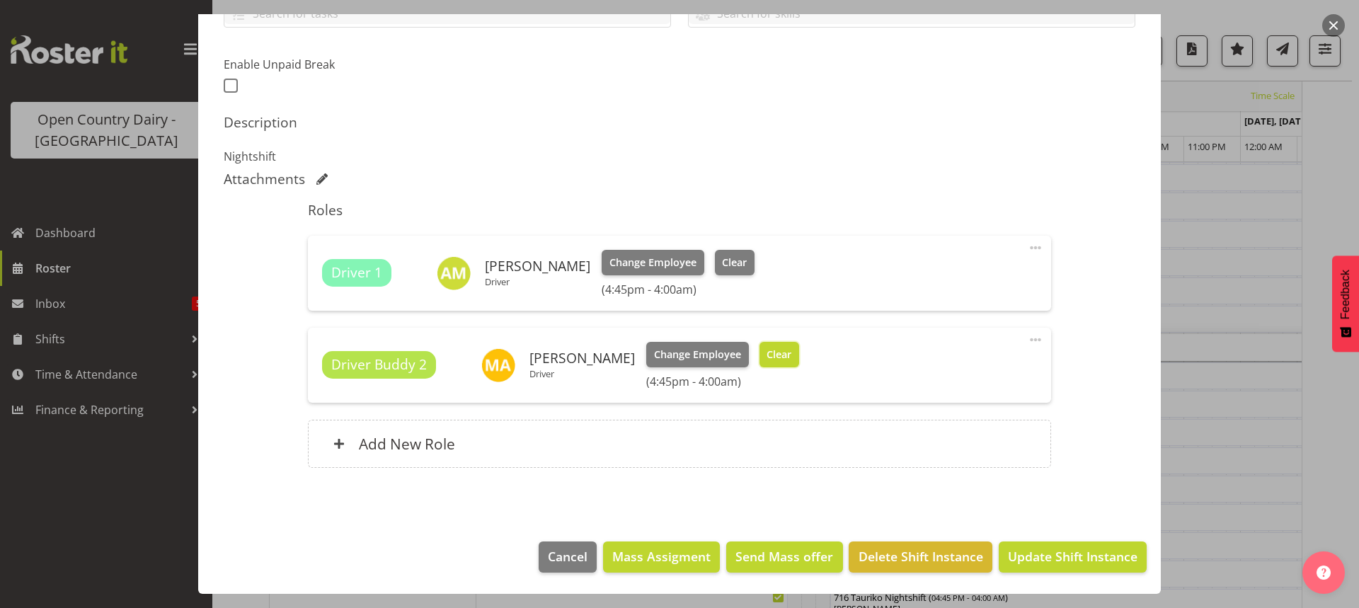
click at [773, 352] on span "Clear" at bounding box center [778, 355] width 25 height 16
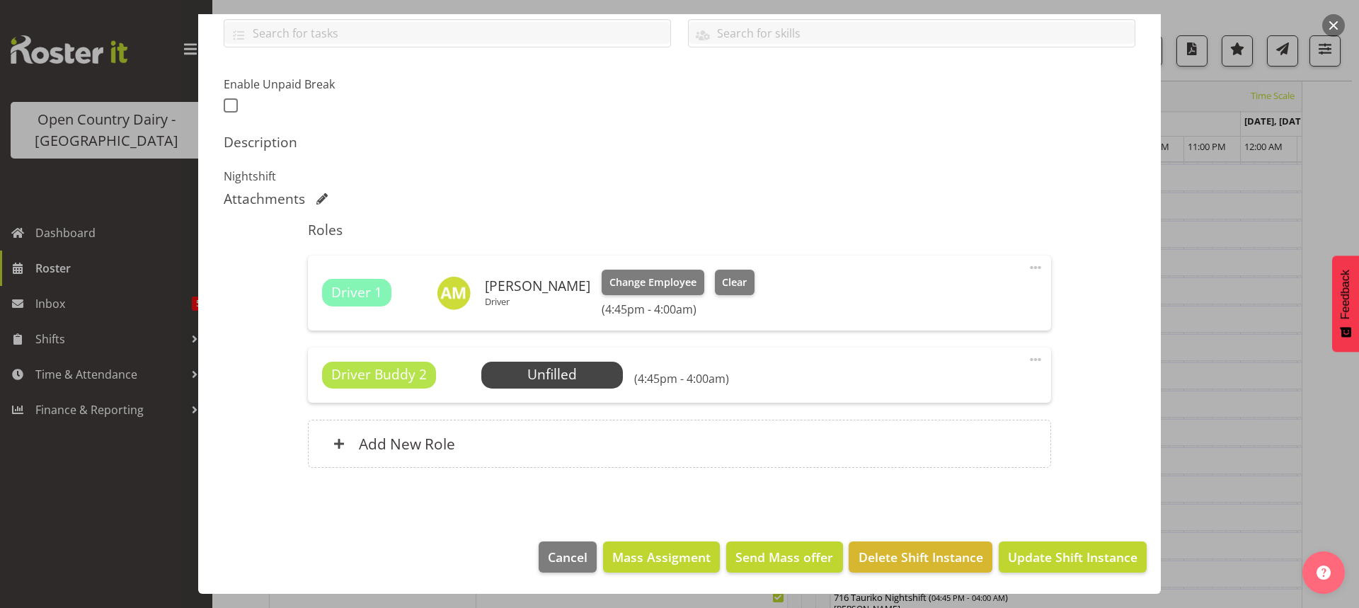
click at [1027, 359] on span at bounding box center [1035, 359] width 17 height 17
click at [918, 439] on link "Delete" at bounding box center [976, 441] width 136 height 25
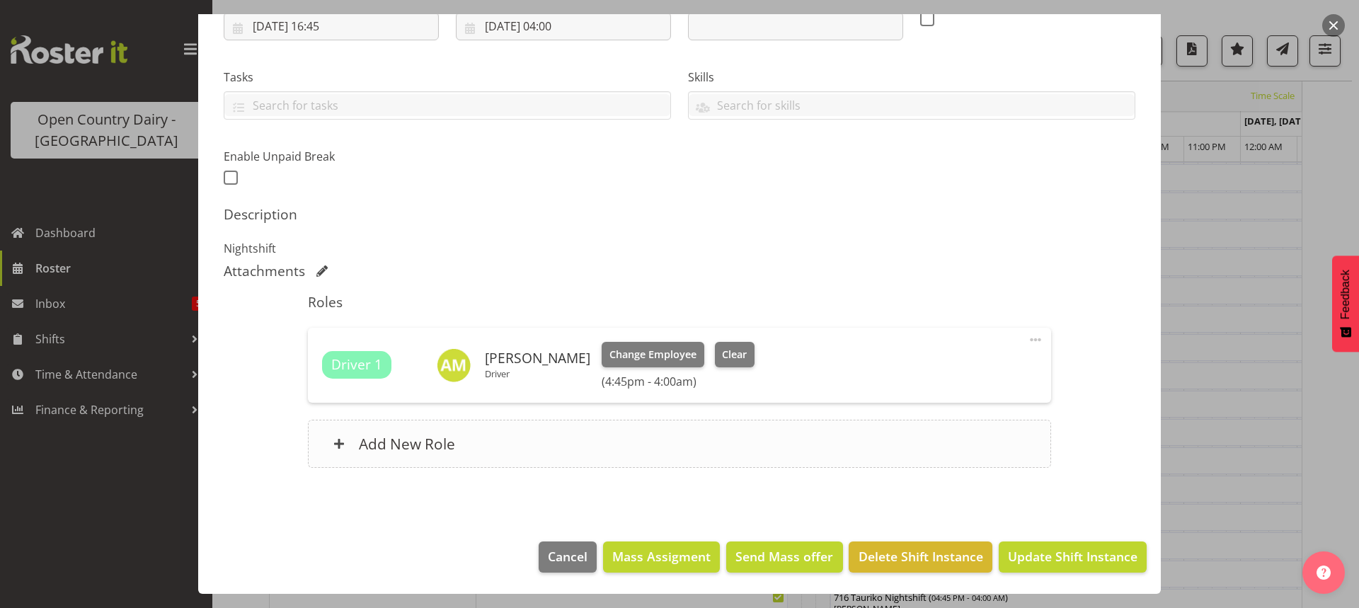
click at [381, 442] on h6 "Add New Role" at bounding box center [407, 443] width 96 height 18
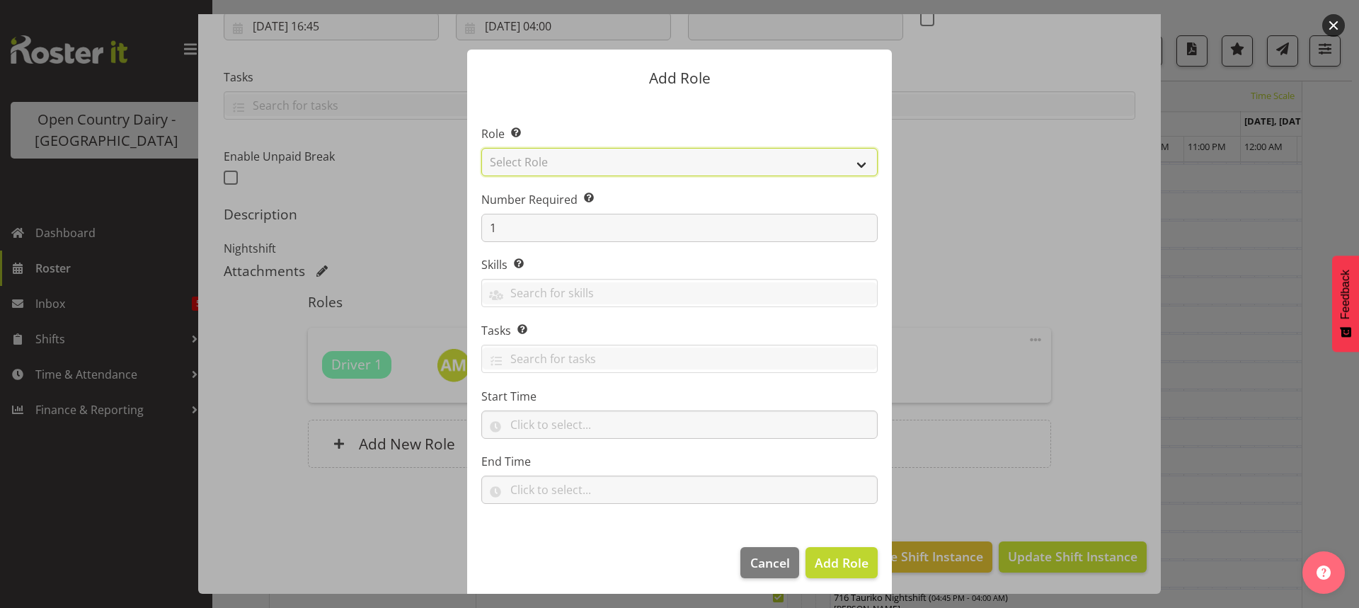
click at [779, 165] on select "Select Role Cadet Driver Crew Leader Driver Driver Buddy Driver Assessor Dayshi…" at bounding box center [679, 162] width 396 height 28
select select "1482"
click at [481, 148] on select "Select Role Cadet Driver Crew Leader Driver Driver Buddy Driver Assessor Dayshi…" at bounding box center [679, 162] width 396 height 28
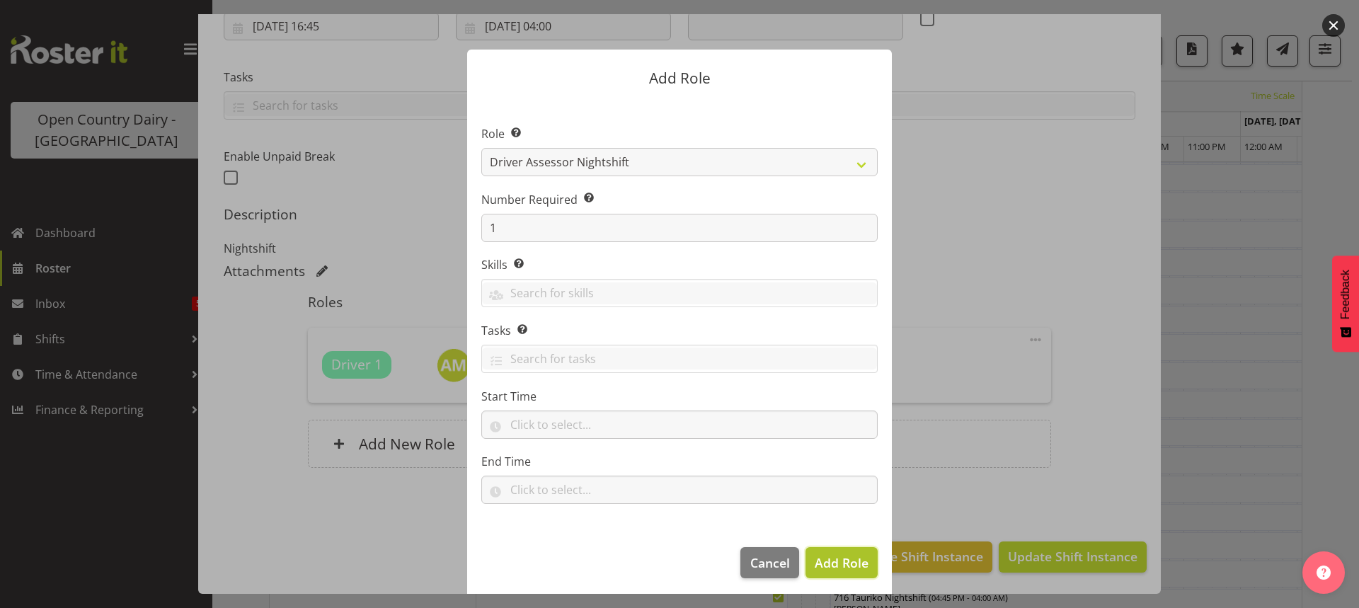
click at [829, 558] on span "Add Role" at bounding box center [841, 562] width 54 height 17
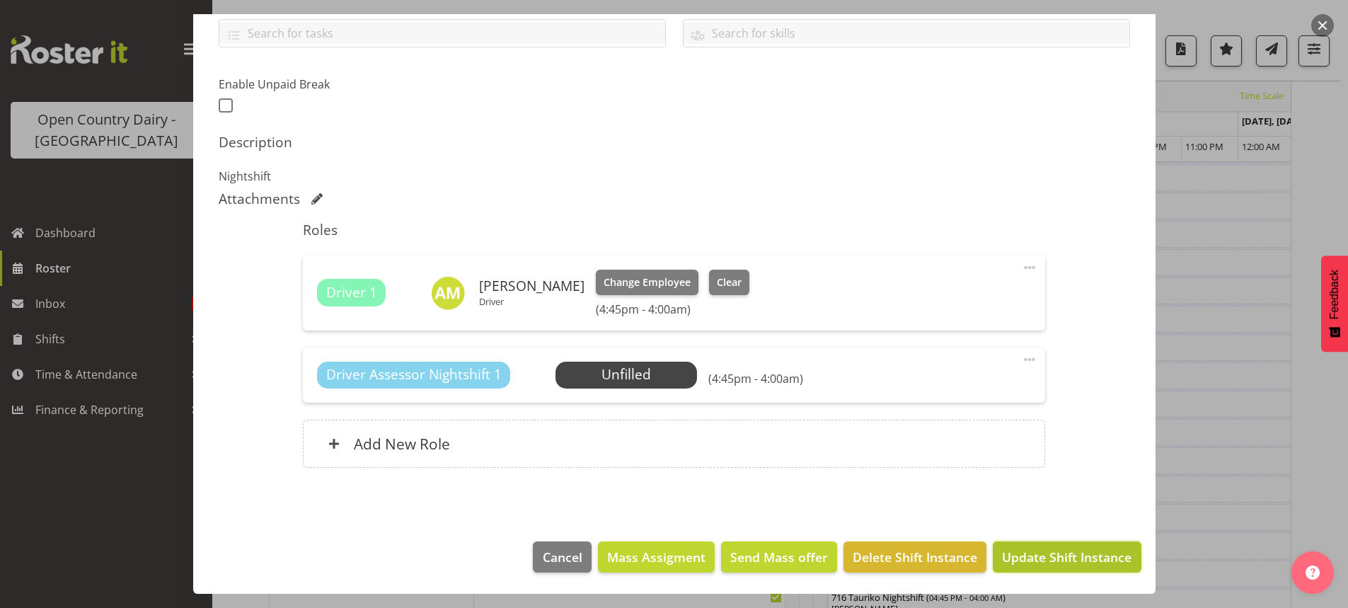
click at [1062, 552] on span "Update Shift Instance" at bounding box center [1066, 557] width 129 height 18
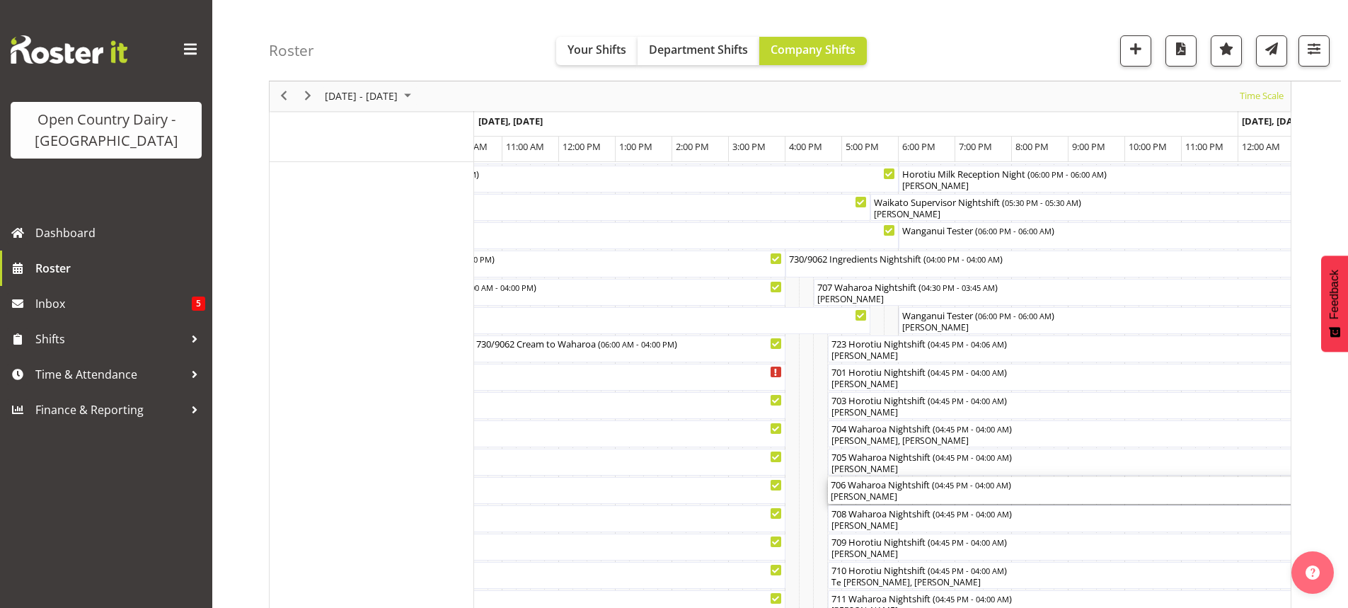
click at [918, 498] on div "[PERSON_NAME]" at bounding box center [1146, 496] width 631 height 13
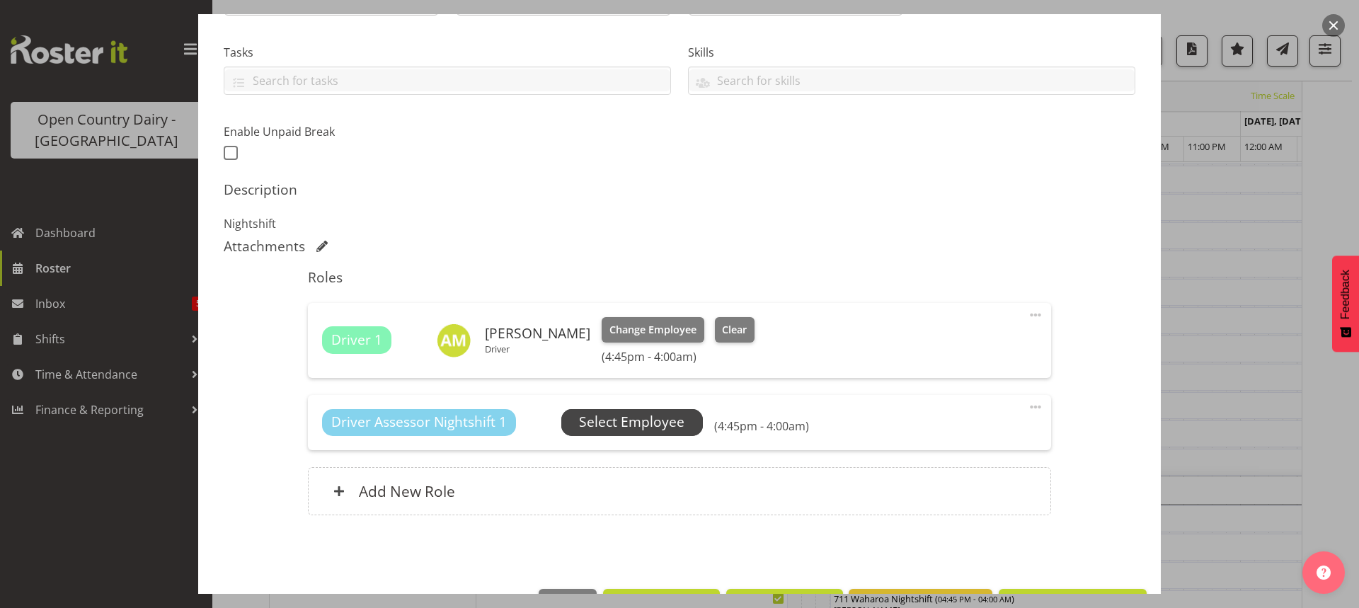
click at [631, 426] on span "Select Employee" at bounding box center [631, 422] width 105 height 21
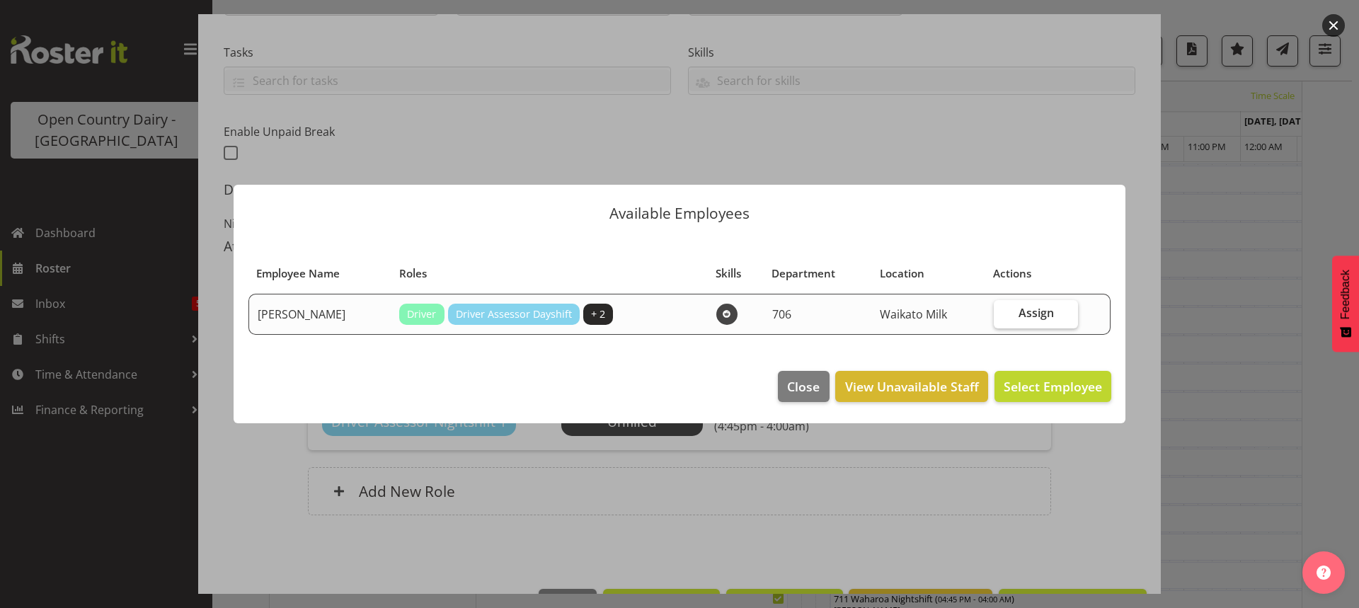
click at [1029, 313] on span "Assign" at bounding box center [1035, 313] width 35 height 14
click at [1003, 313] on input "Assign" at bounding box center [997, 313] width 9 height 9
checkbox input "true"
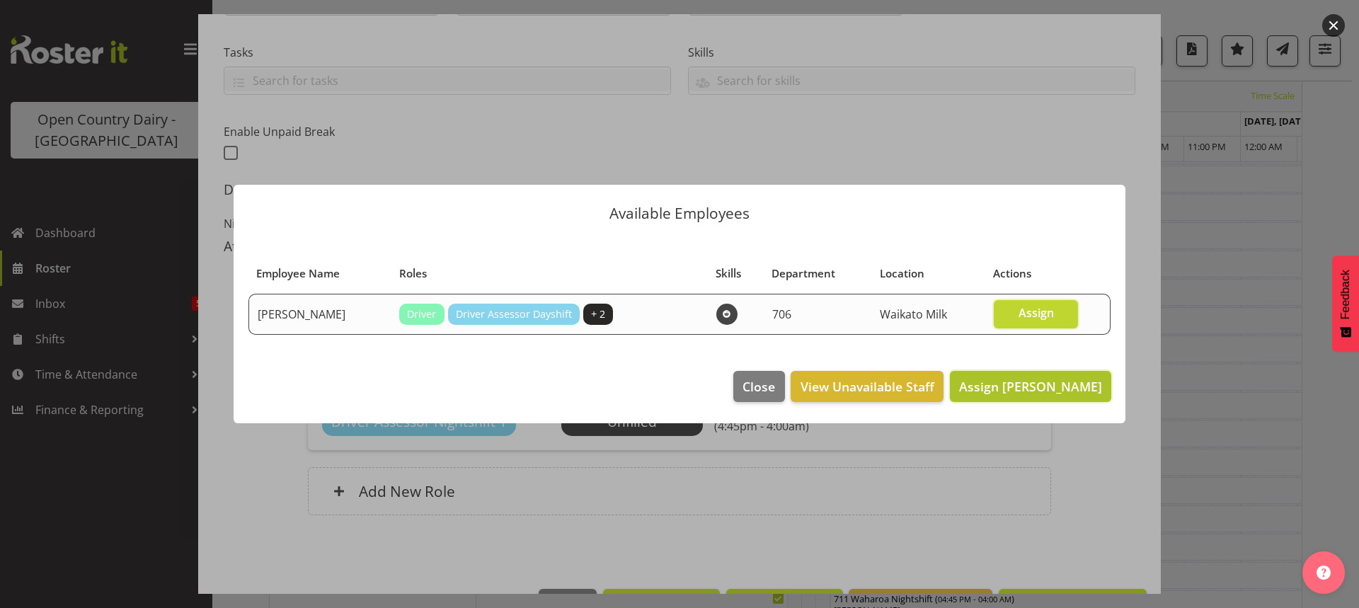
click at [1035, 384] on span "Assign Mark Ansley" at bounding box center [1030, 386] width 143 height 17
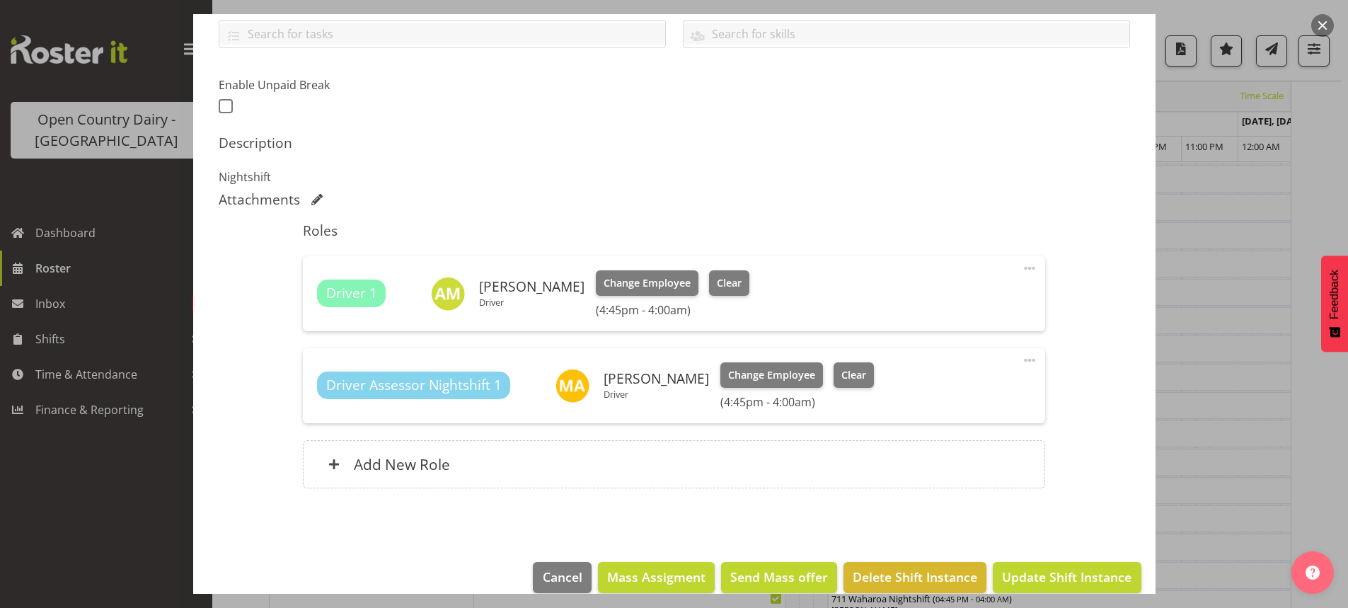
scroll to position [350, 0]
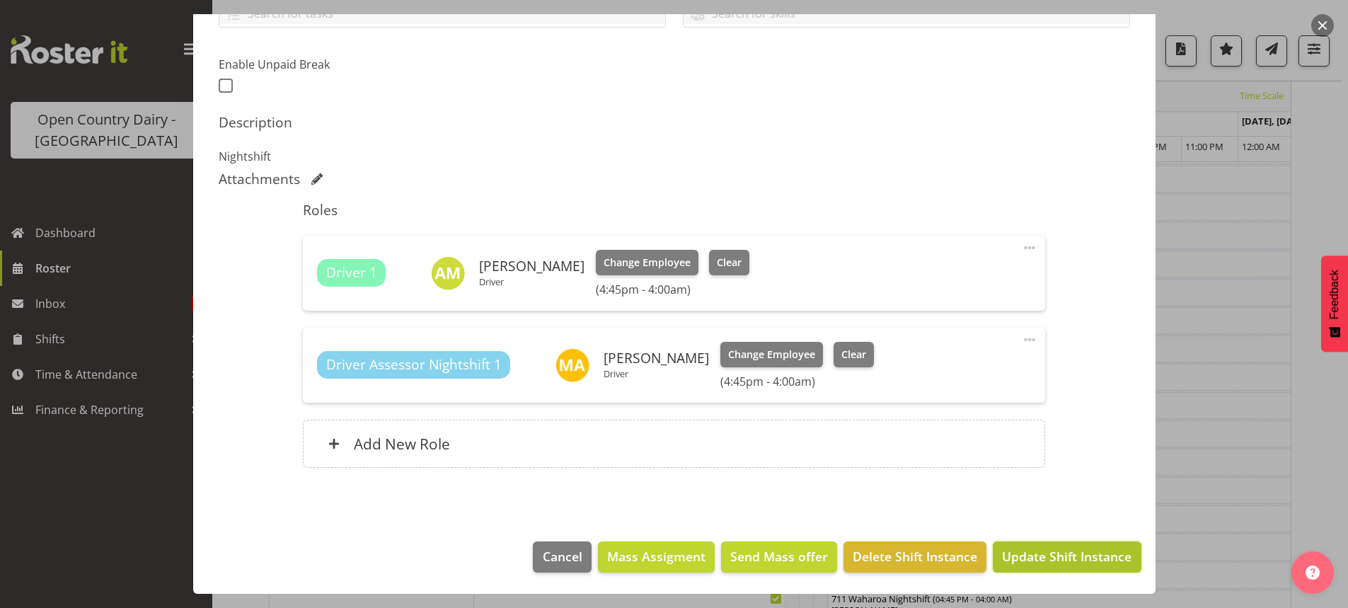
click at [1054, 556] on span "Update Shift Instance" at bounding box center [1066, 556] width 129 height 18
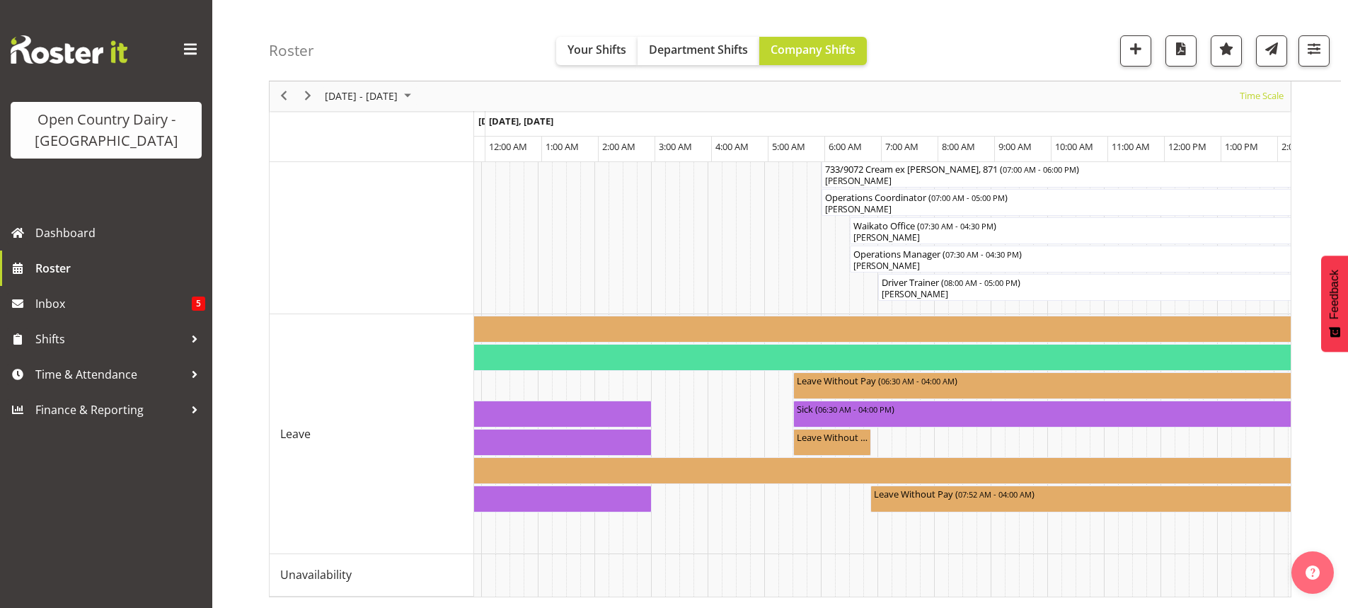
scroll to position [0, 2767]
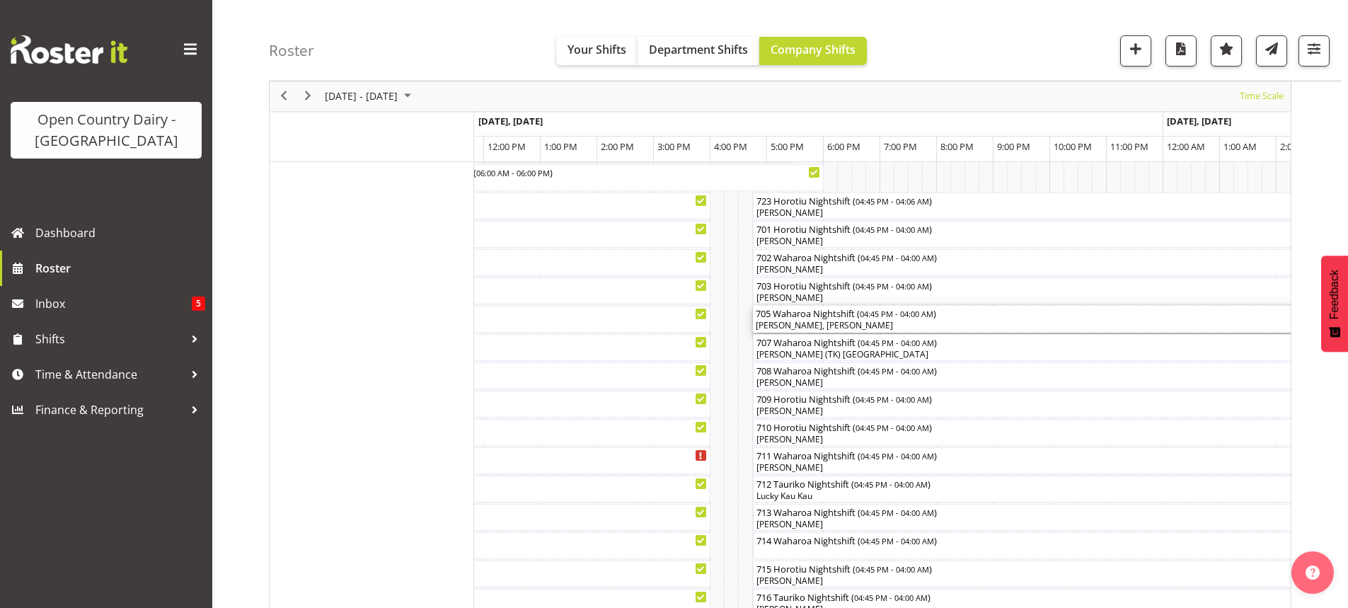
click at [882, 323] on div "Haley Galecki, Mark Fowler" at bounding box center [1071, 325] width 631 height 13
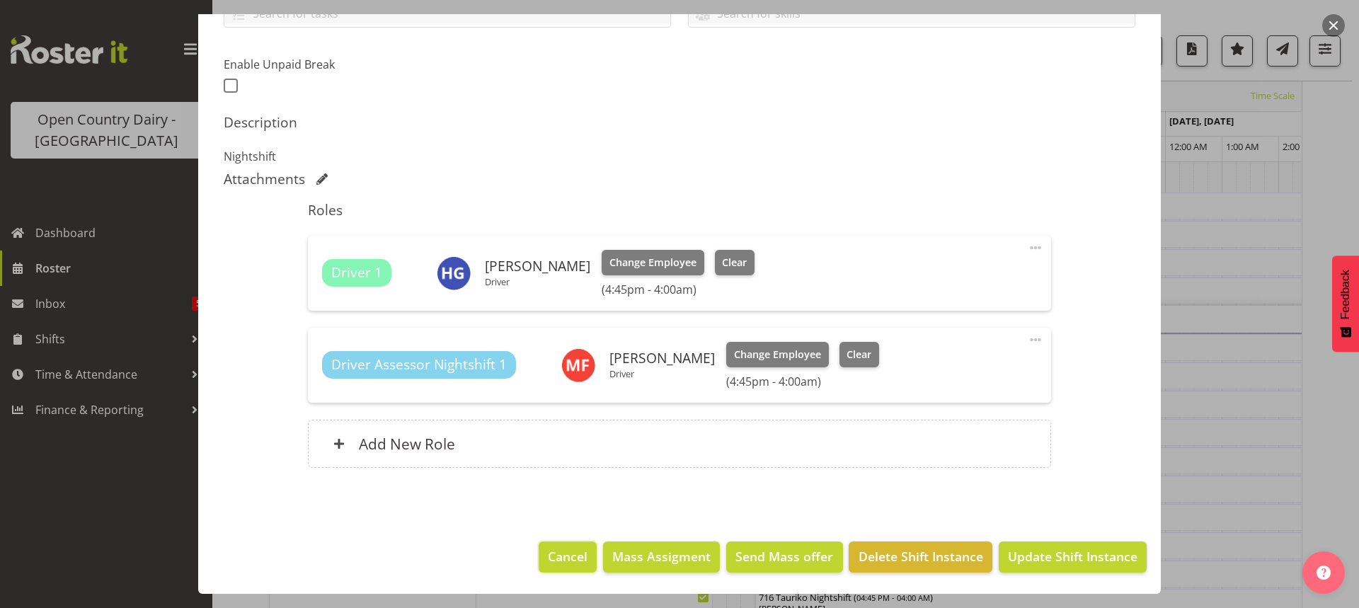
click at [559, 551] on span "Cancel" at bounding box center [568, 556] width 40 height 18
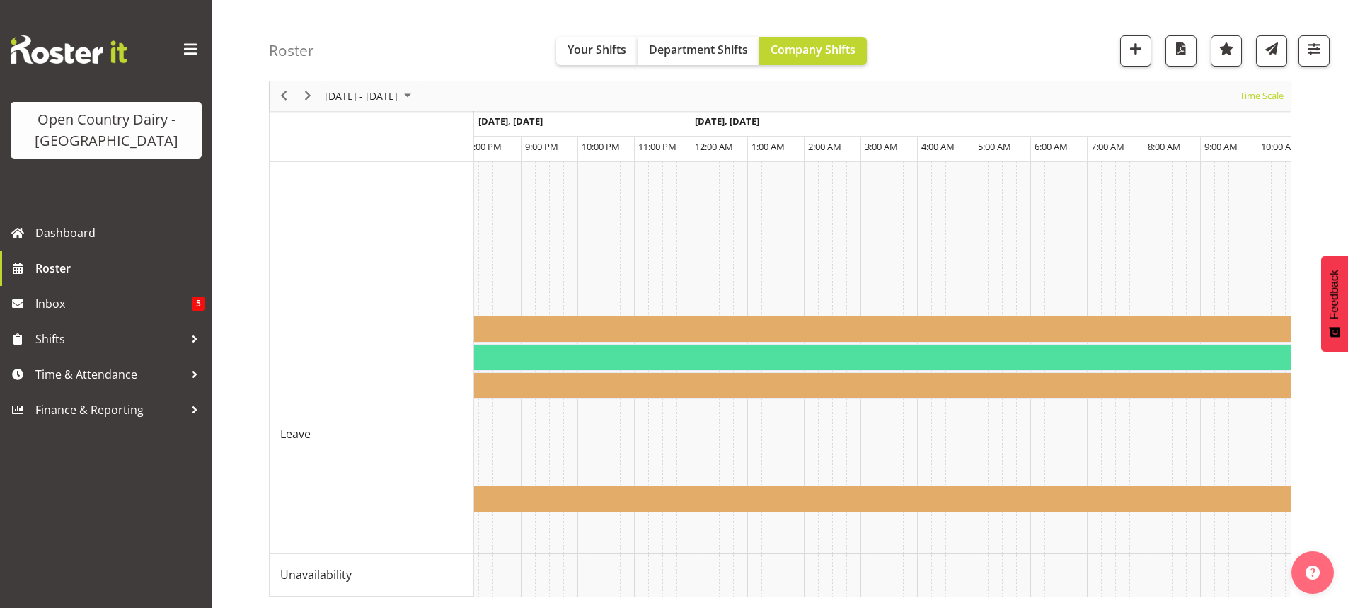
scroll to position [0, 6511]
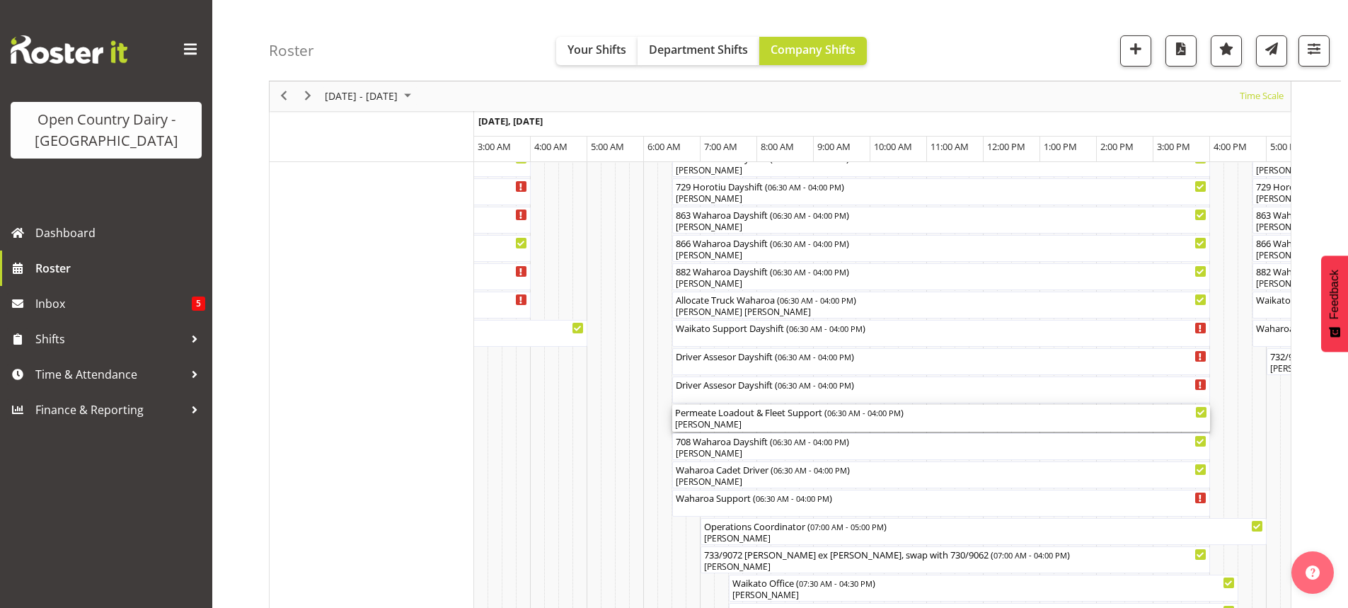
click at [763, 424] on div "[PERSON_NAME]" at bounding box center [941, 424] width 532 height 13
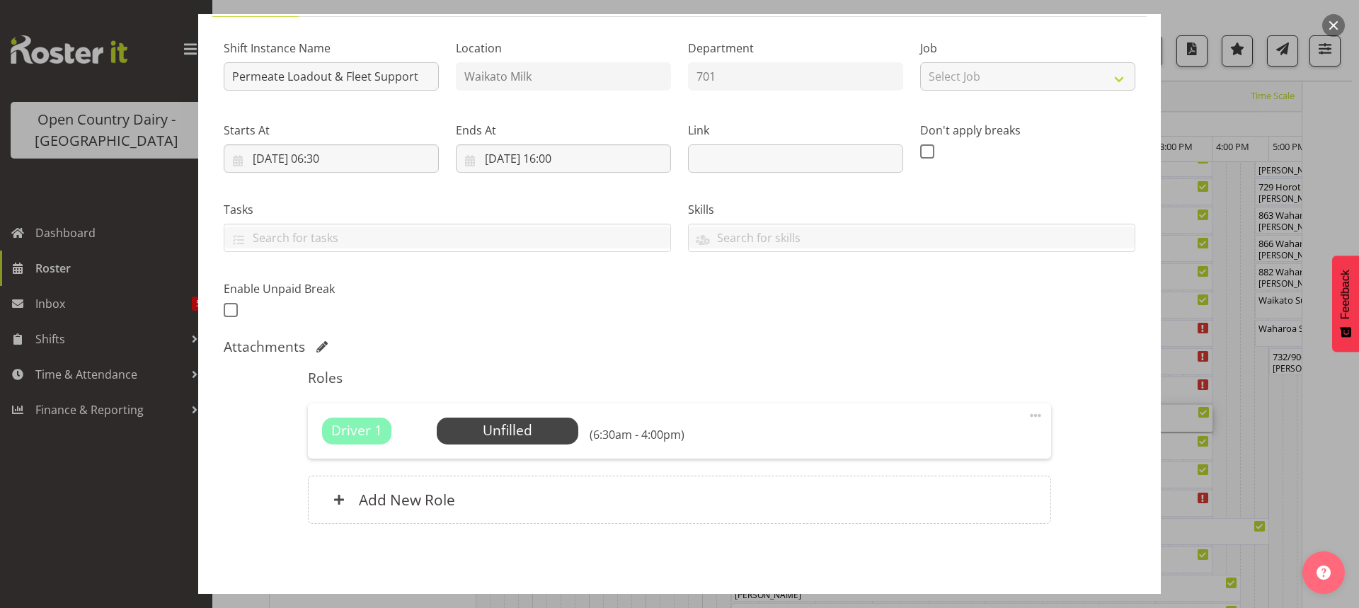
scroll to position [182, 0]
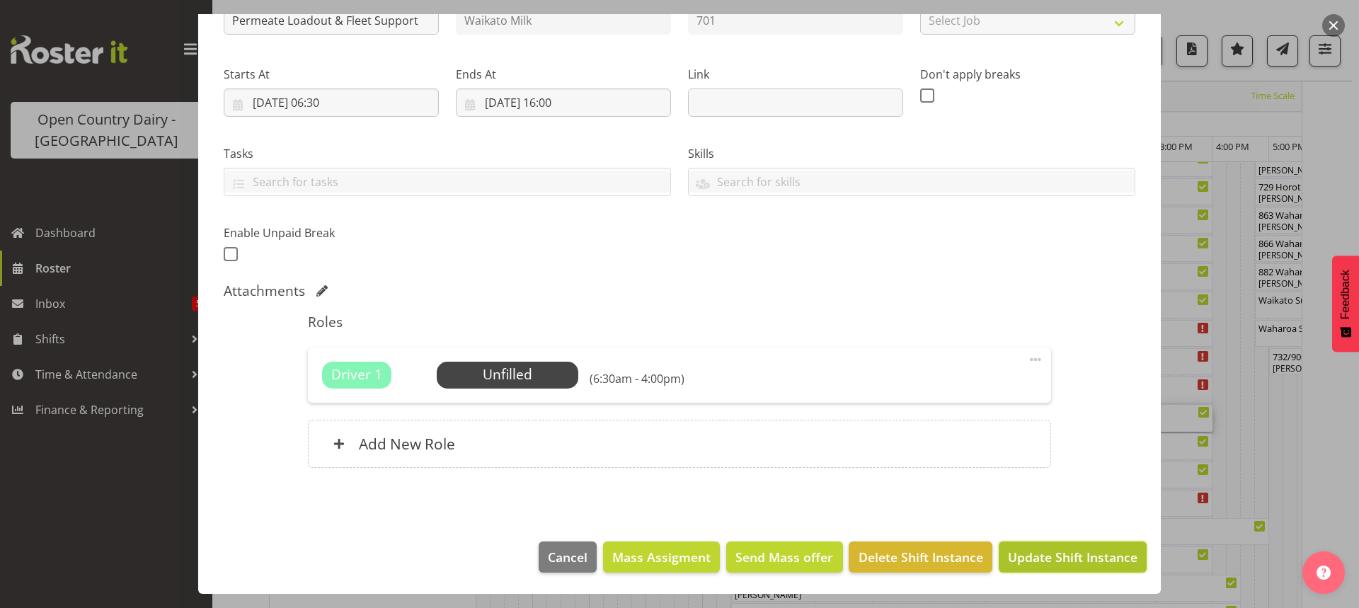
click at [1061, 558] on span "Update Shift Instance" at bounding box center [1072, 557] width 129 height 18
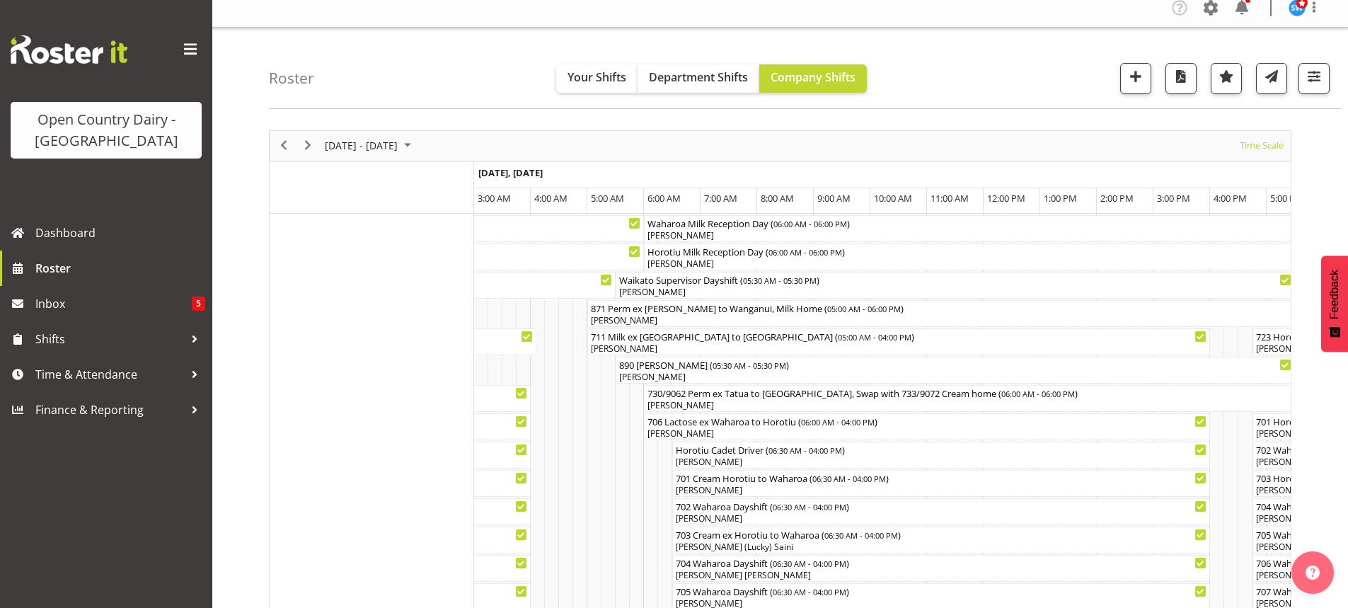
scroll to position [0, 0]
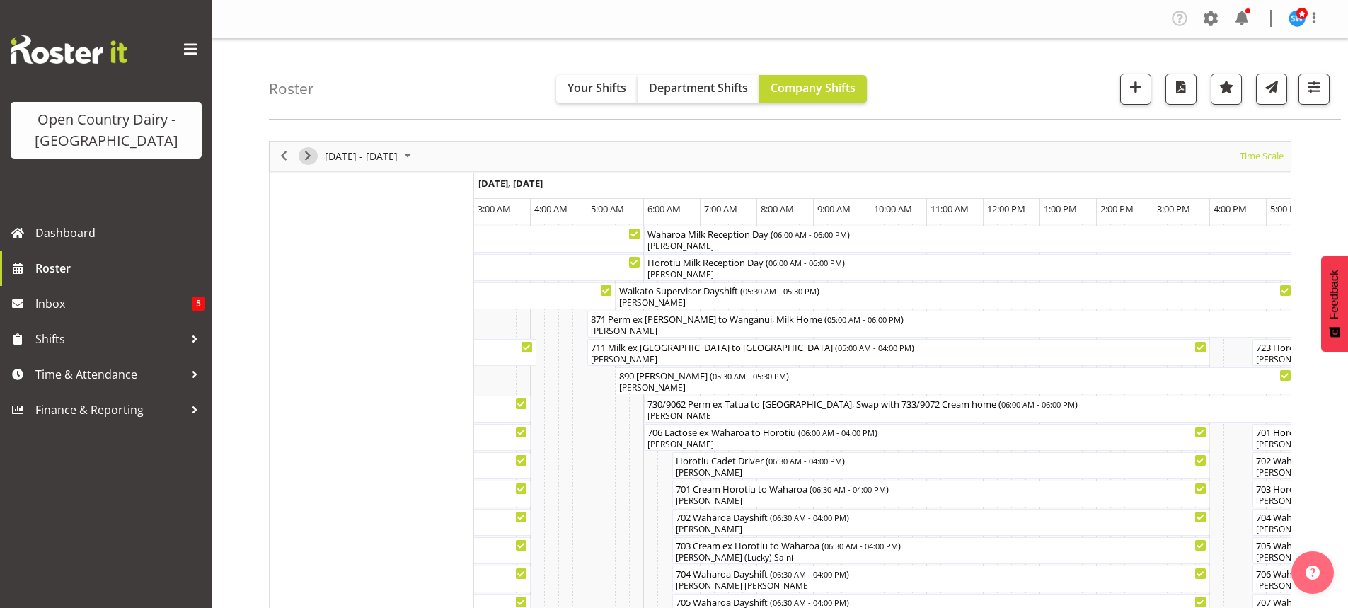
click at [306, 158] on span "Next" at bounding box center [307, 156] width 17 height 18
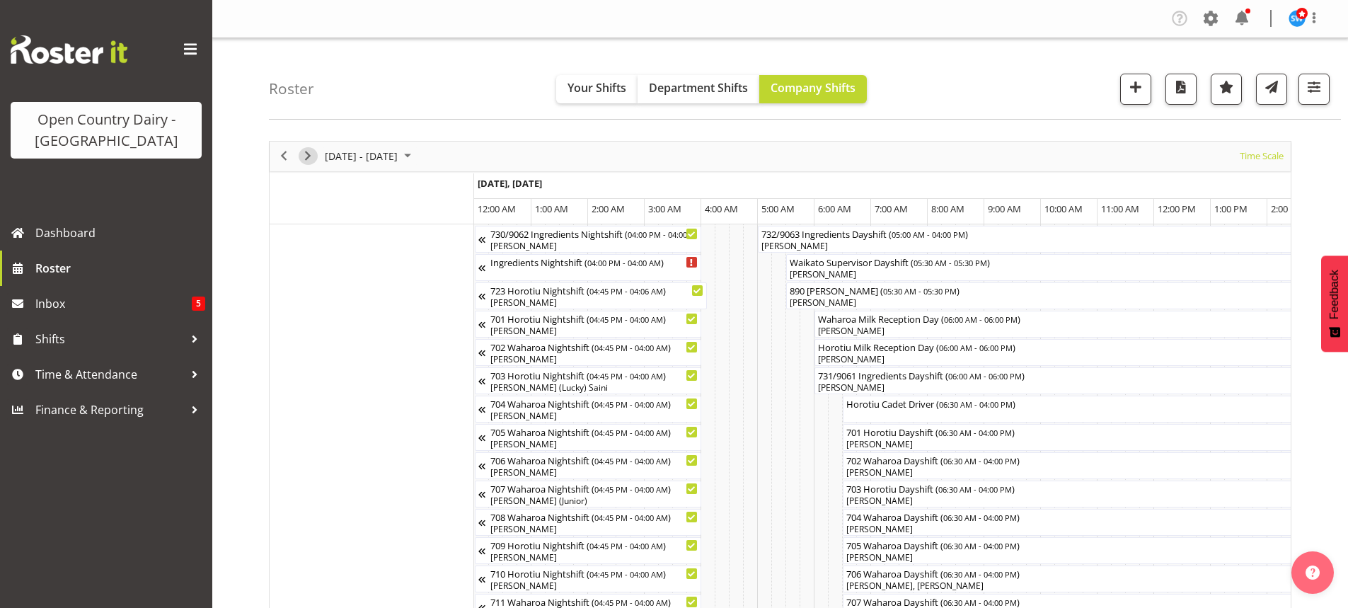
click at [304, 153] on span "Next" at bounding box center [307, 156] width 17 height 18
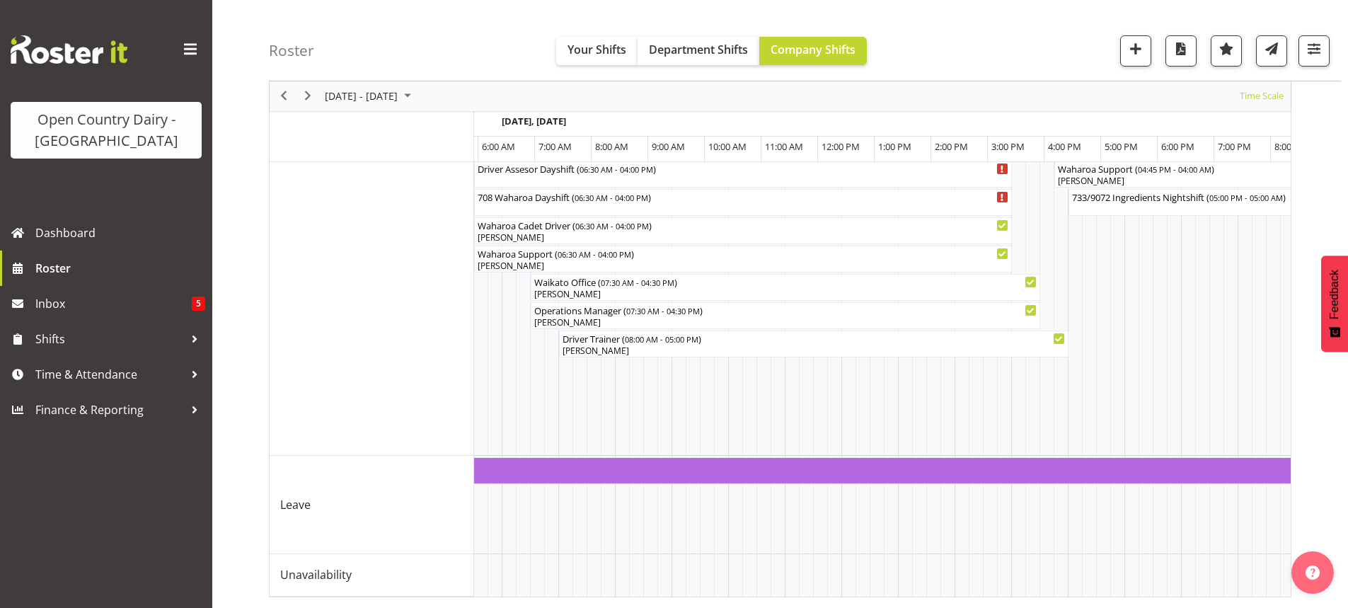
scroll to position [0, 456]
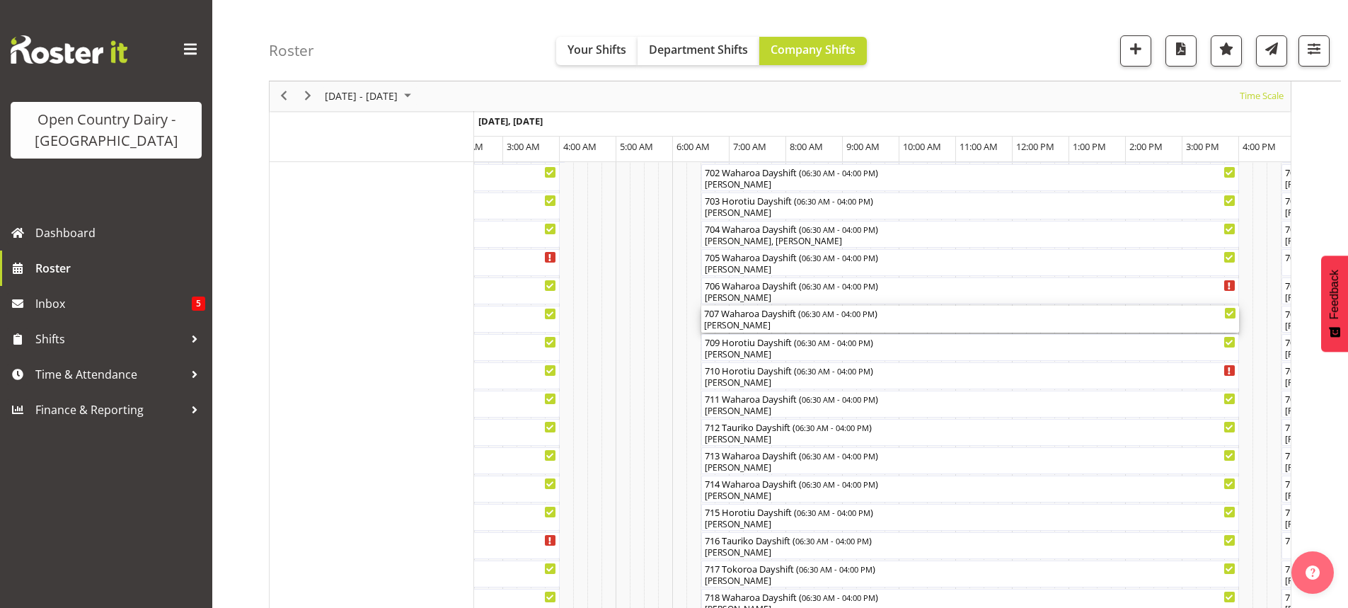
click at [805, 325] on div "[PERSON_NAME]" at bounding box center [970, 325] width 532 height 13
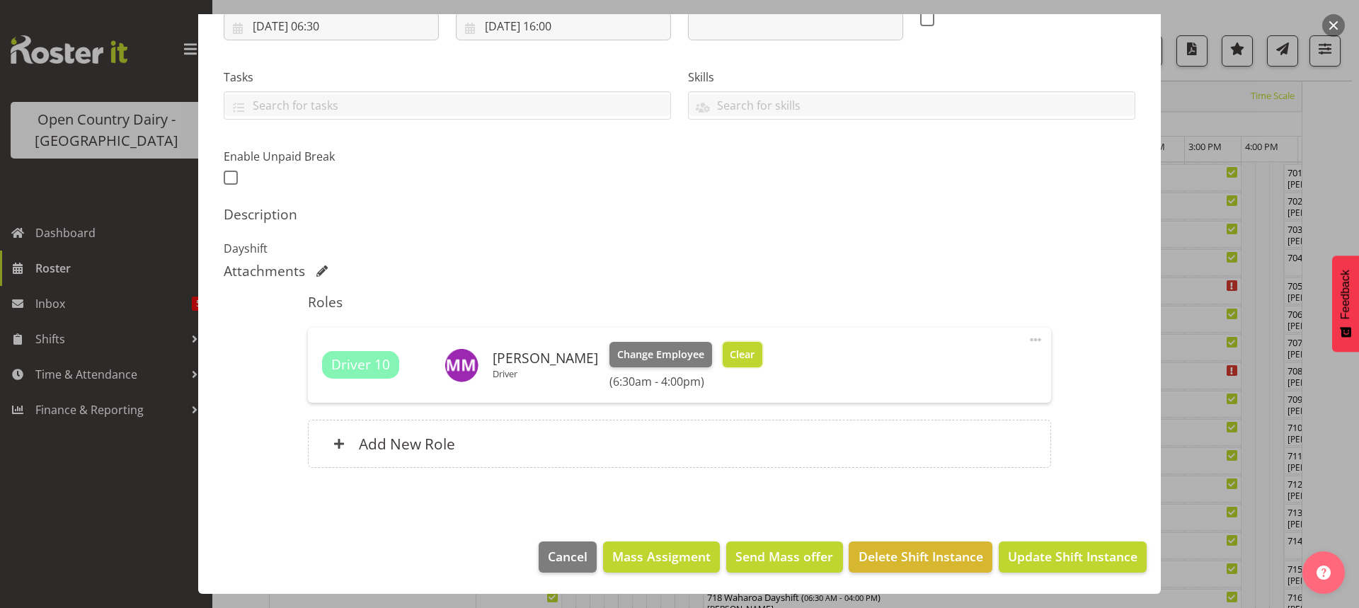
click at [734, 356] on span "Clear" at bounding box center [742, 355] width 25 height 16
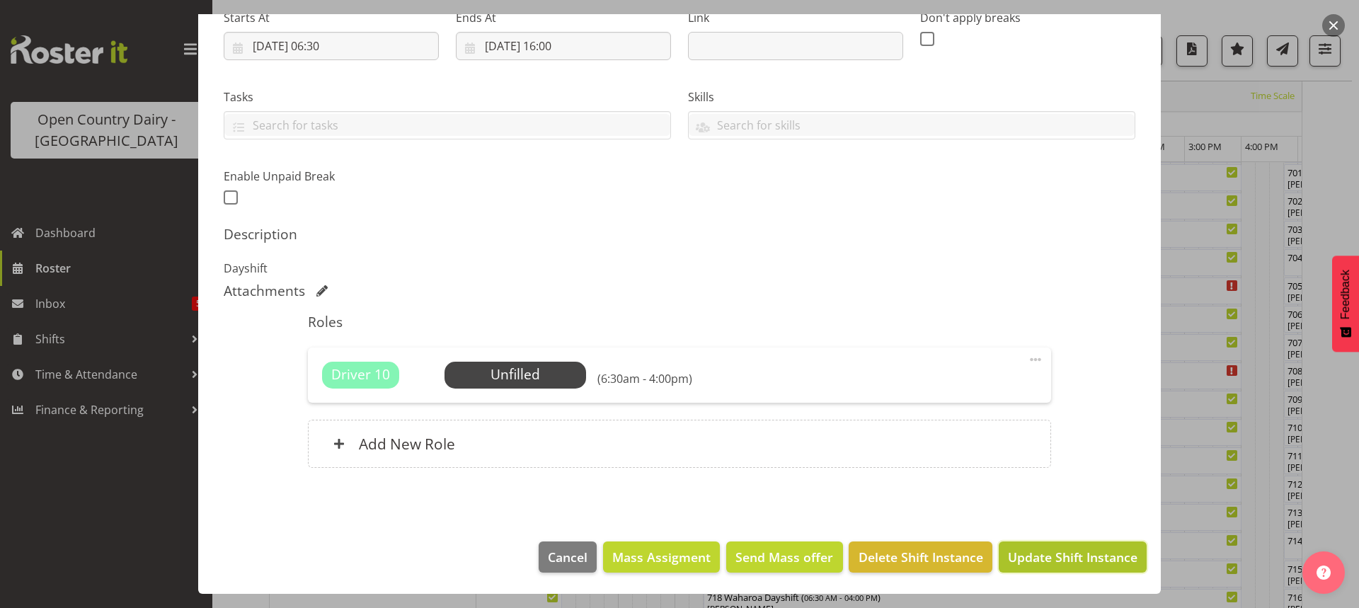
click at [1054, 555] on span "Update Shift Instance" at bounding box center [1072, 557] width 129 height 18
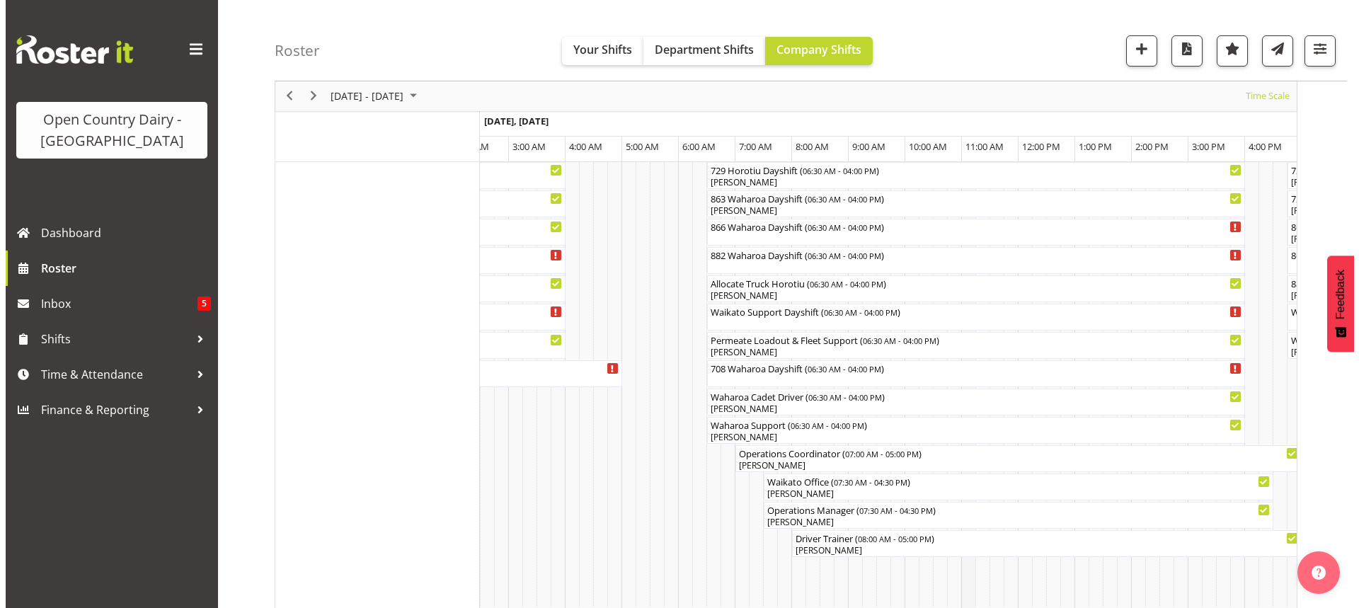
scroll to position [1008, 0]
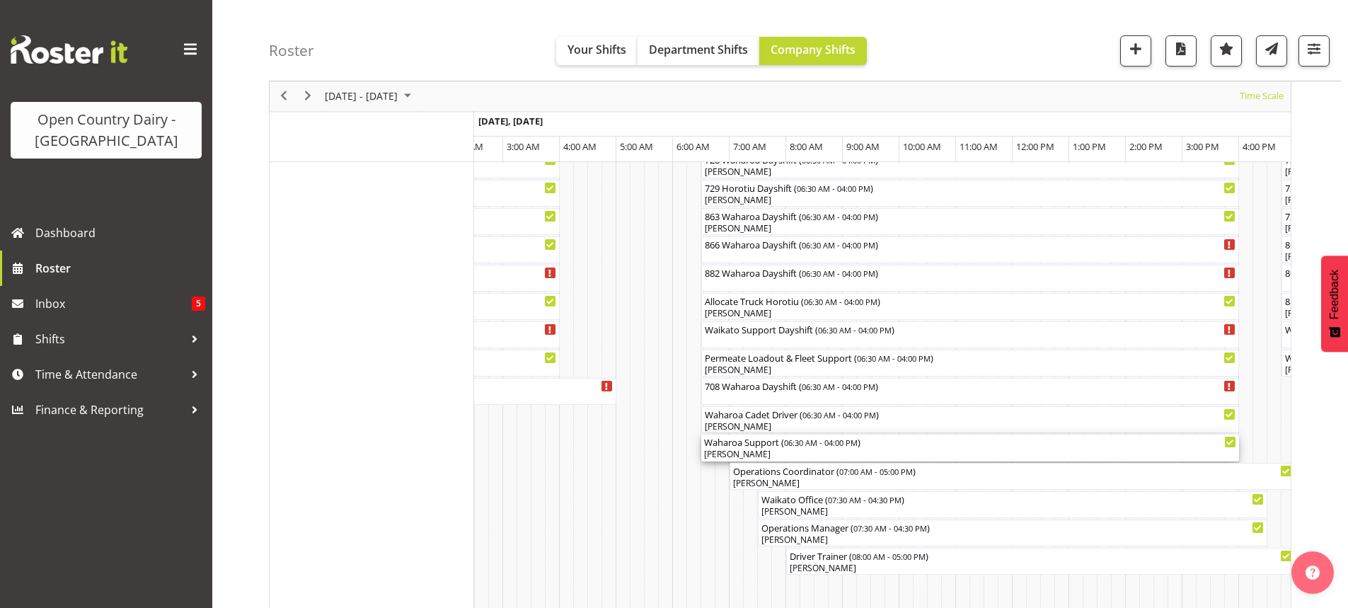
click at [817, 456] on div "[PERSON_NAME]" at bounding box center [970, 454] width 532 height 13
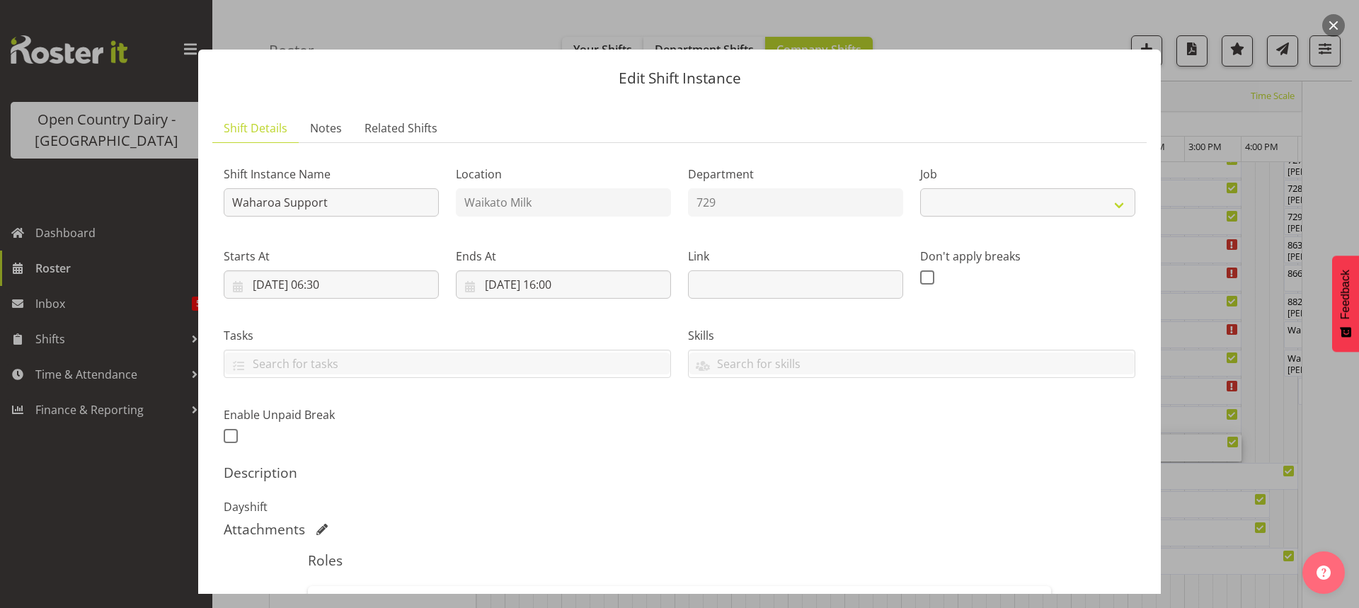
select select "9052"
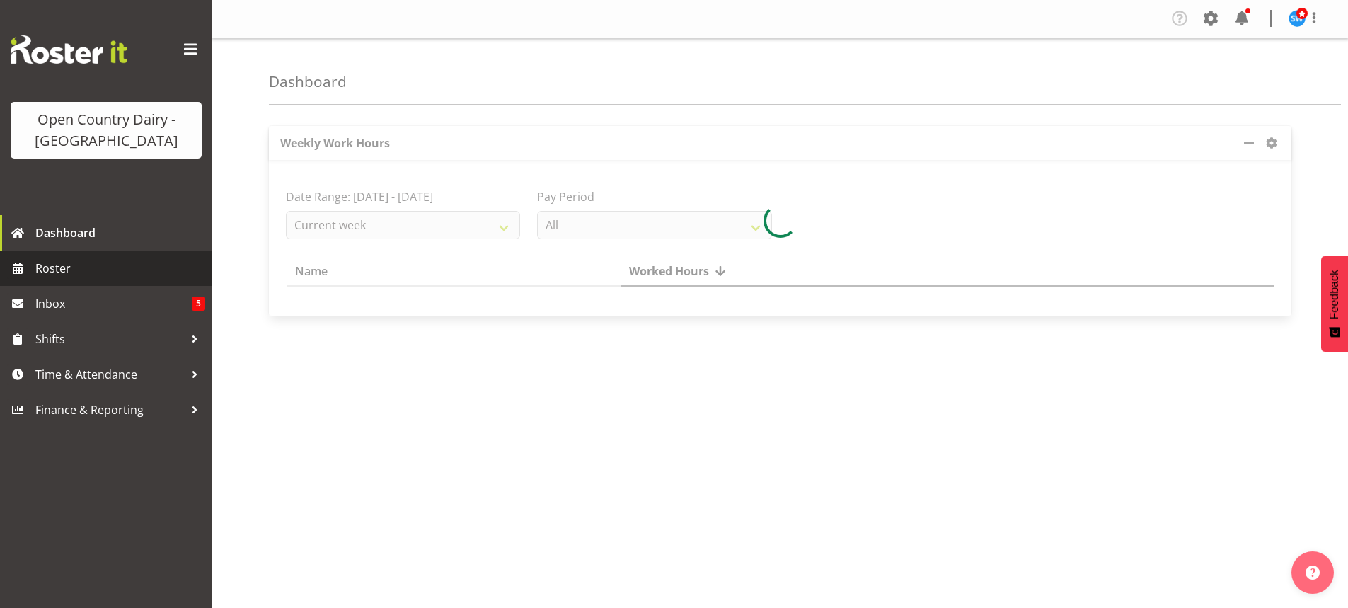
click at [64, 269] on span "Roster" at bounding box center [120, 268] width 170 height 21
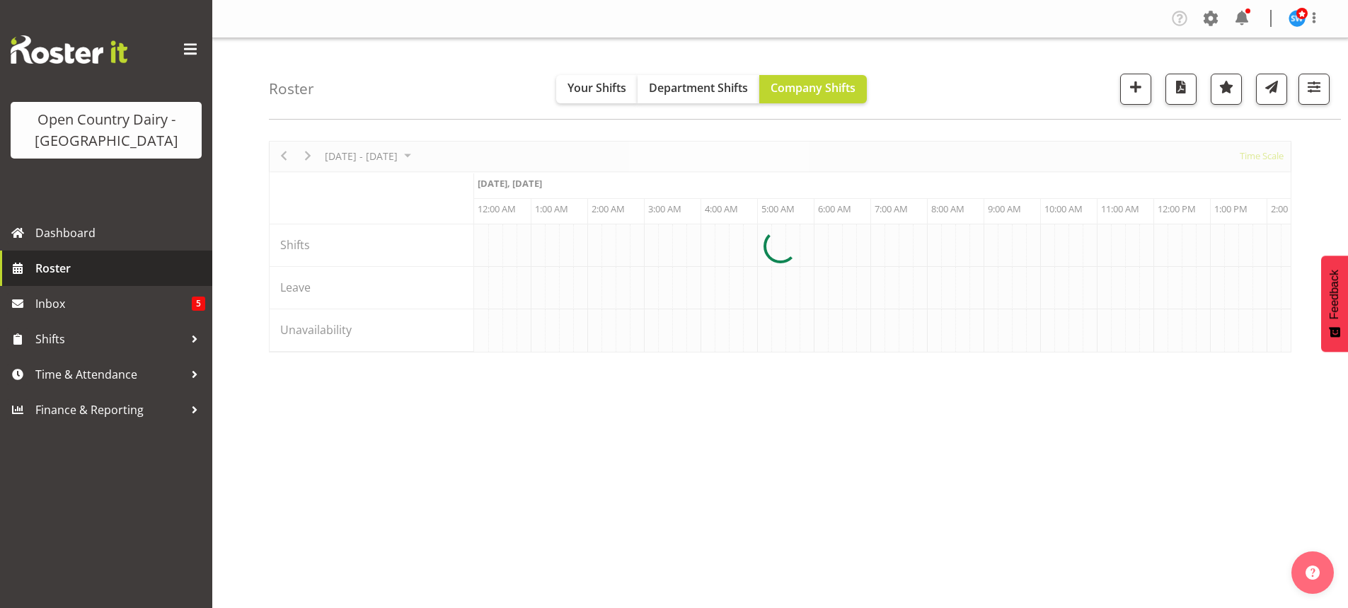
scroll to position [0, 4076]
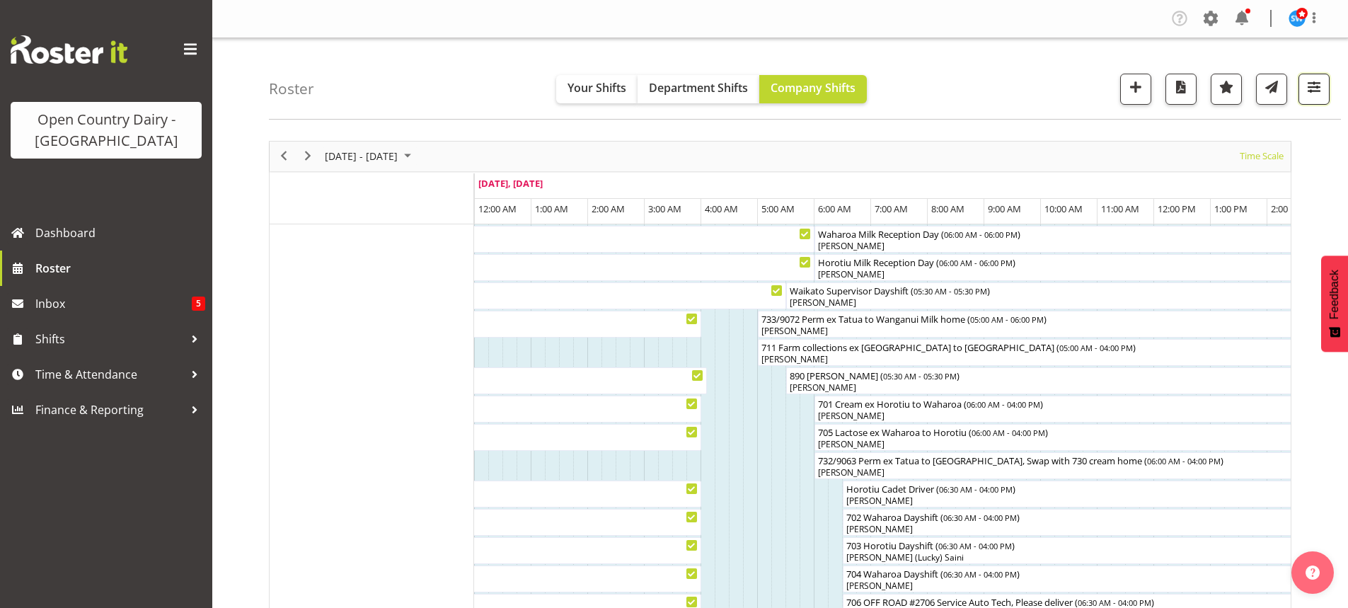
click at [1314, 90] on span "button" at bounding box center [1314, 87] width 18 height 18
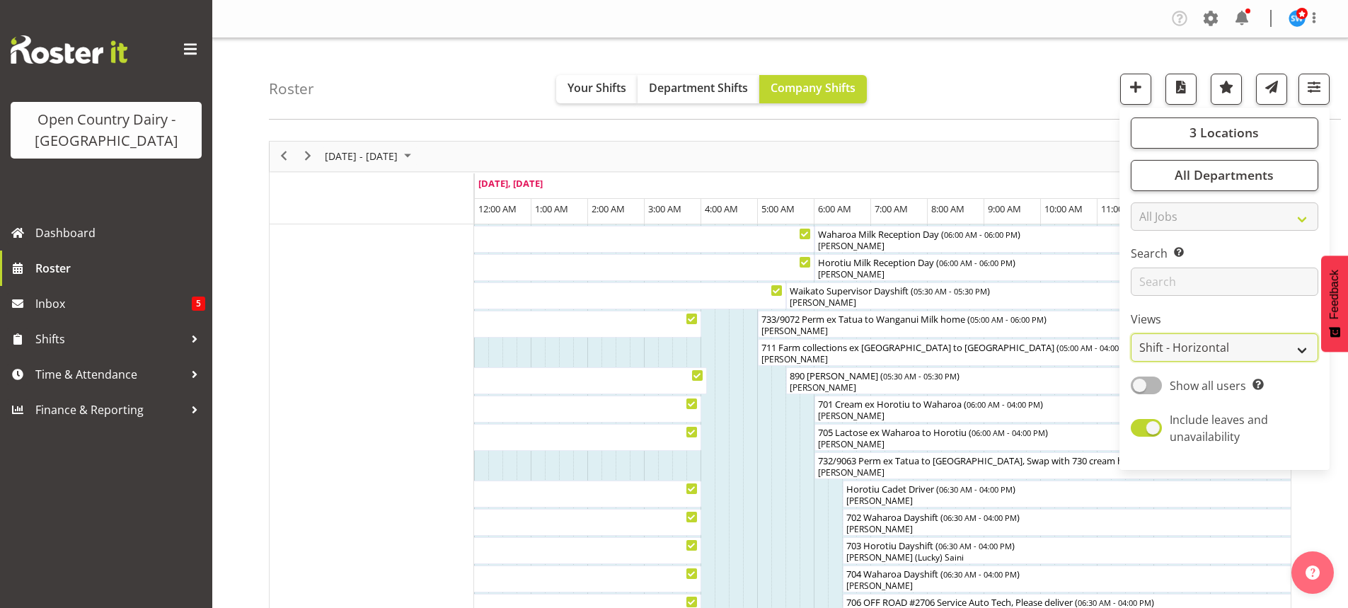
click at [1200, 342] on select "Staff Role Shift - Horizontal Shift - Vertical Staff - Location" at bounding box center [1225, 347] width 188 height 28
select select "staff"
click at [1131, 333] on select "Staff Role Shift - Horizontal Shift - Vertical Staff - Location" at bounding box center [1225, 347] width 188 height 28
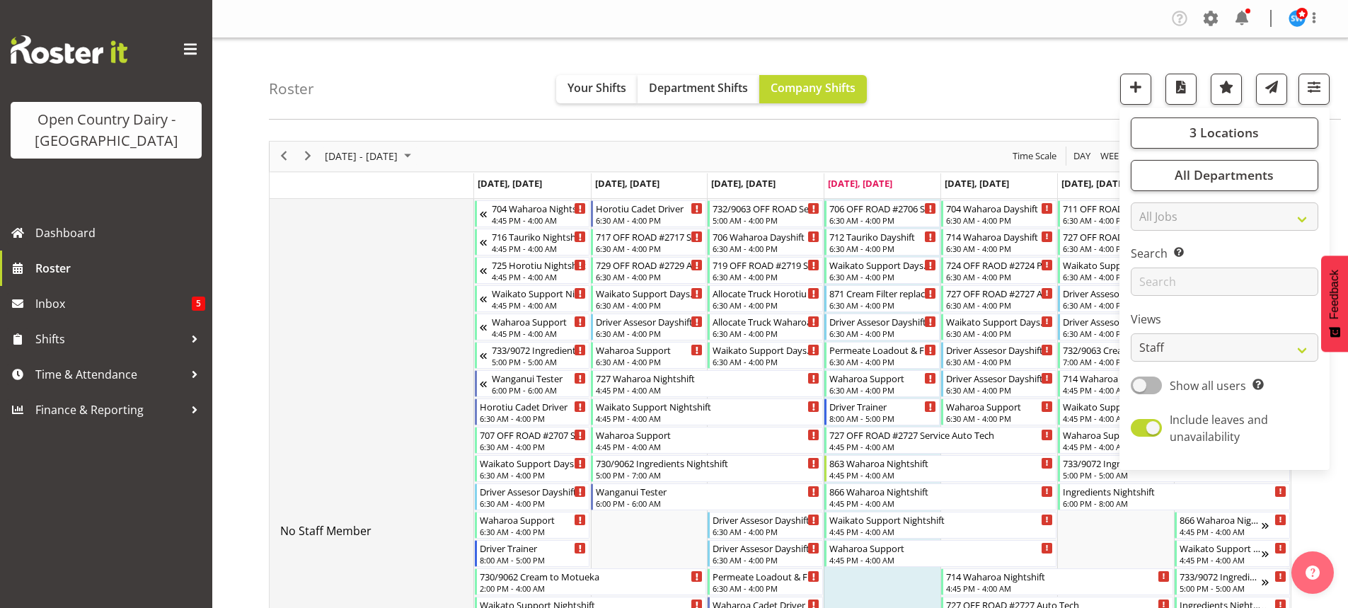
click at [386, 248] on td "No Staff Member" at bounding box center [372, 531] width 204 height 664
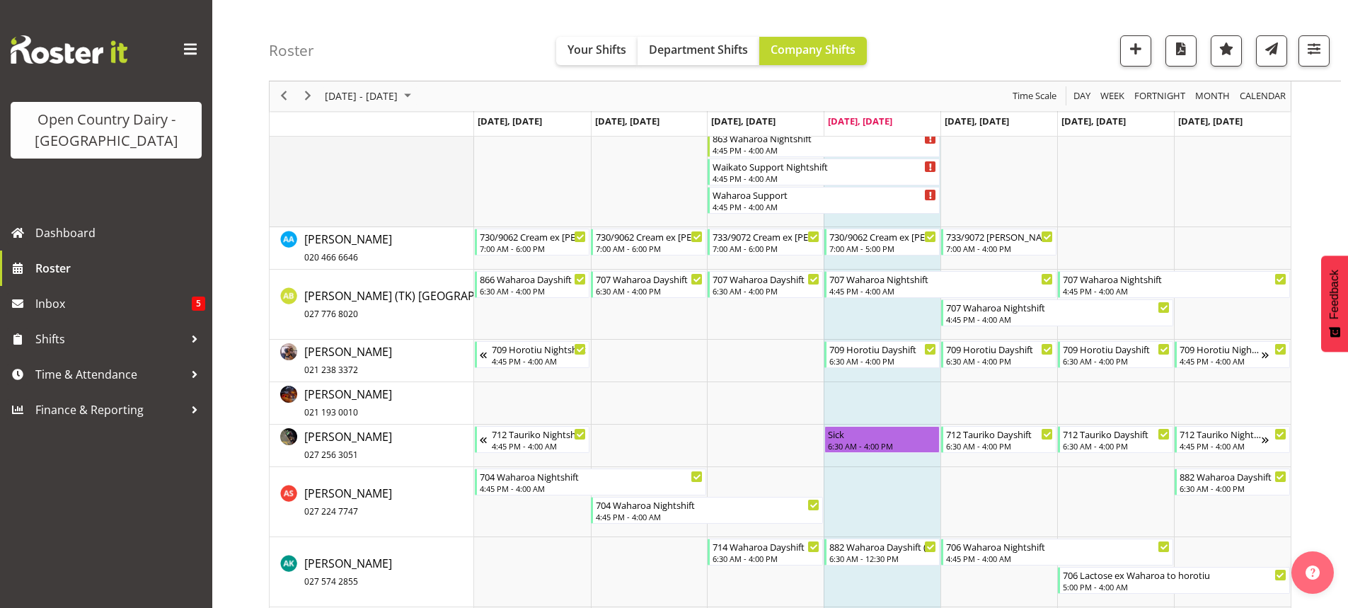
scroll to position [637, 0]
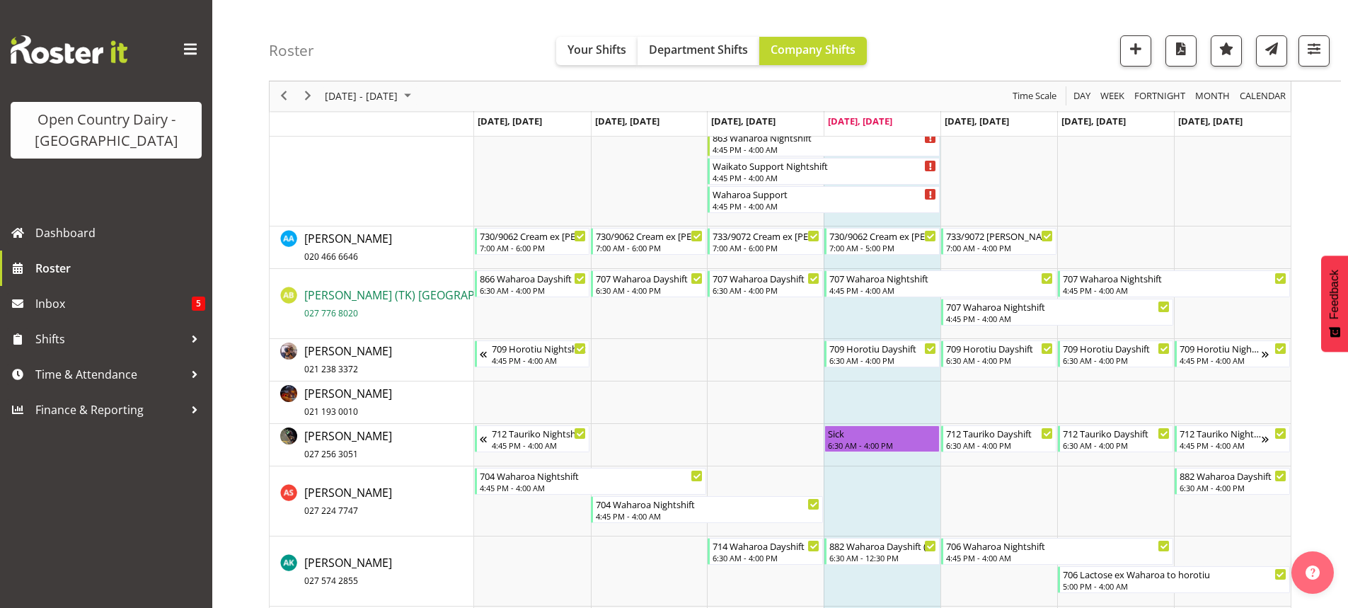
click at [353, 299] on span "Alan (TK) Bedford 027 776 8020" at bounding box center [417, 303] width 226 height 33
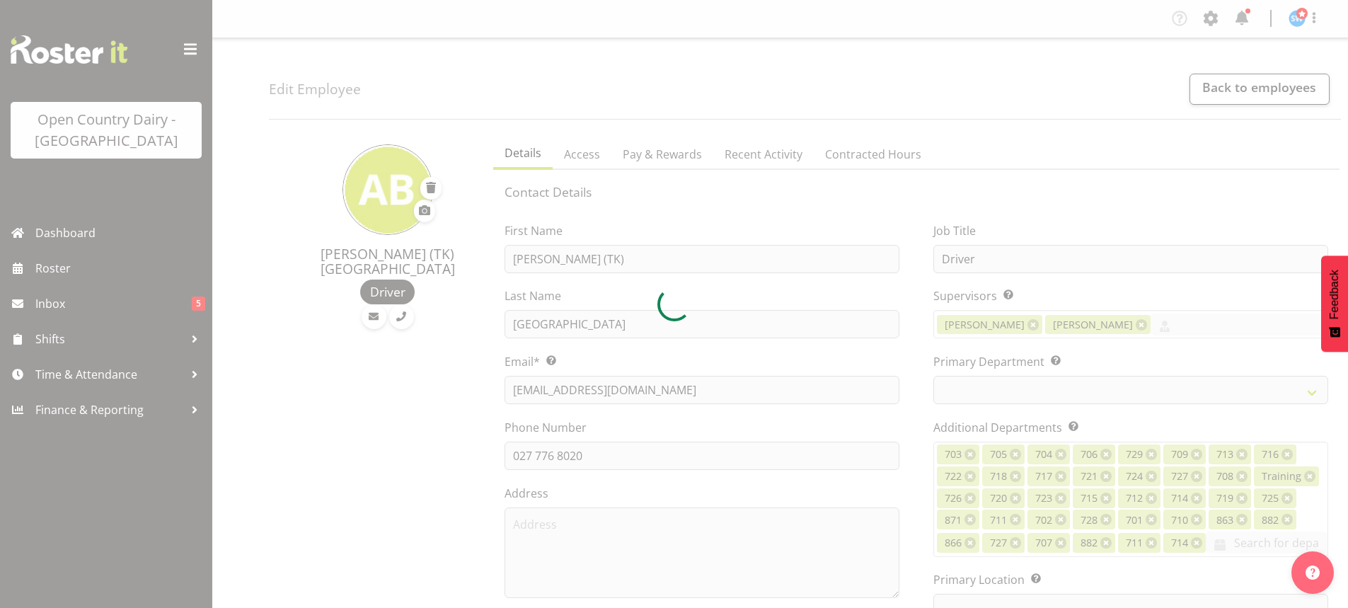
select select "TimelineWeek"
select select
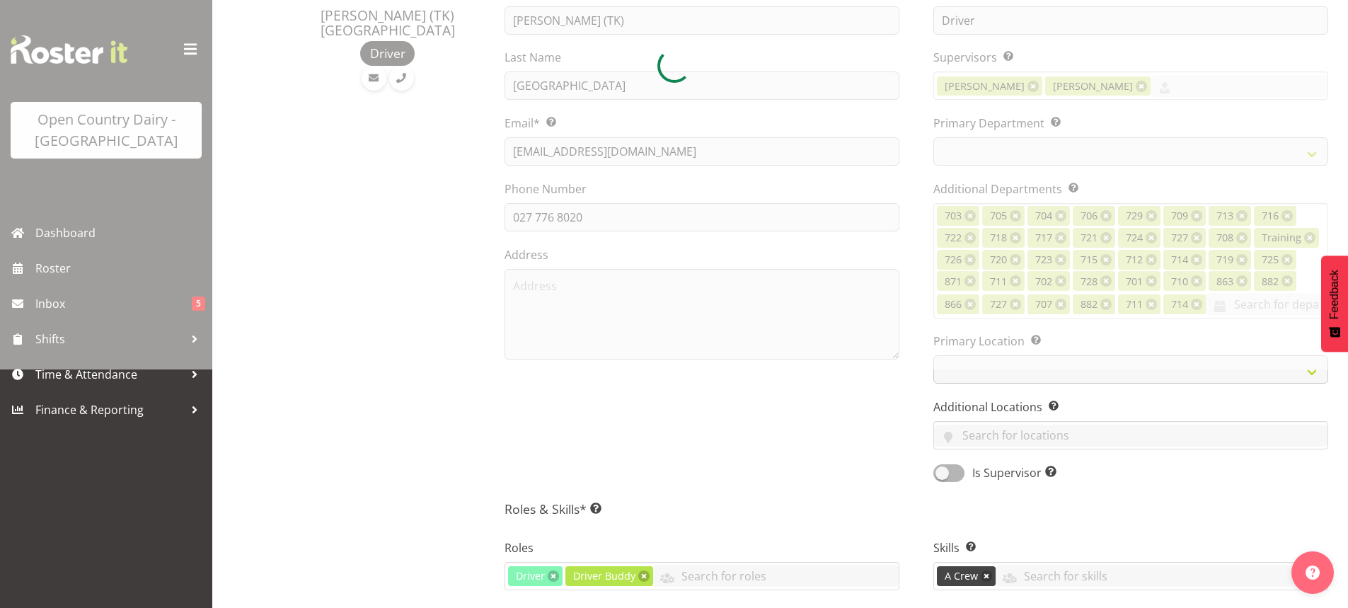
select select
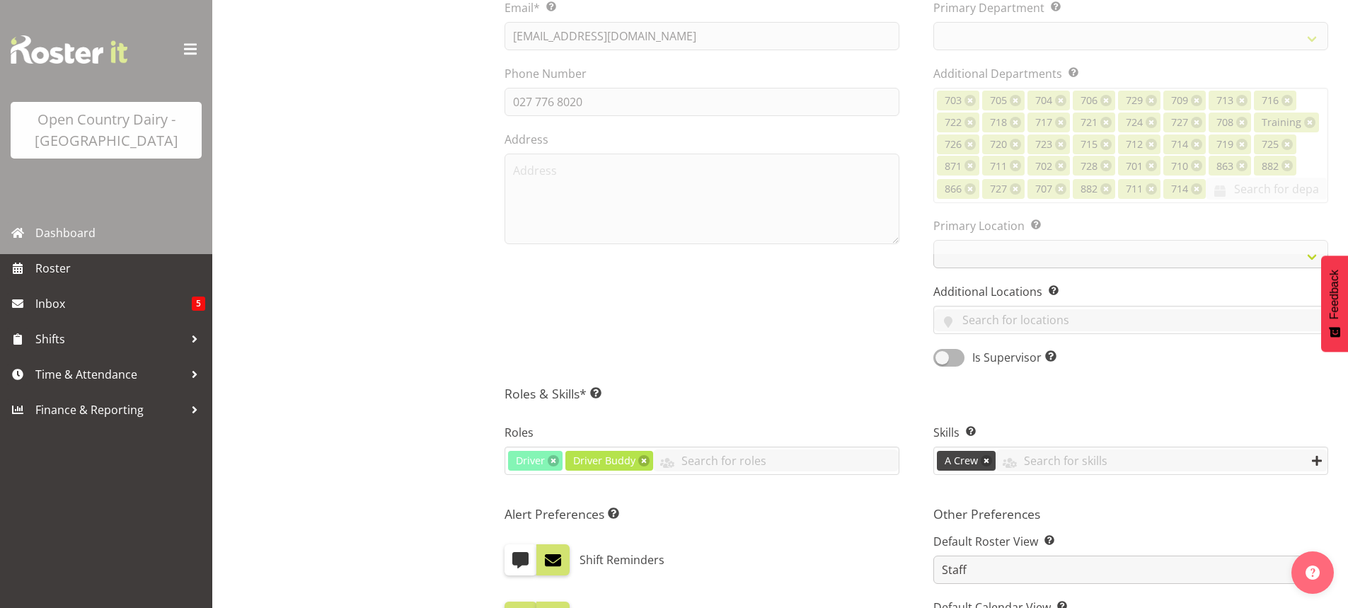
select select
select select "1054"
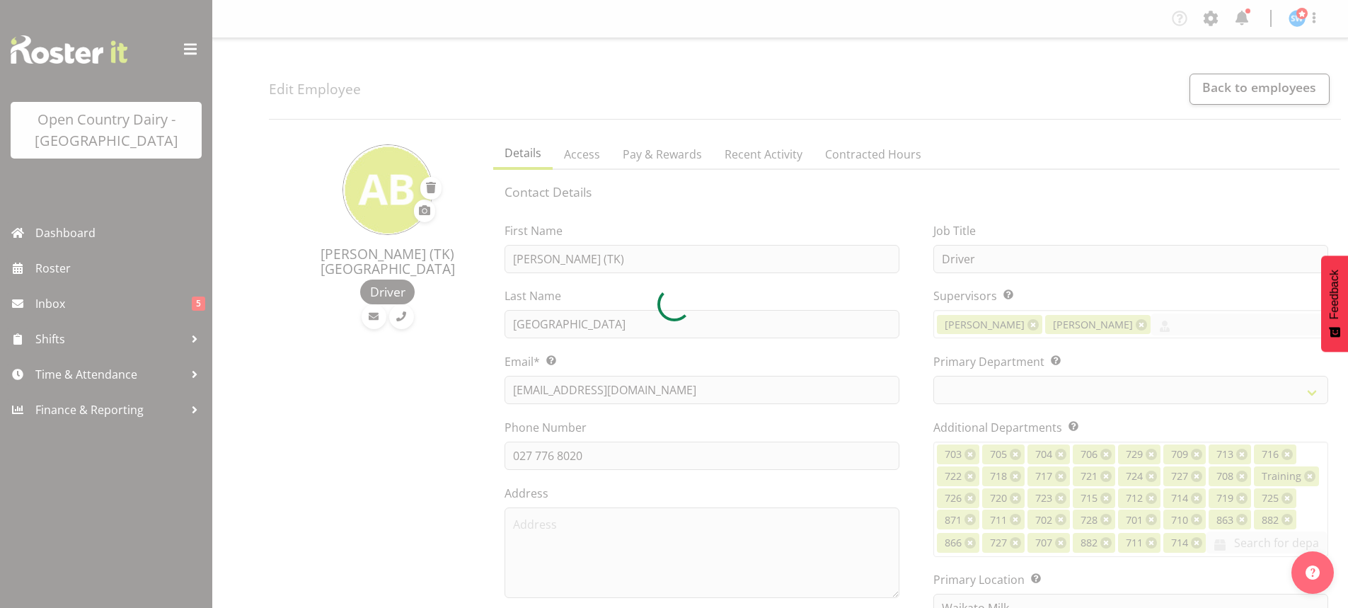
click at [1245, 93] on div at bounding box center [674, 304] width 1348 height 608
select select "811"
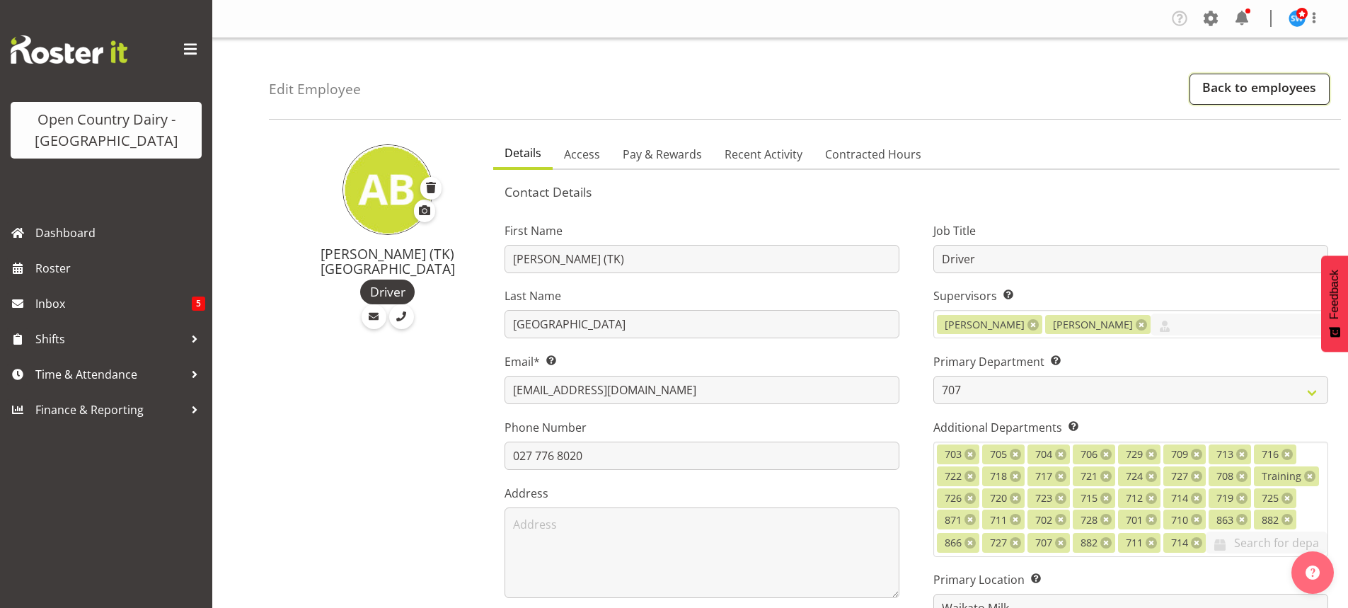
click at [1256, 90] on link "Back to employees" at bounding box center [1259, 89] width 140 height 31
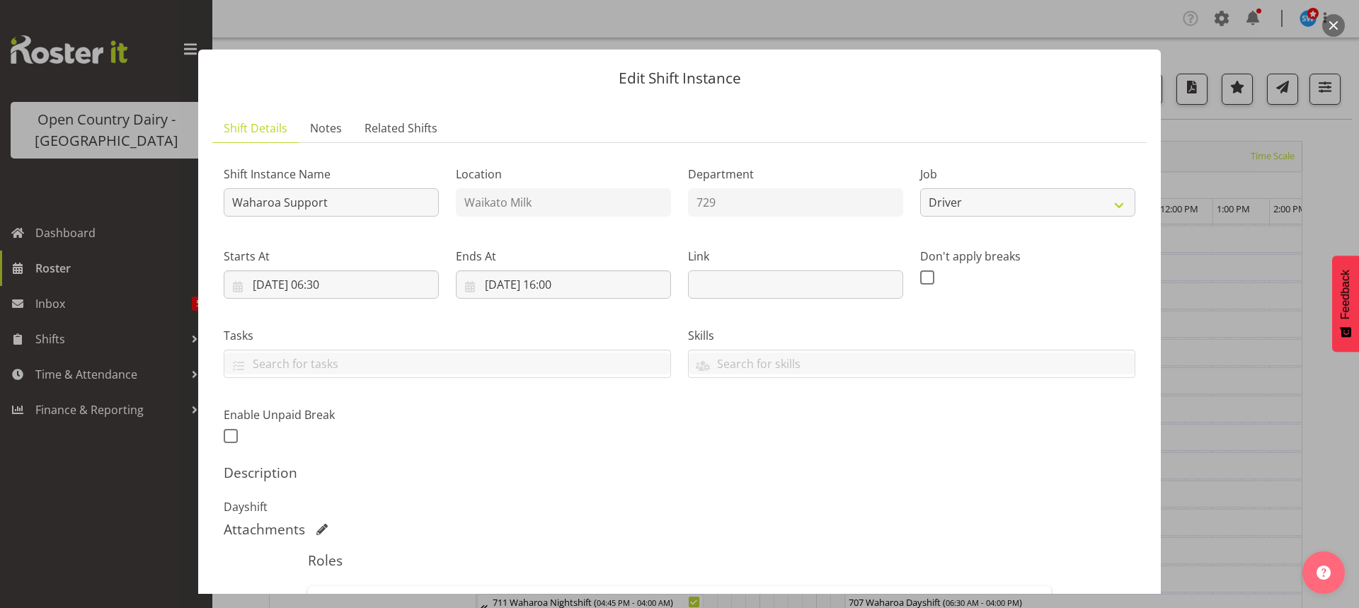
select select "9052"
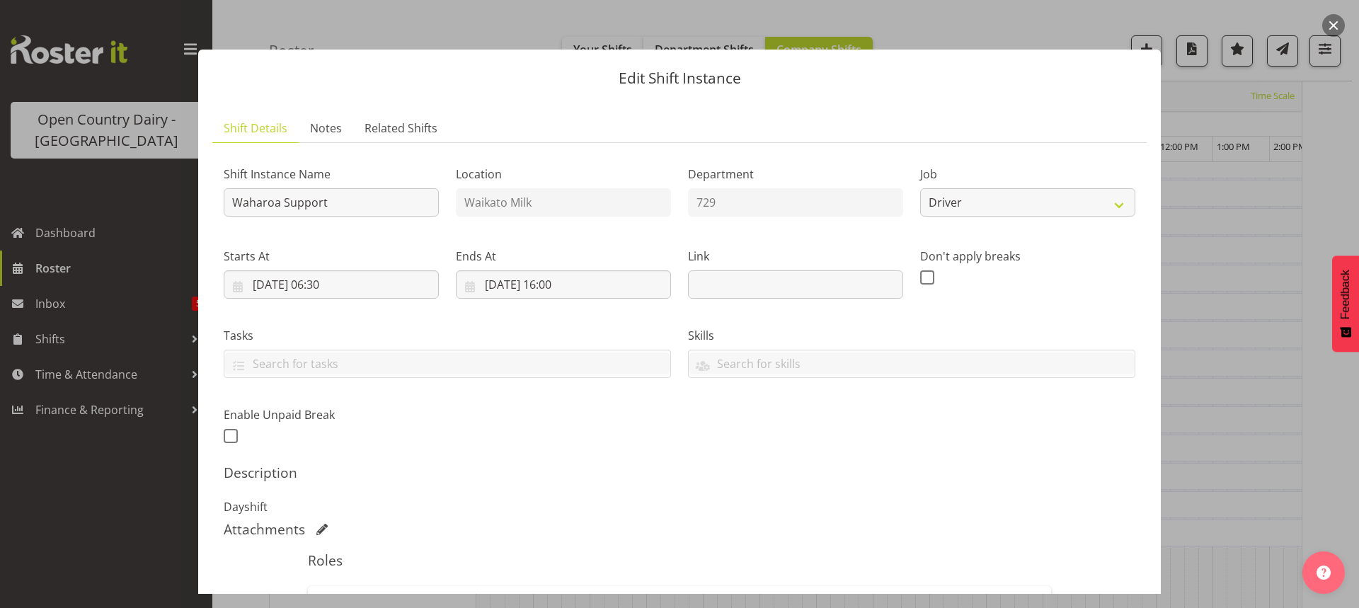
scroll to position [212, 0]
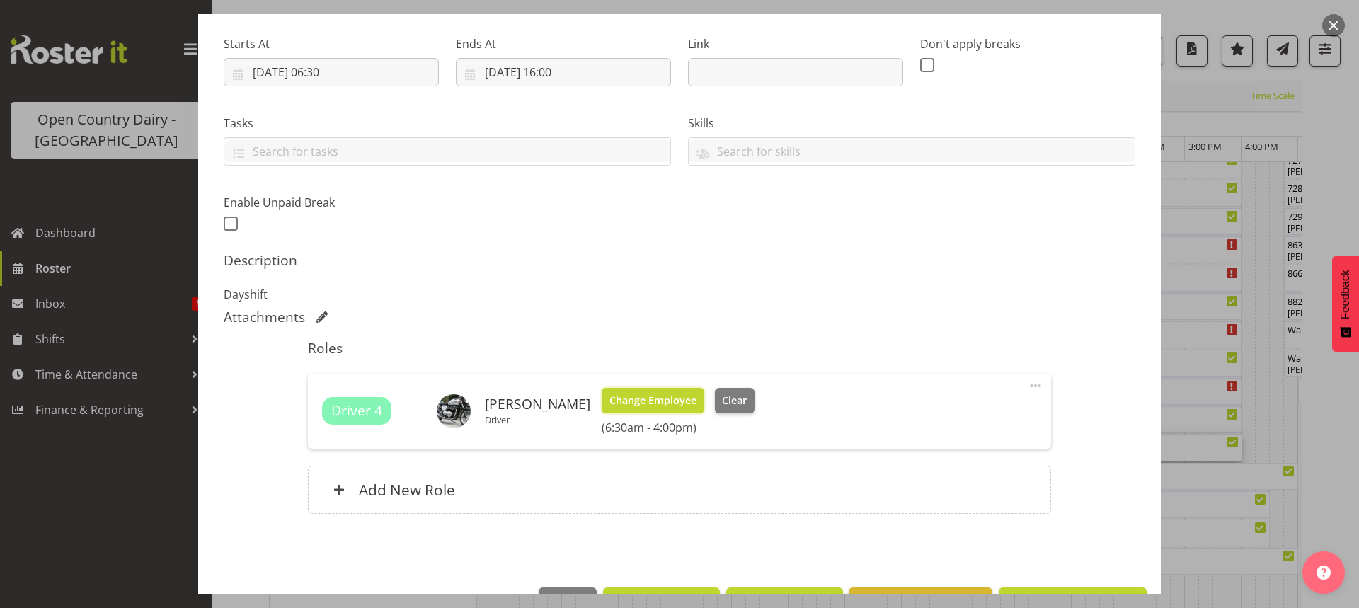
click at [670, 401] on span "Change Employee" at bounding box center [652, 401] width 87 height 16
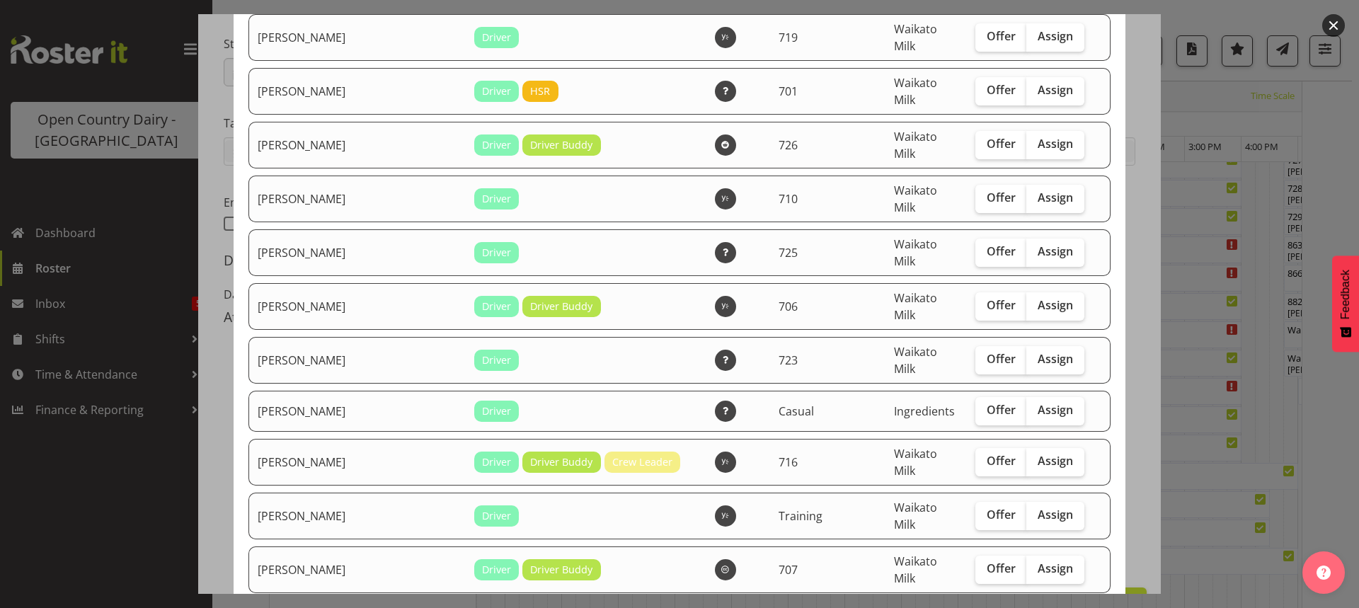
scroll to position [1274, 0]
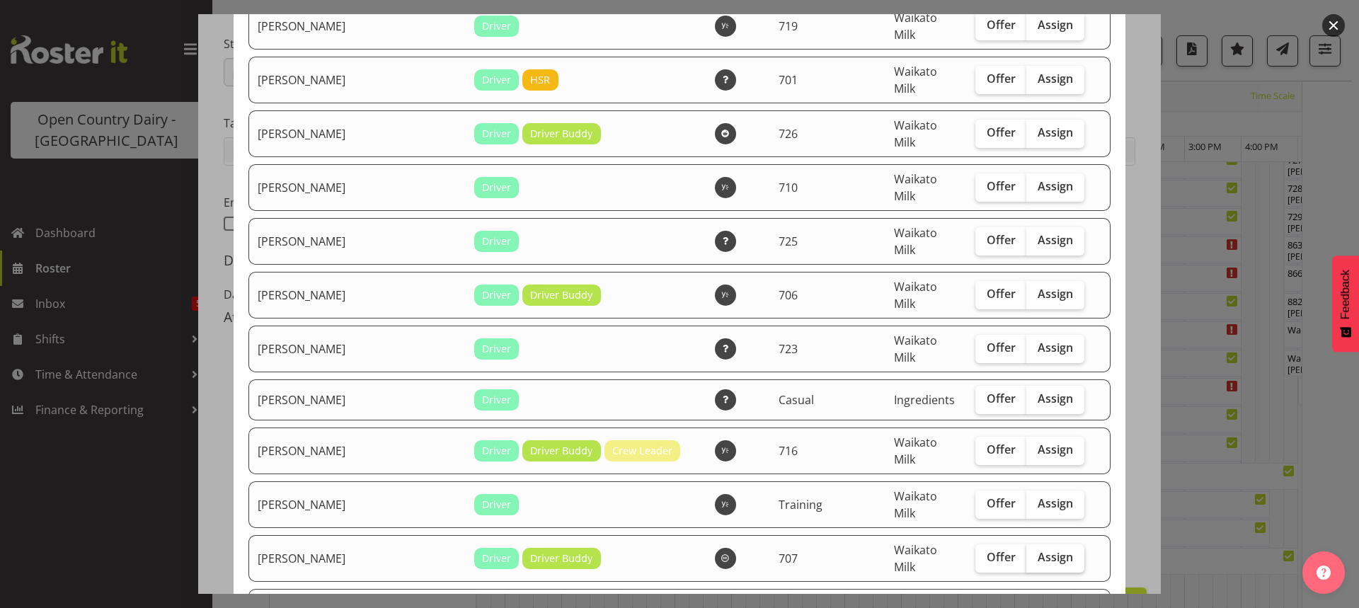
click at [1037, 550] on span "Assign" at bounding box center [1054, 557] width 35 height 14
click at [1031, 553] on input "Assign" at bounding box center [1030, 557] width 9 height 9
checkbox input "true"
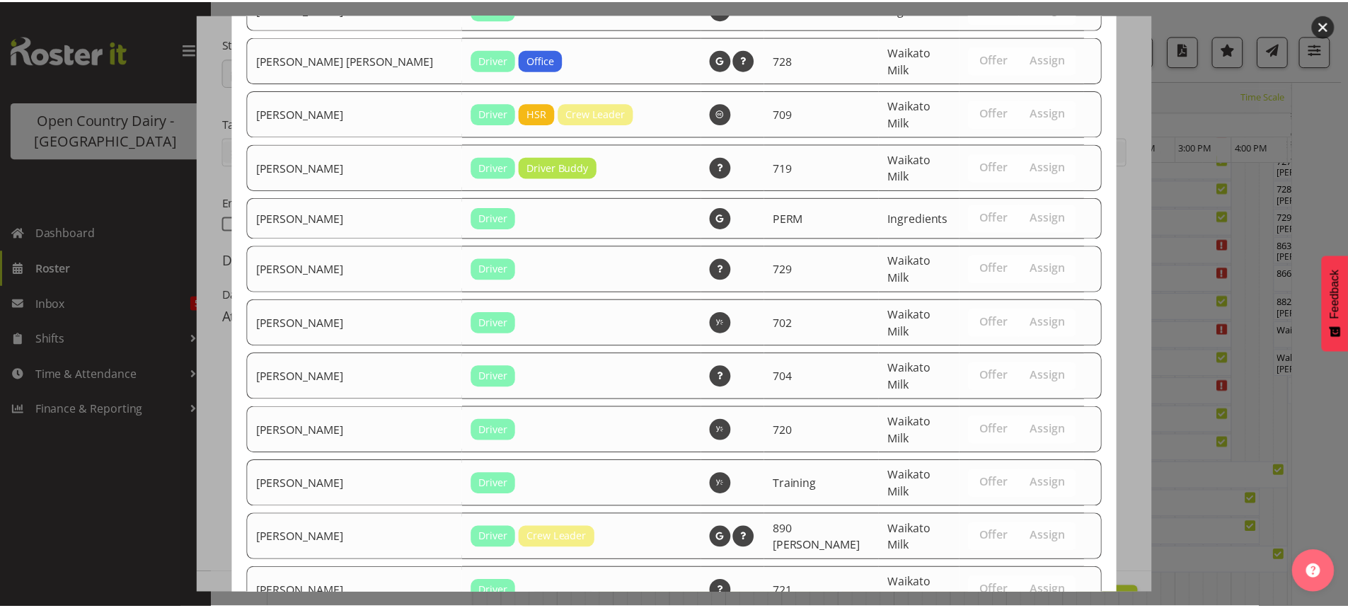
scroll to position [2533, 0]
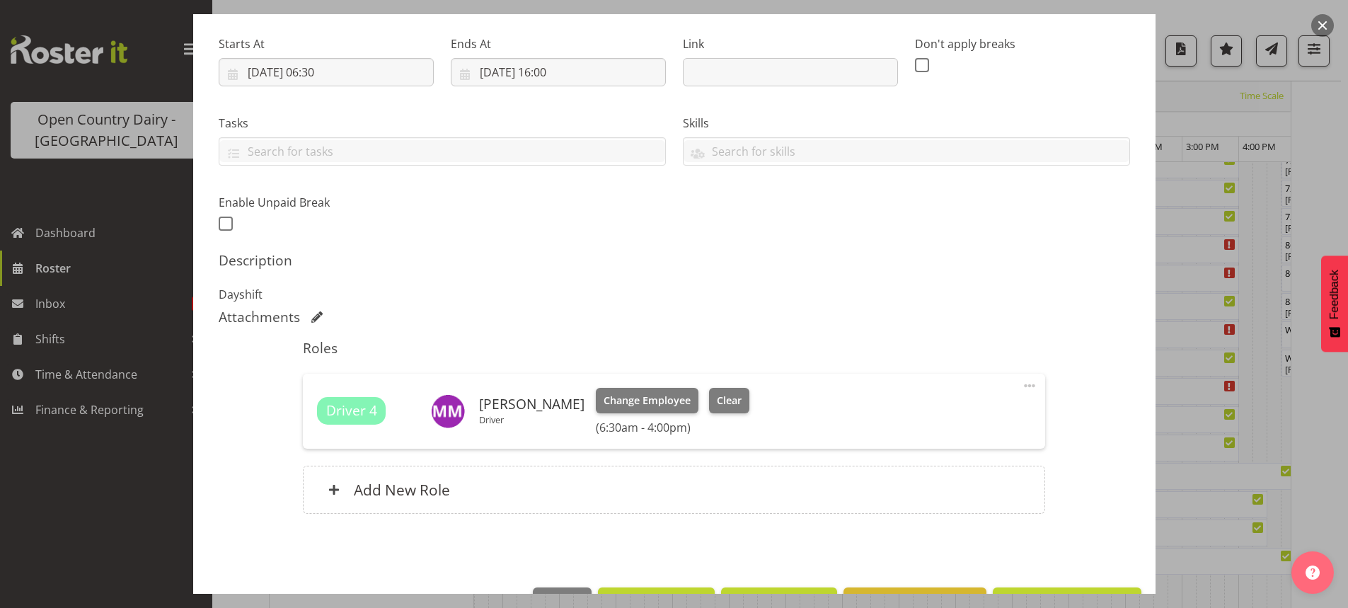
scroll to position [0, 0]
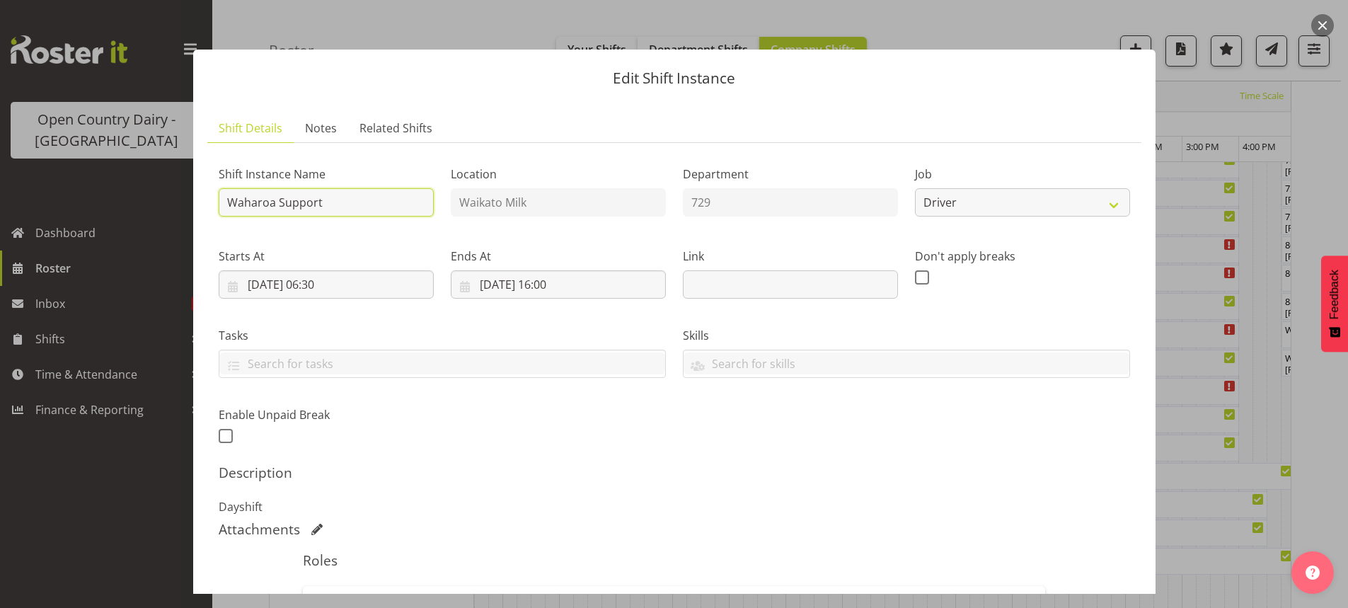
click at [384, 201] on input "Waharoa Support" at bounding box center [326, 202] width 215 height 28
type input "W"
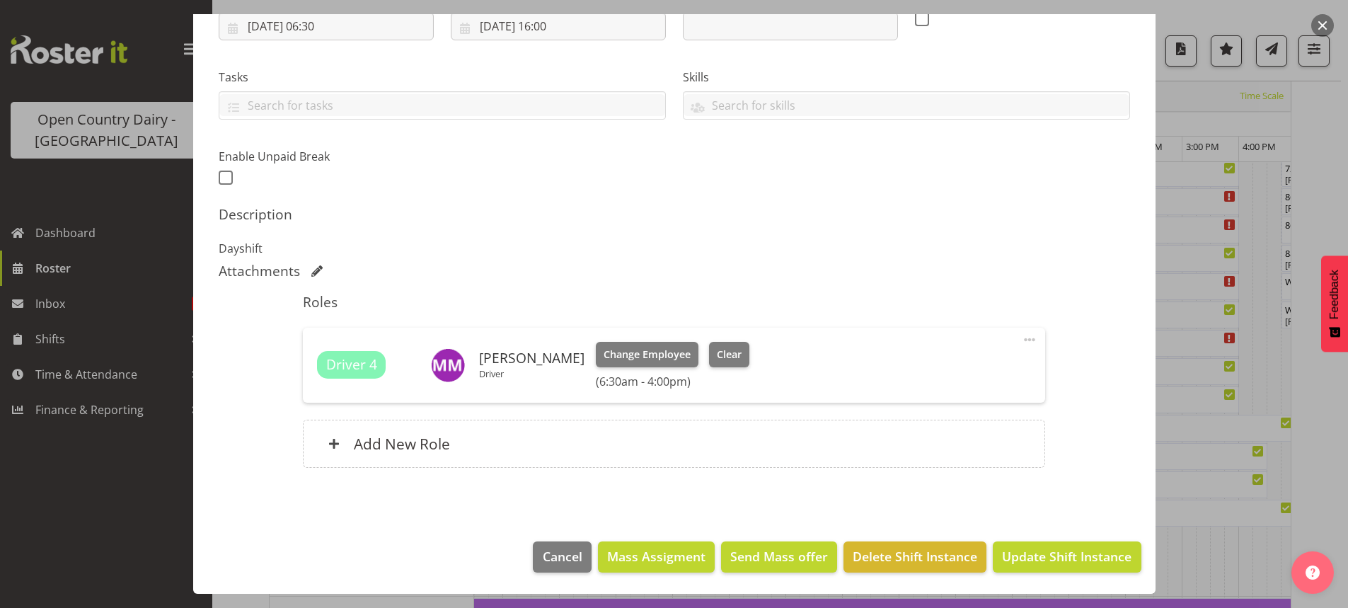
scroll to position [1079, 0]
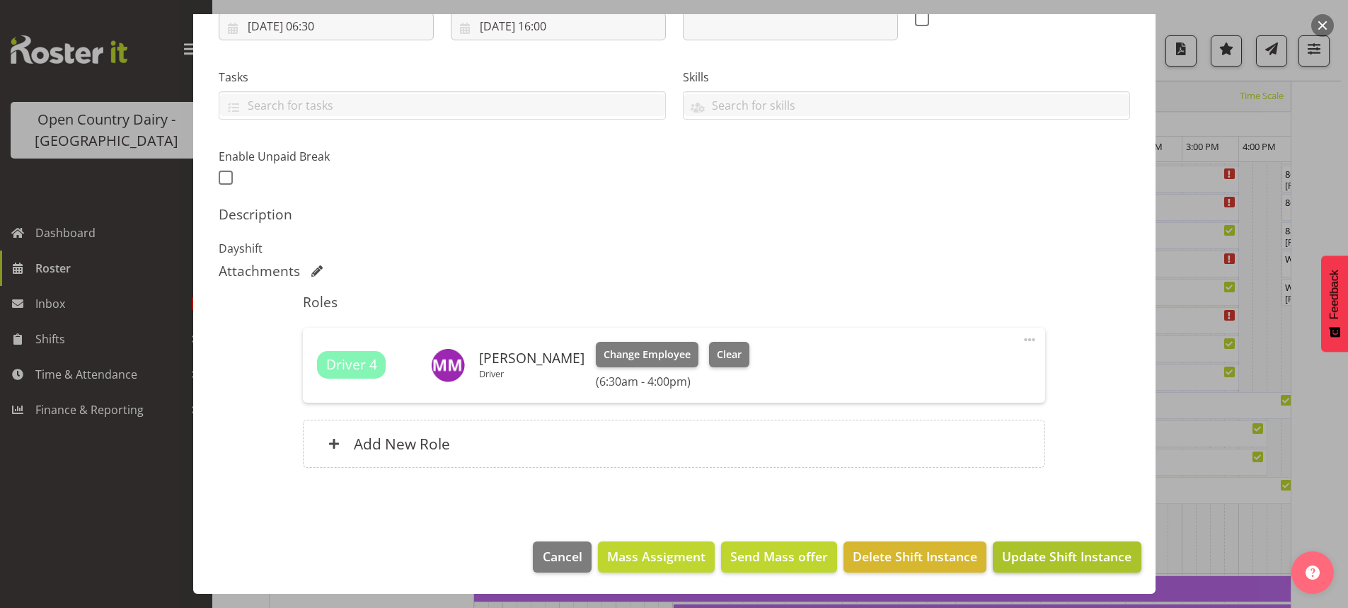
type input "Farm Bridge Assesments (MUST BE DONE)"
click at [1035, 555] on span "Update Shift Instance" at bounding box center [1066, 556] width 129 height 18
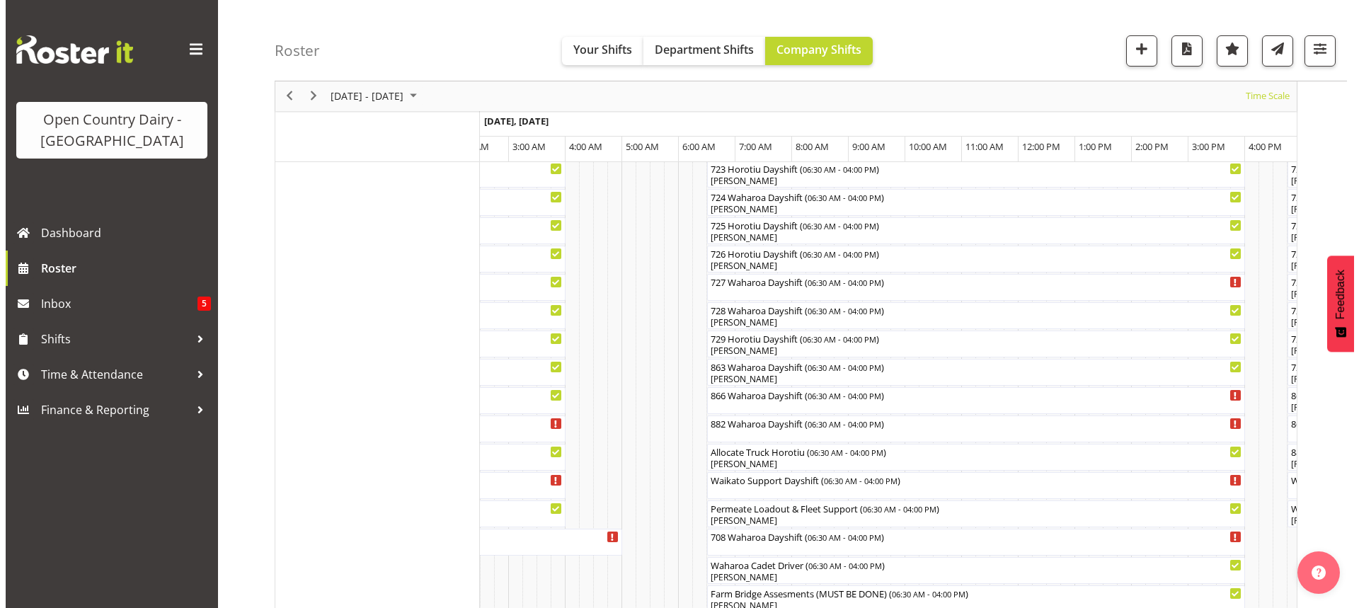
scroll to position [867, 0]
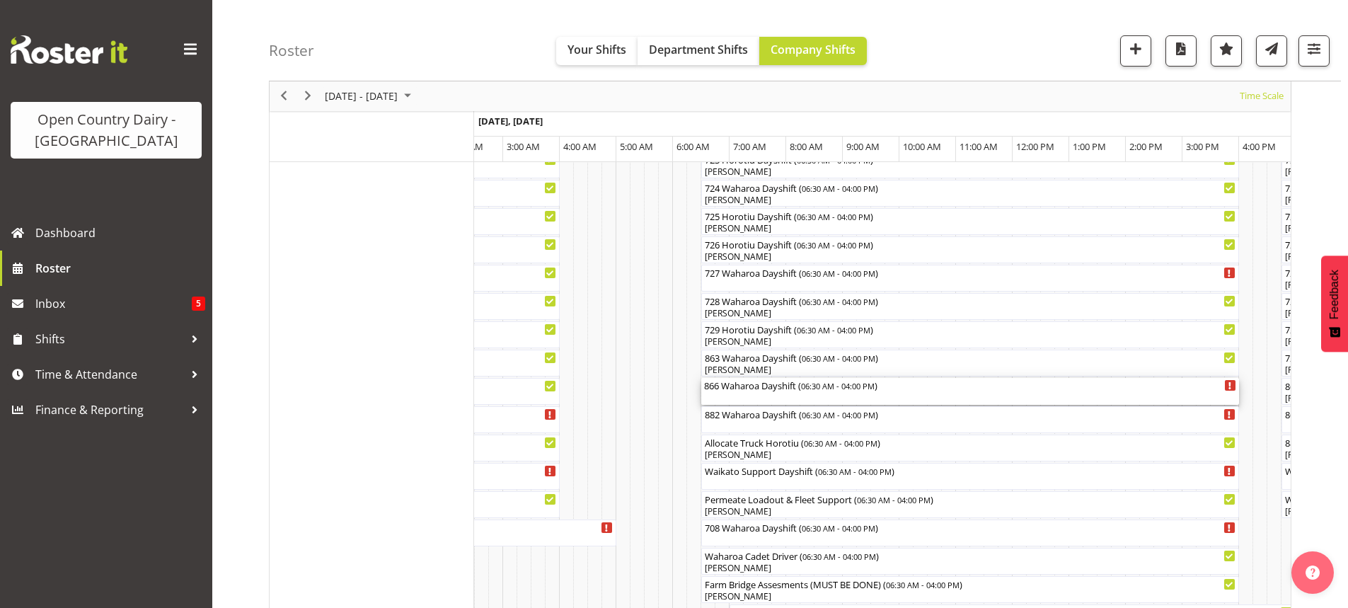
click at [778, 398] on div "866 Waharoa Dayshift ( 06:30 AM - 04:00 PM )" at bounding box center [970, 391] width 532 height 27
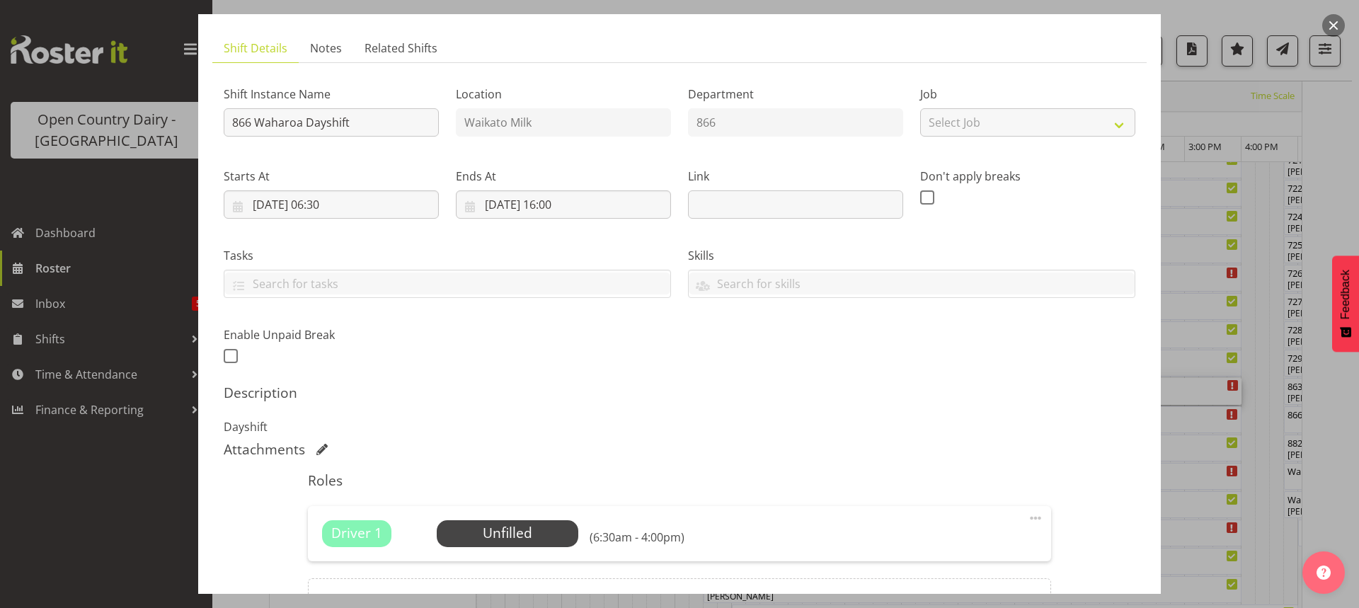
scroll to position [212, 0]
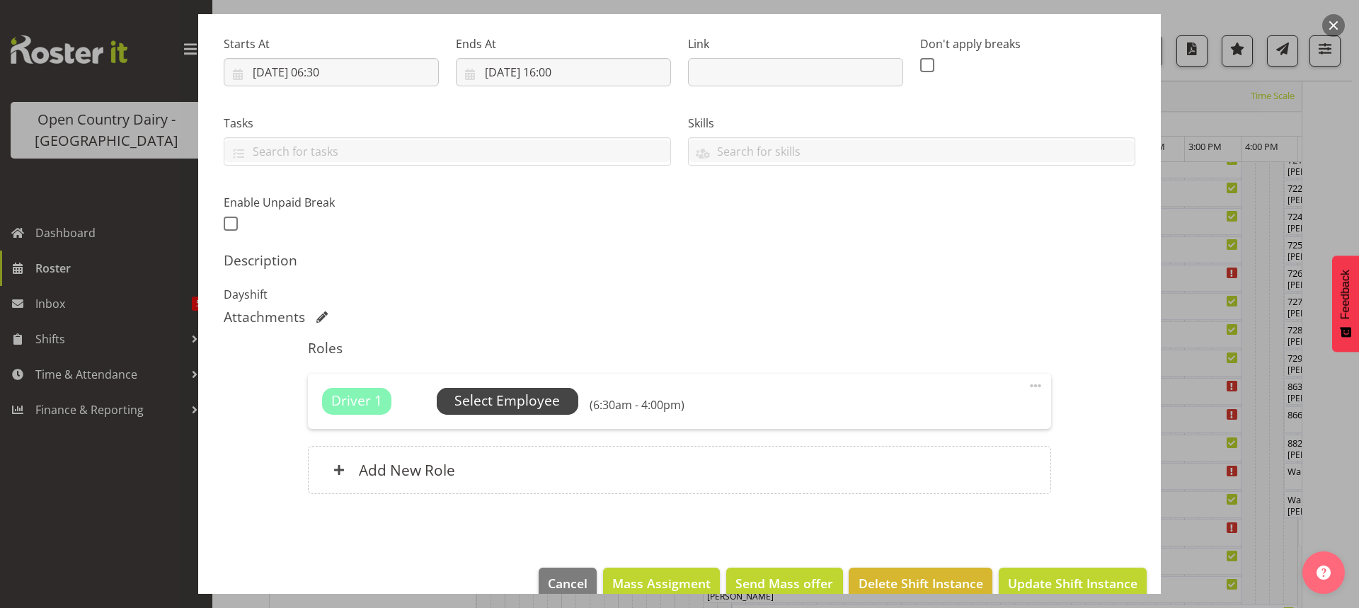
click at [529, 401] on span "Select Employee" at bounding box center [506, 401] width 105 height 21
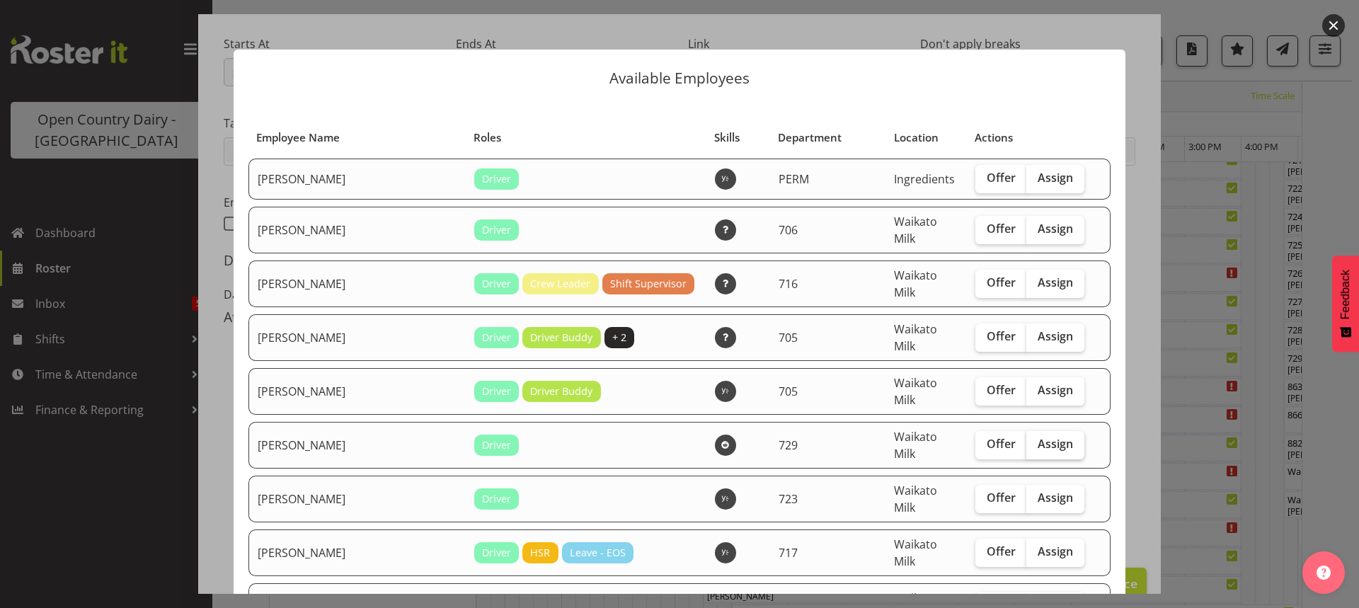
click at [1037, 437] on span "Assign" at bounding box center [1054, 444] width 35 height 14
click at [1035, 439] on input "Assign" at bounding box center [1030, 443] width 9 height 9
checkbox input "true"
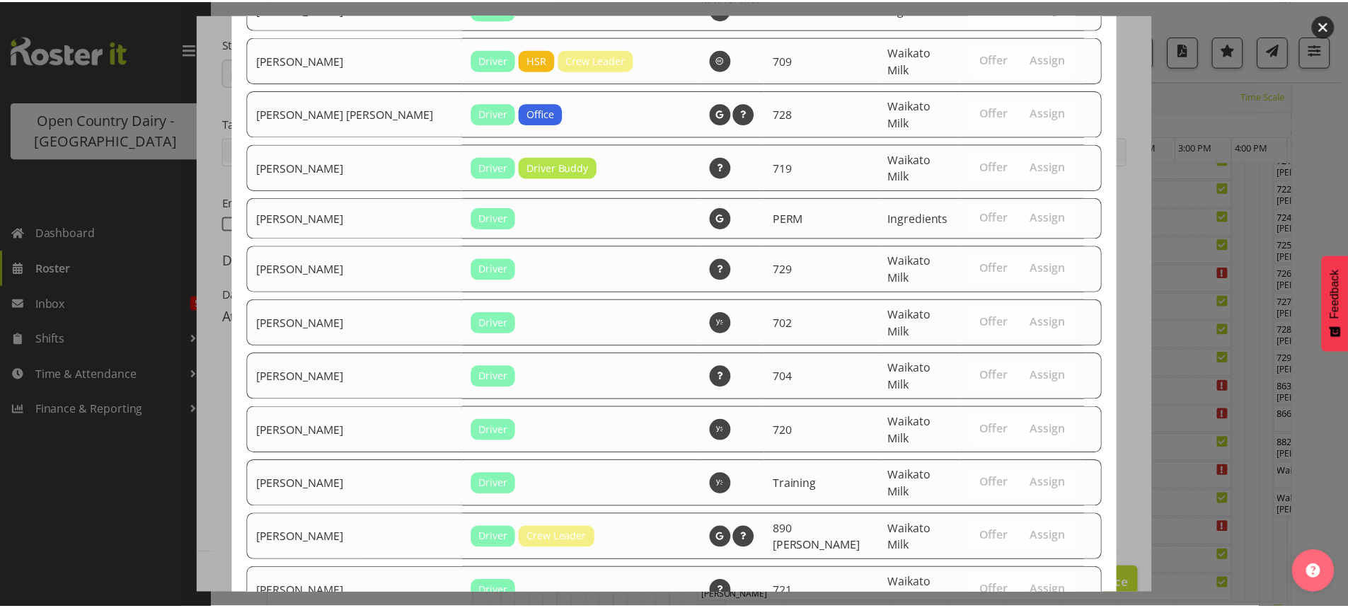
scroll to position [2533, 0]
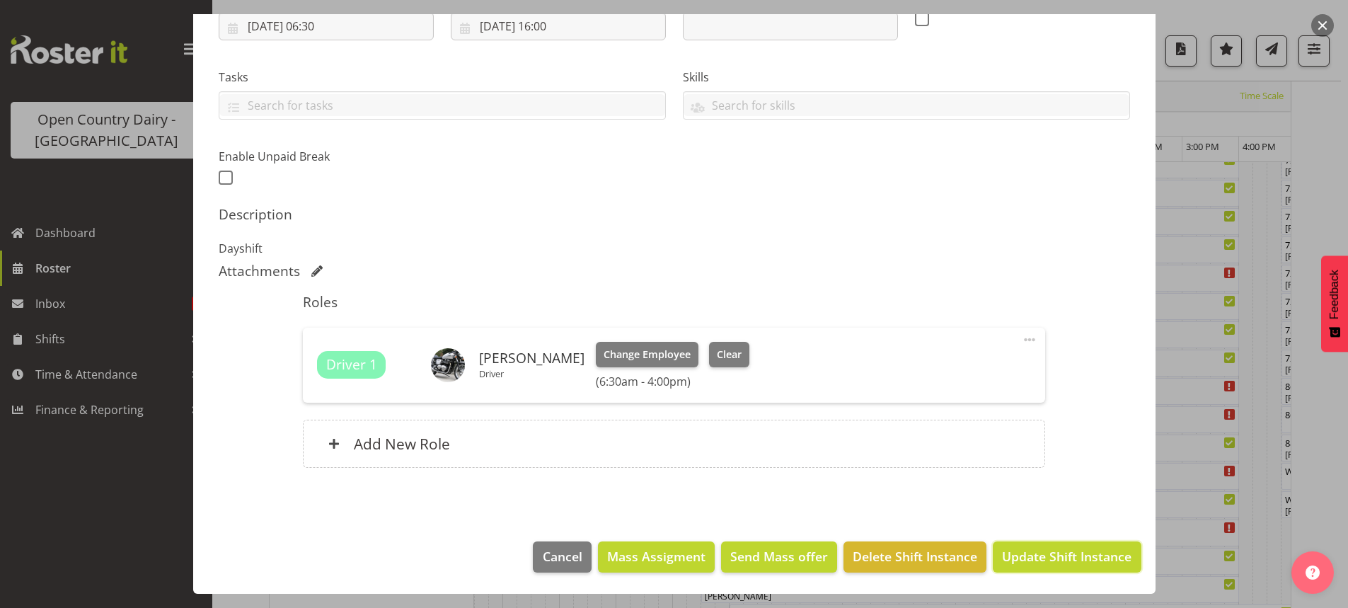
drag, startPoint x: 1064, startPoint y: 555, endPoint x: 1068, endPoint y: 518, distance: 37.7
click at [1065, 555] on span "Update Shift Instance" at bounding box center [1066, 556] width 129 height 18
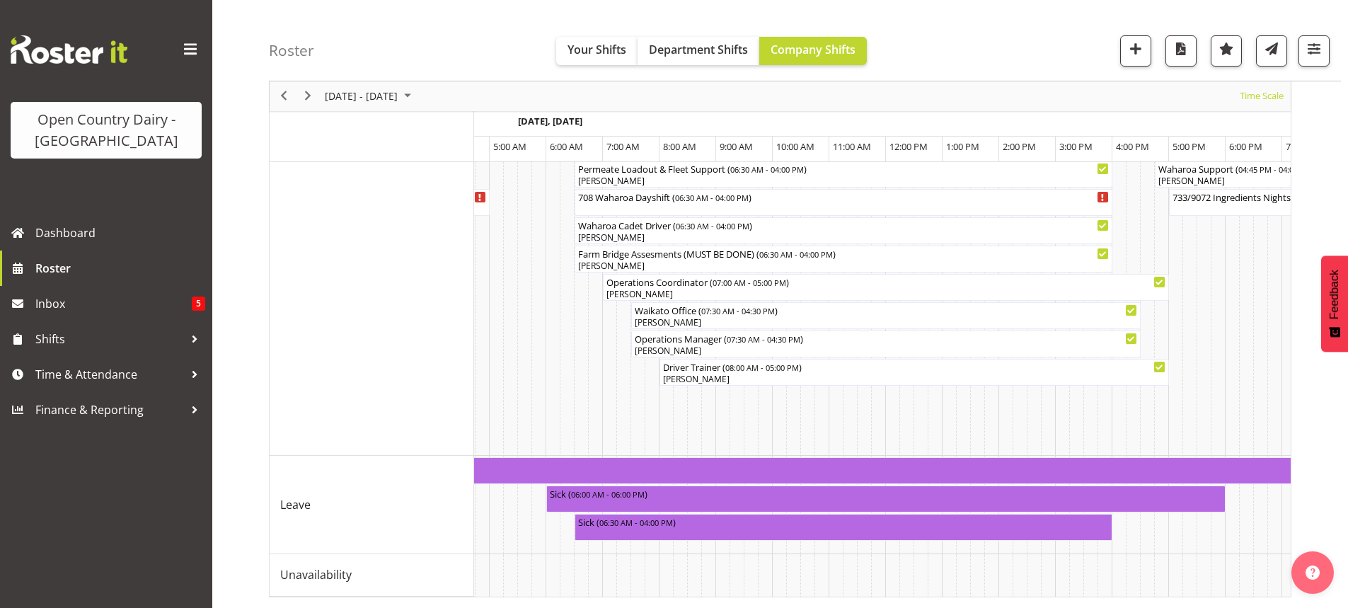
scroll to position [0, 0]
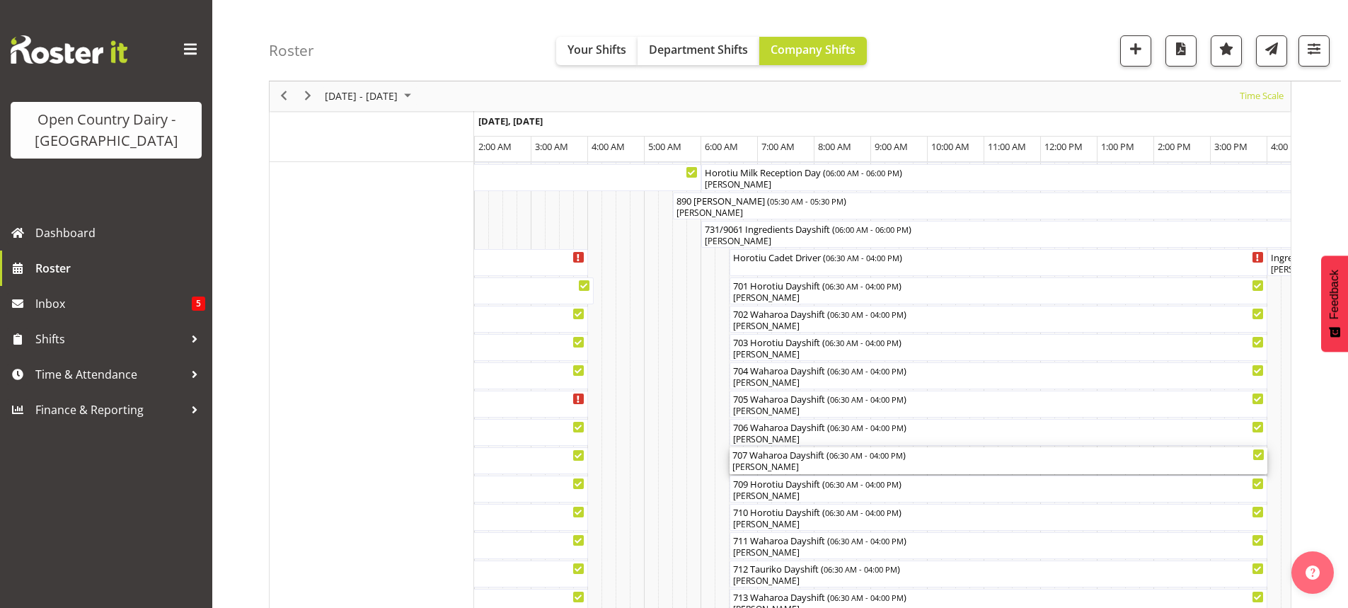
click at [813, 462] on div "[PERSON_NAME]" at bounding box center [998, 467] width 532 height 13
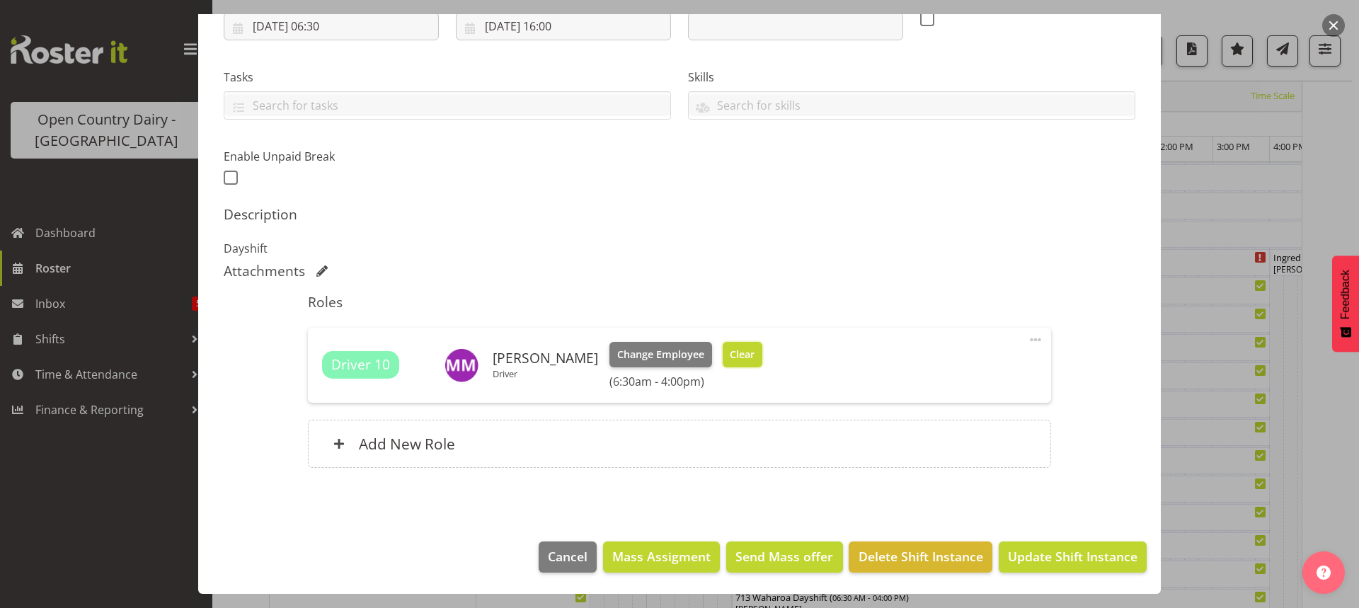
click at [730, 352] on span "Clear" at bounding box center [742, 355] width 25 height 16
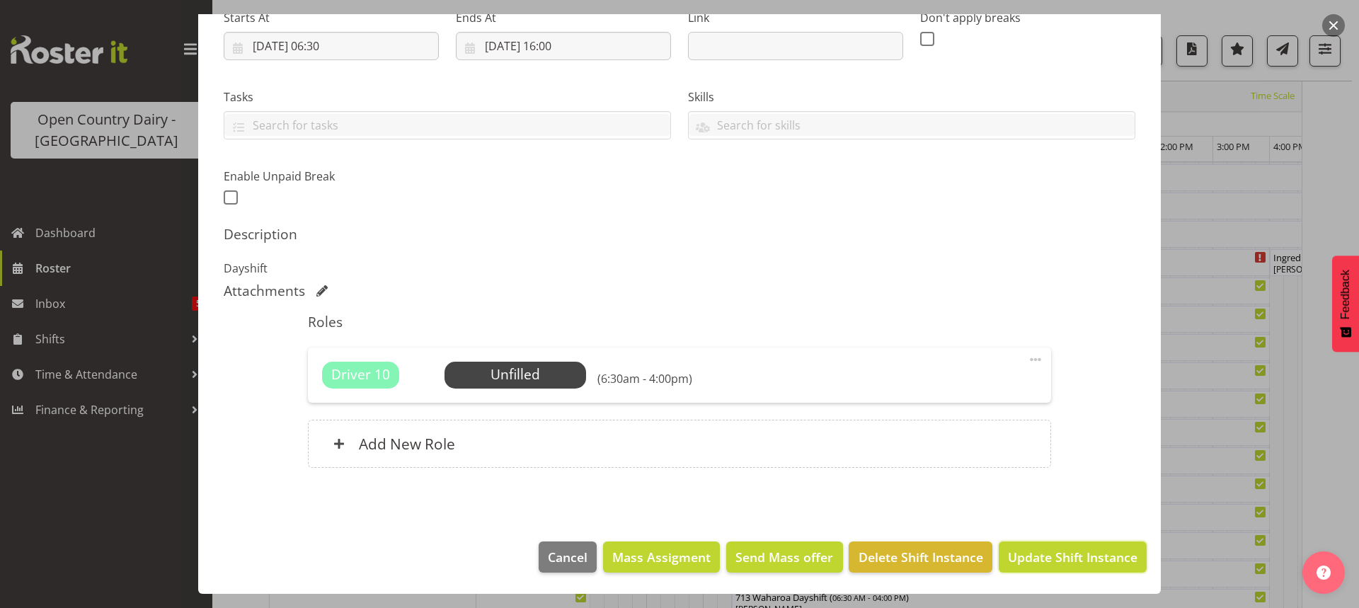
click at [1051, 555] on span "Update Shift Instance" at bounding box center [1072, 557] width 129 height 18
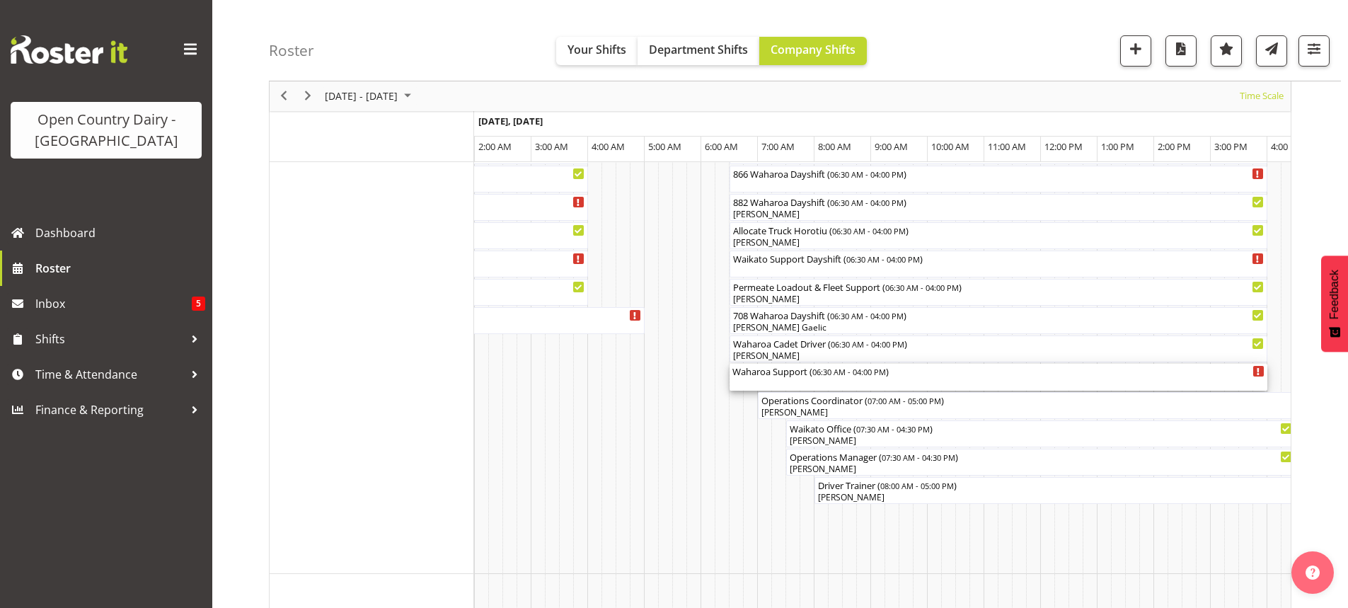
click at [809, 383] on div "Waharoa Support ( 06:30 AM - 04:00 PM )" at bounding box center [998, 377] width 532 height 27
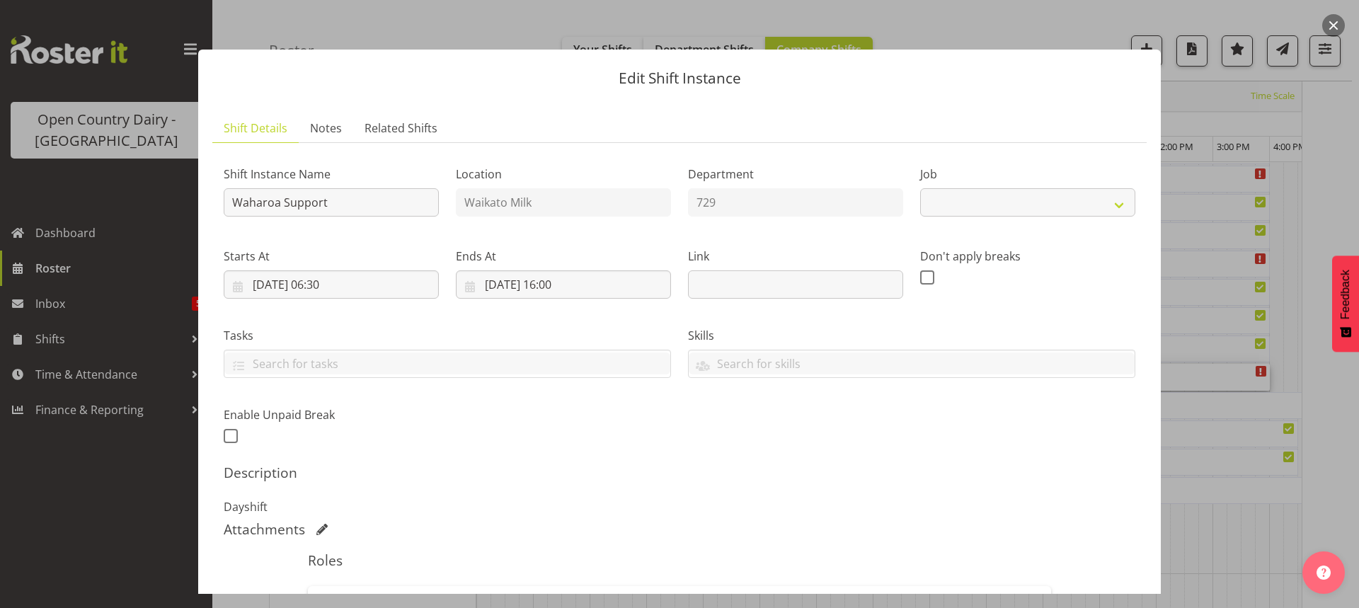
select select "9052"
click at [388, 202] on input "Waharoa Support" at bounding box center [331, 202] width 215 height 28
type input "W"
type input "f"
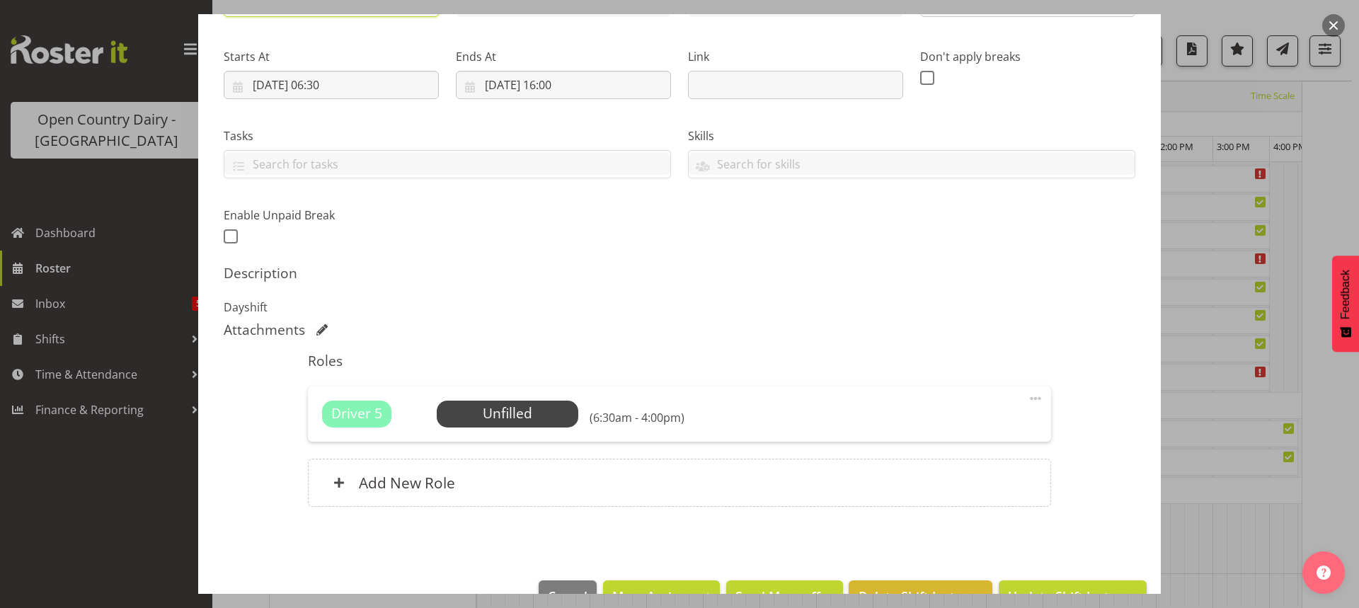
scroll to position [212, 0]
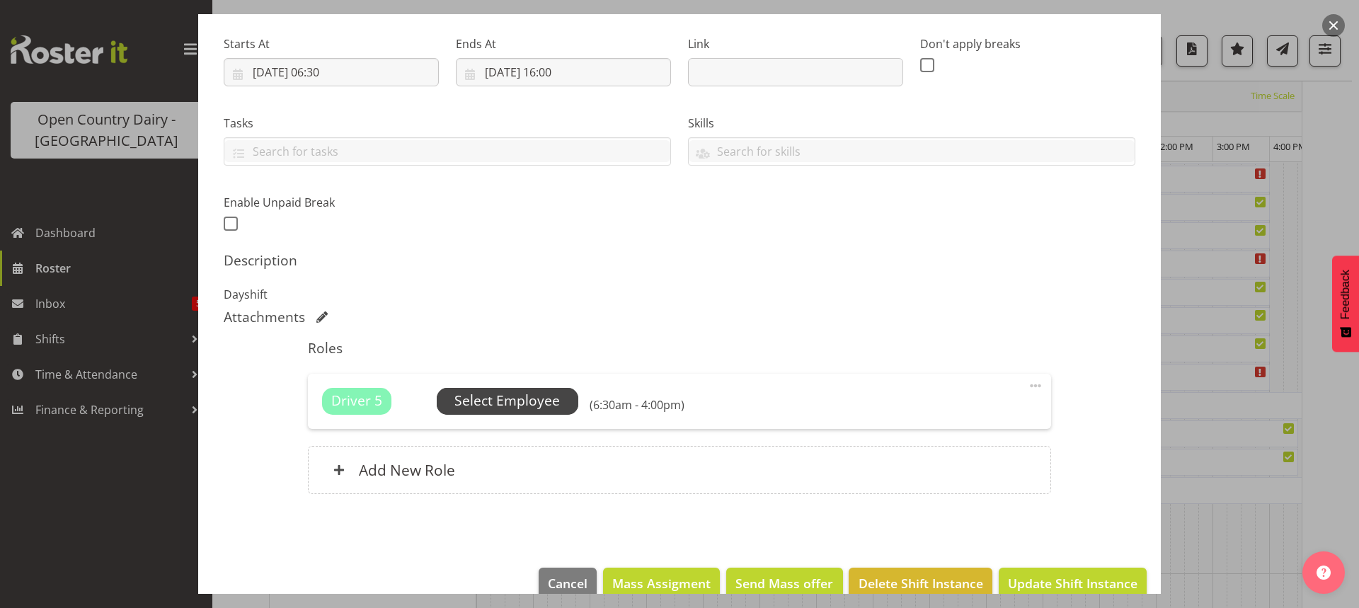
type input "Farm Bridge Assesments (MUST BE DONE)"
click at [494, 401] on span "Select Employee" at bounding box center [506, 401] width 105 height 21
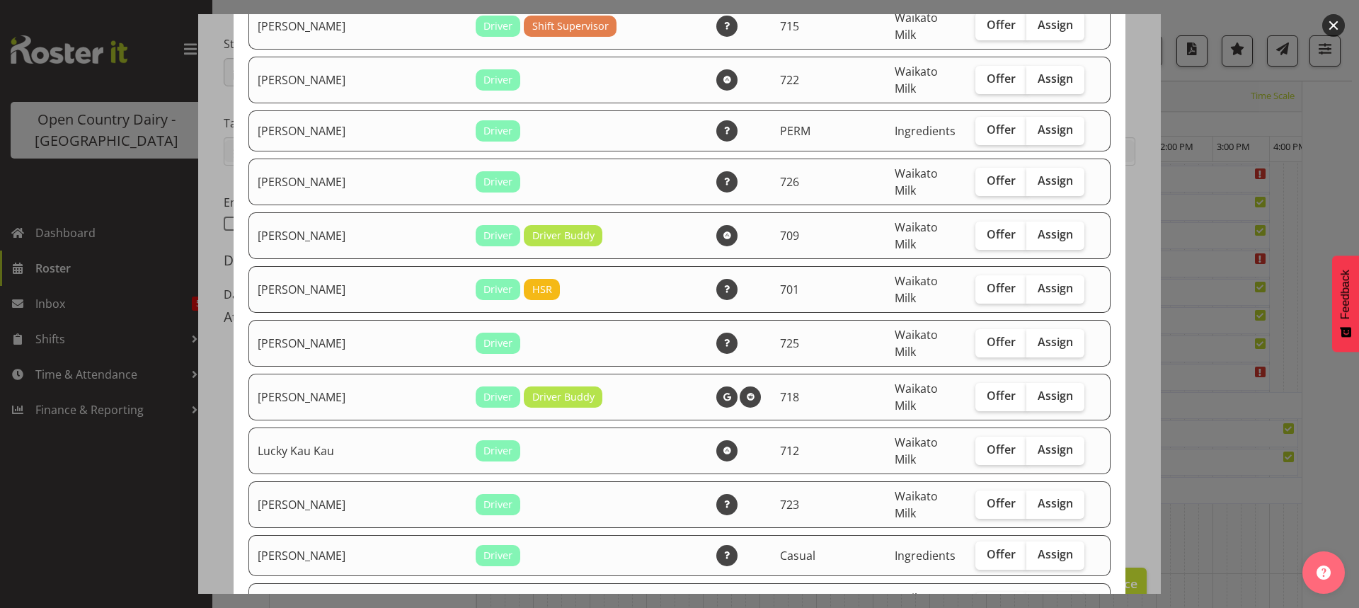
scroll to position [920, 0]
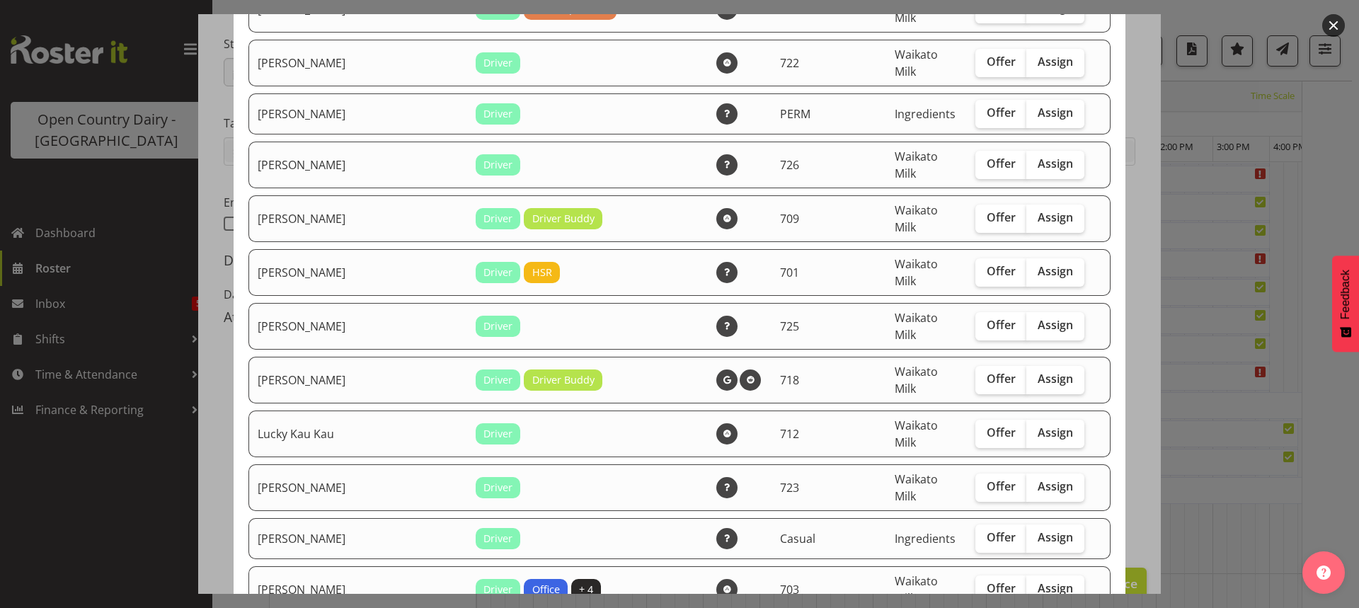
checkbox input "true"
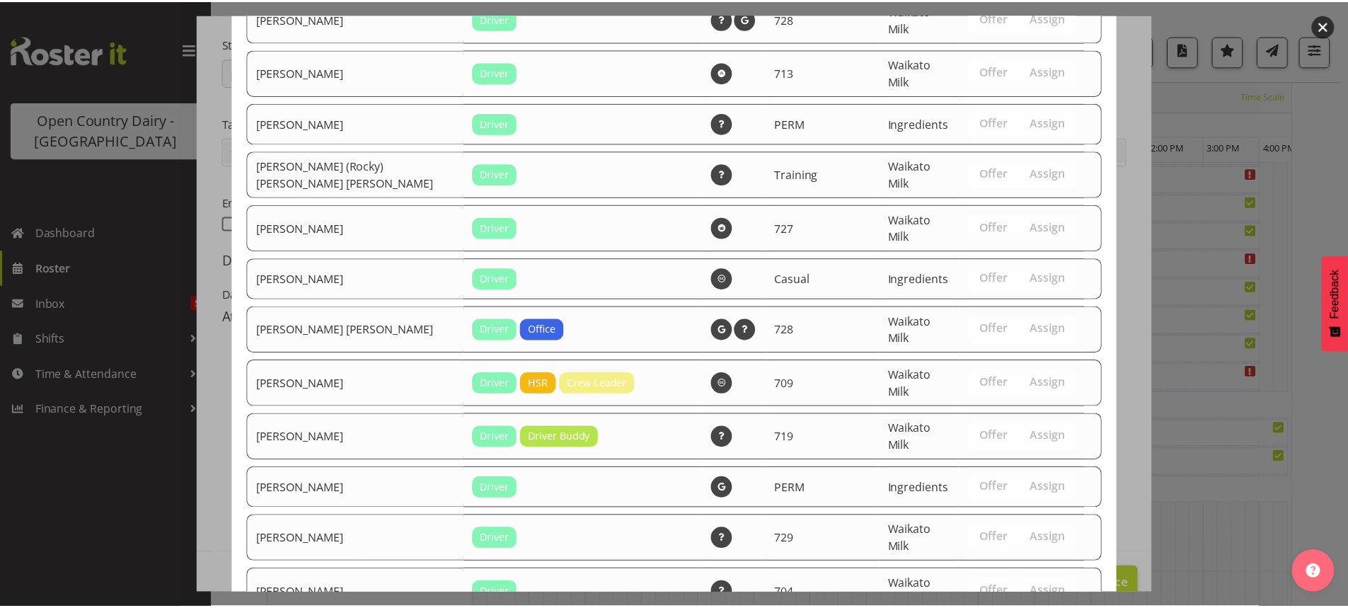
scroll to position [1860, 0]
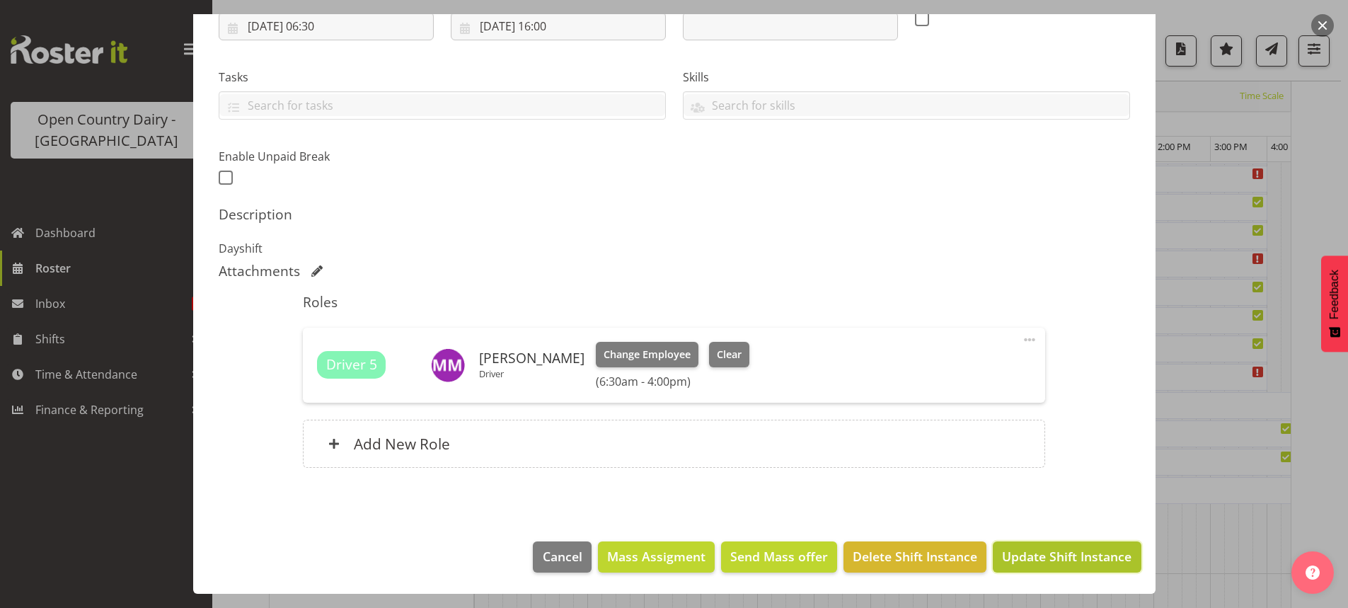
click at [1046, 556] on span "Update Shift Instance" at bounding box center [1066, 556] width 129 height 18
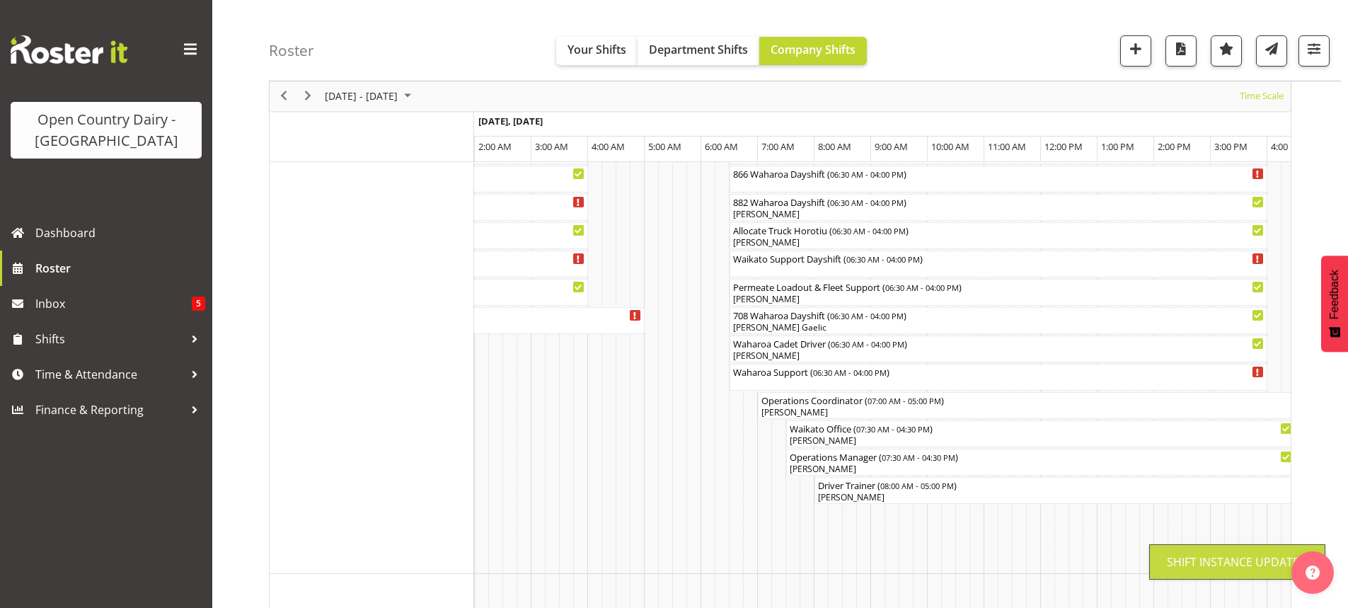
scroll to position [88, 0]
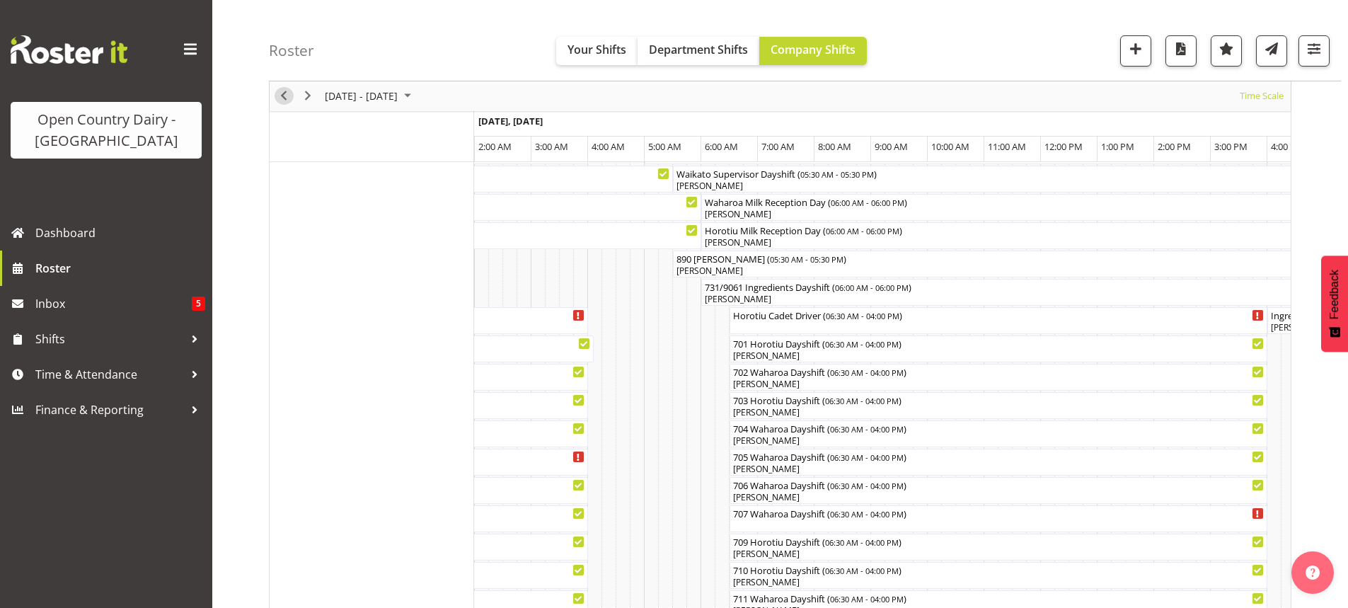
click at [282, 91] on span "Previous" at bounding box center [283, 97] width 17 height 18
